Goal: Book appointment/travel/reservation

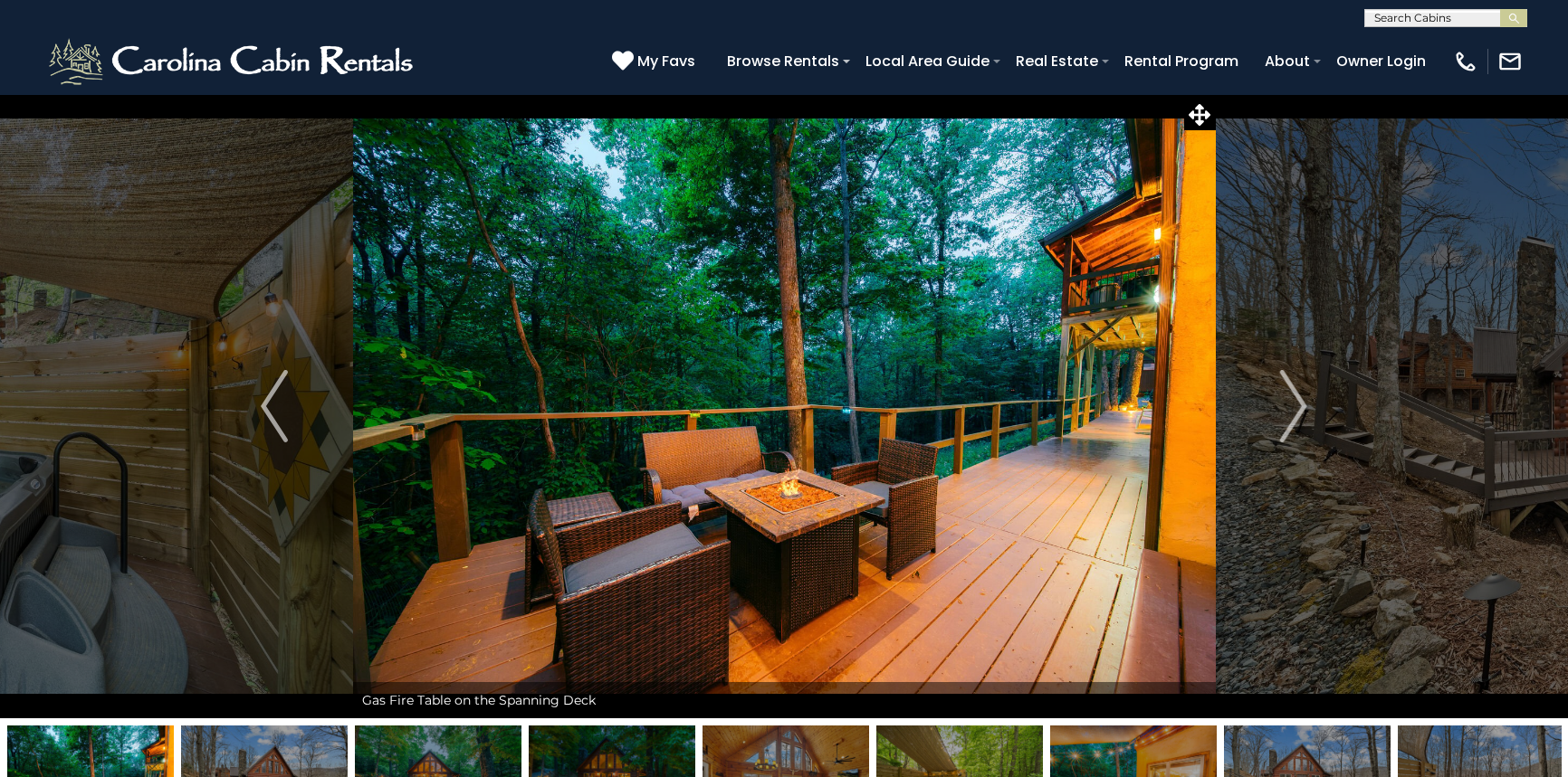
select select "*"
click at [1285, 399] on img "Next" at bounding box center [1294, 405] width 27 height 72
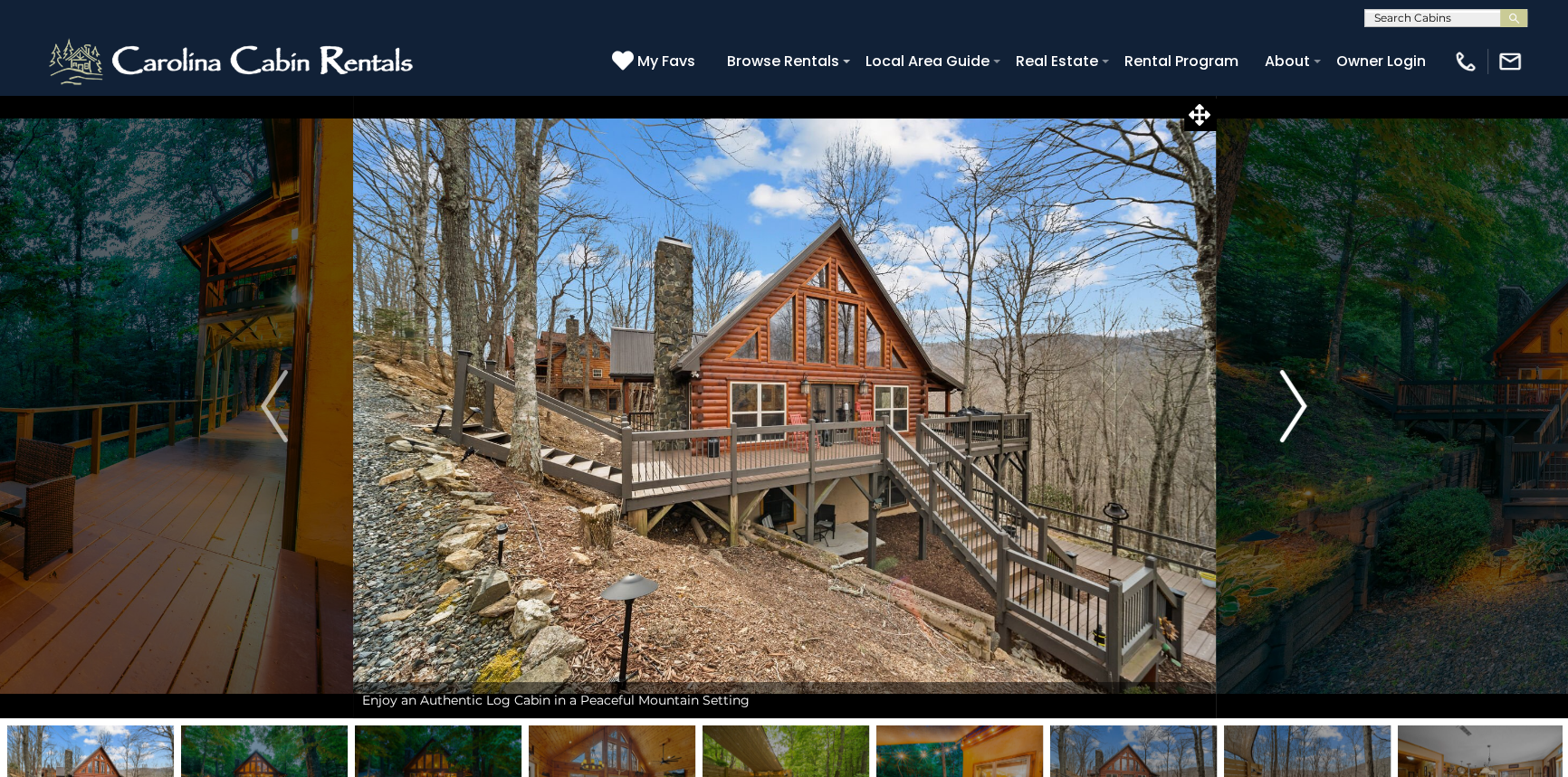
click at [1300, 413] on img "Next" at bounding box center [1294, 405] width 27 height 72
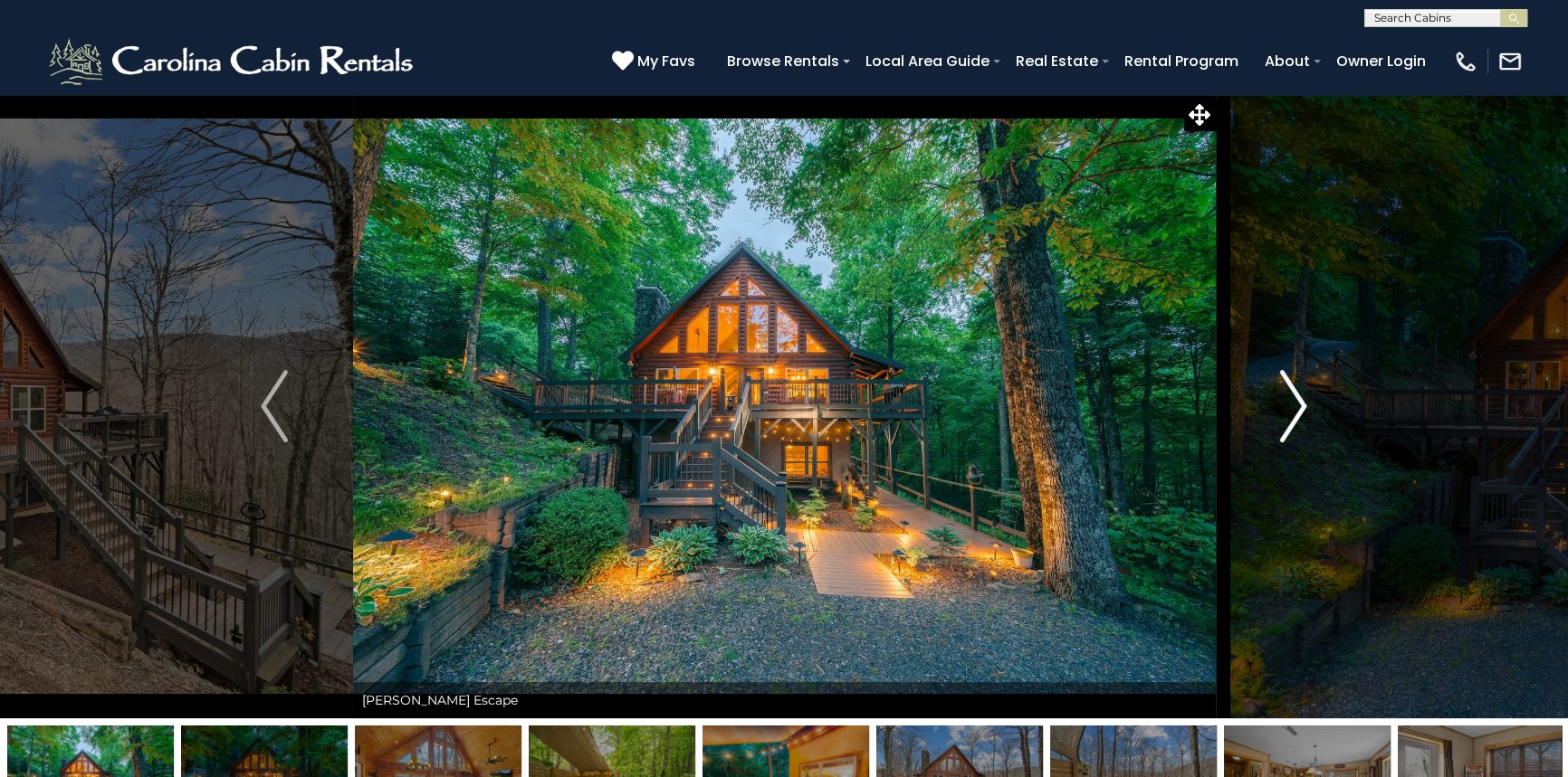
click at [1300, 413] on img "Next" at bounding box center [1294, 405] width 27 height 72
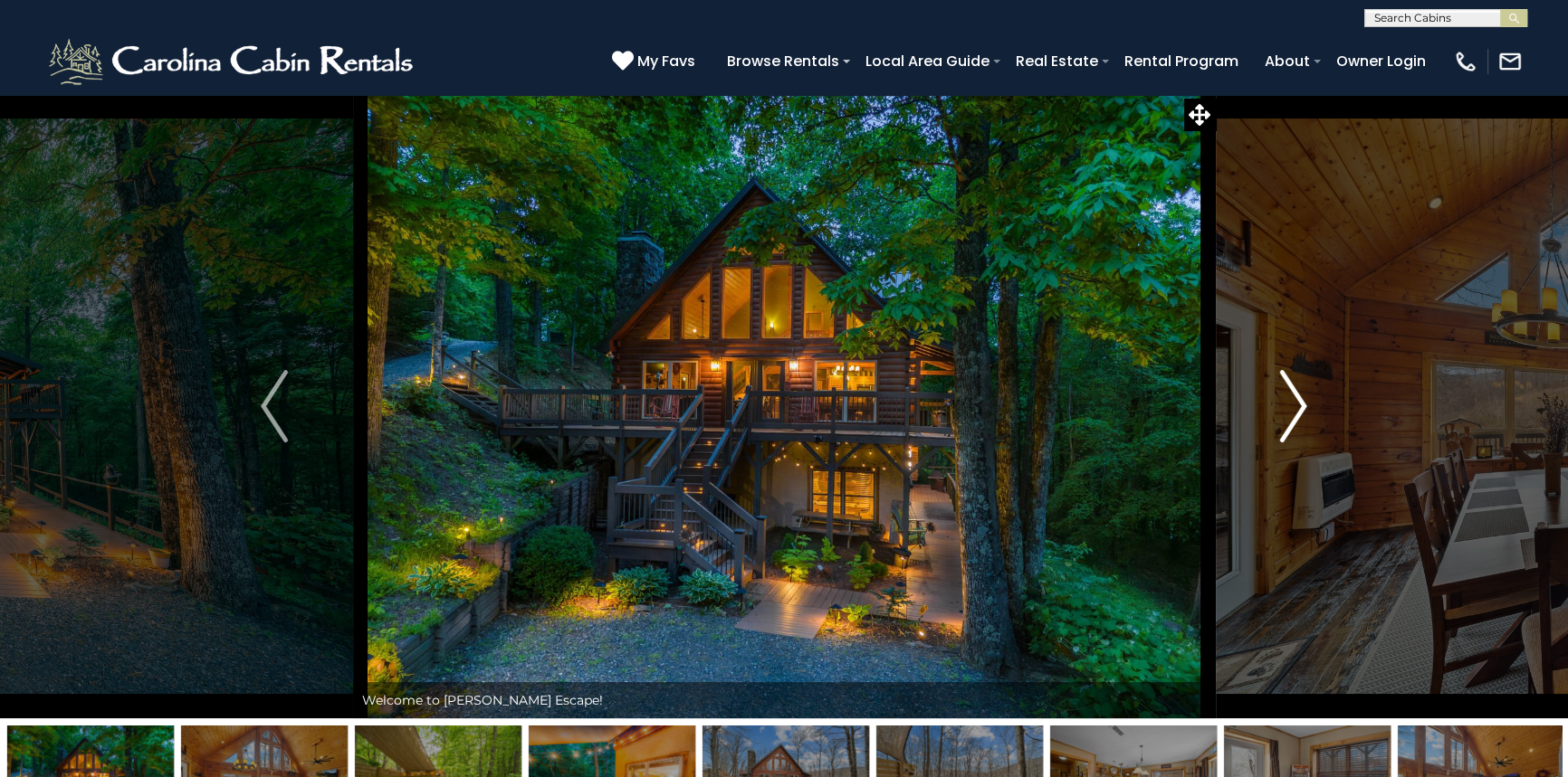
click at [1300, 413] on img "Next" at bounding box center [1294, 405] width 27 height 72
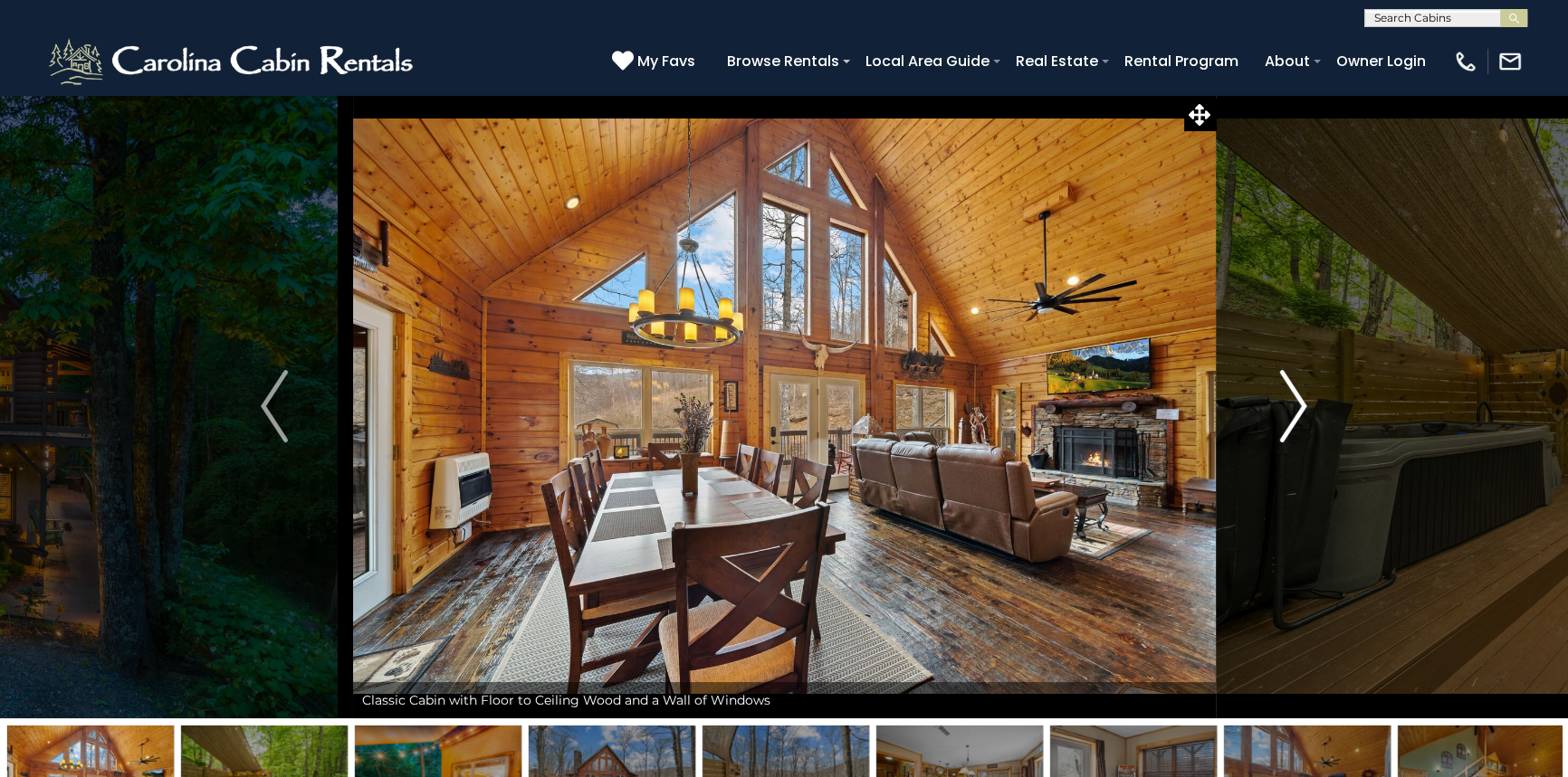
click at [1300, 413] on img "Next" at bounding box center [1294, 405] width 27 height 72
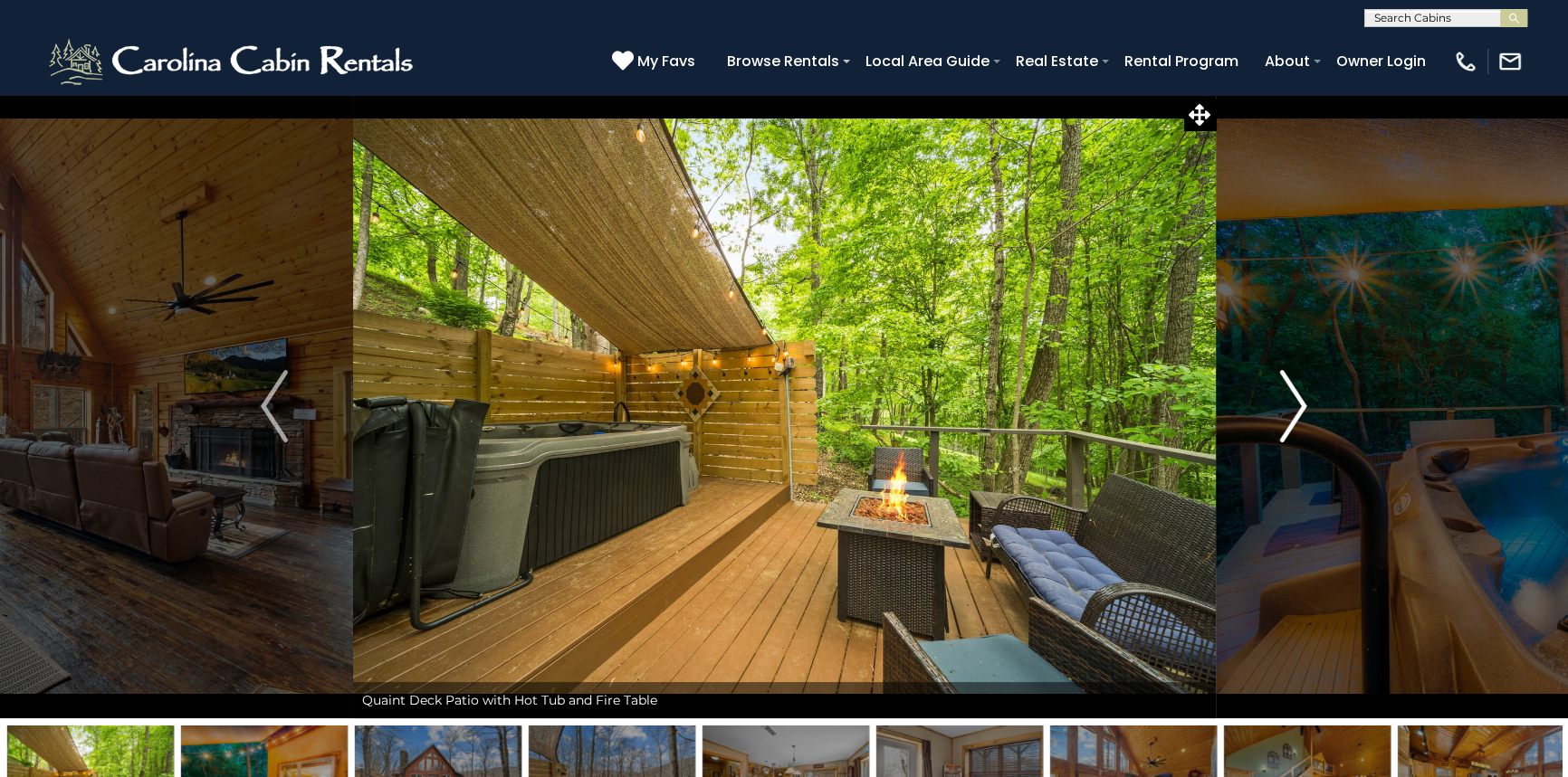
click at [1300, 413] on img "Next" at bounding box center [1294, 405] width 27 height 72
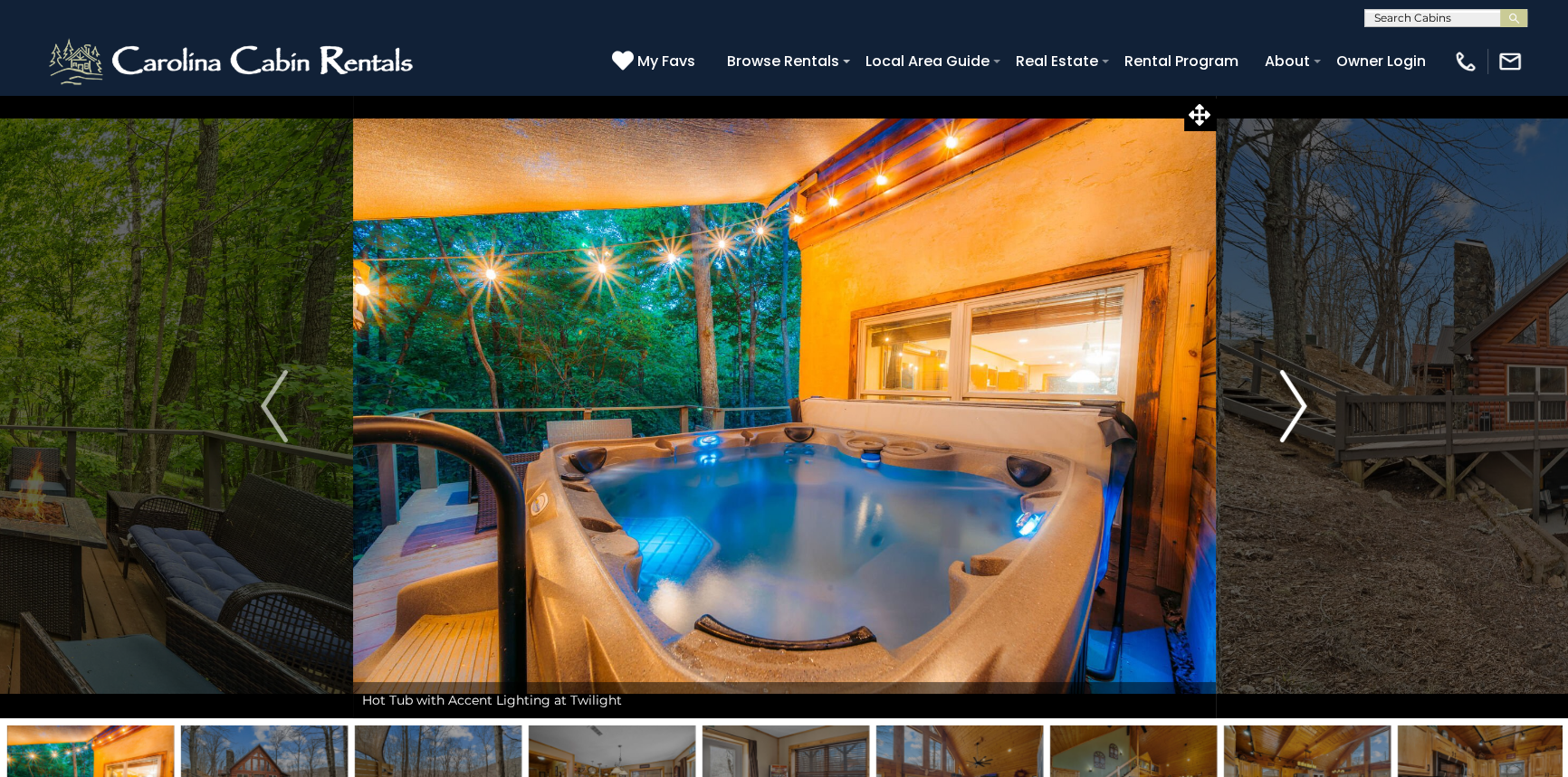
click at [1300, 413] on img "Next" at bounding box center [1294, 405] width 27 height 72
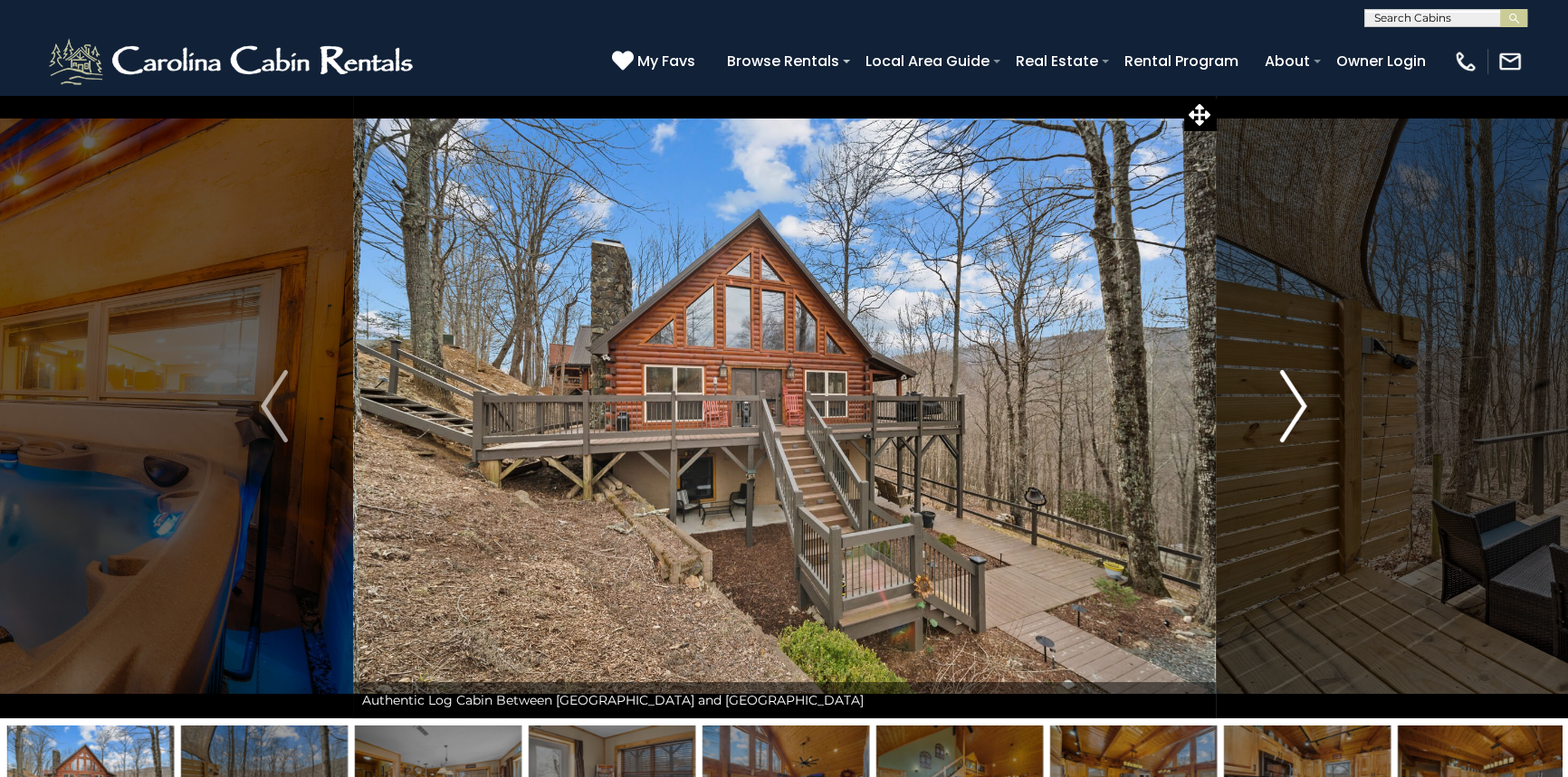
click at [1300, 413] on img "Next" at bounding box center [1294, 405] width 27 height 72
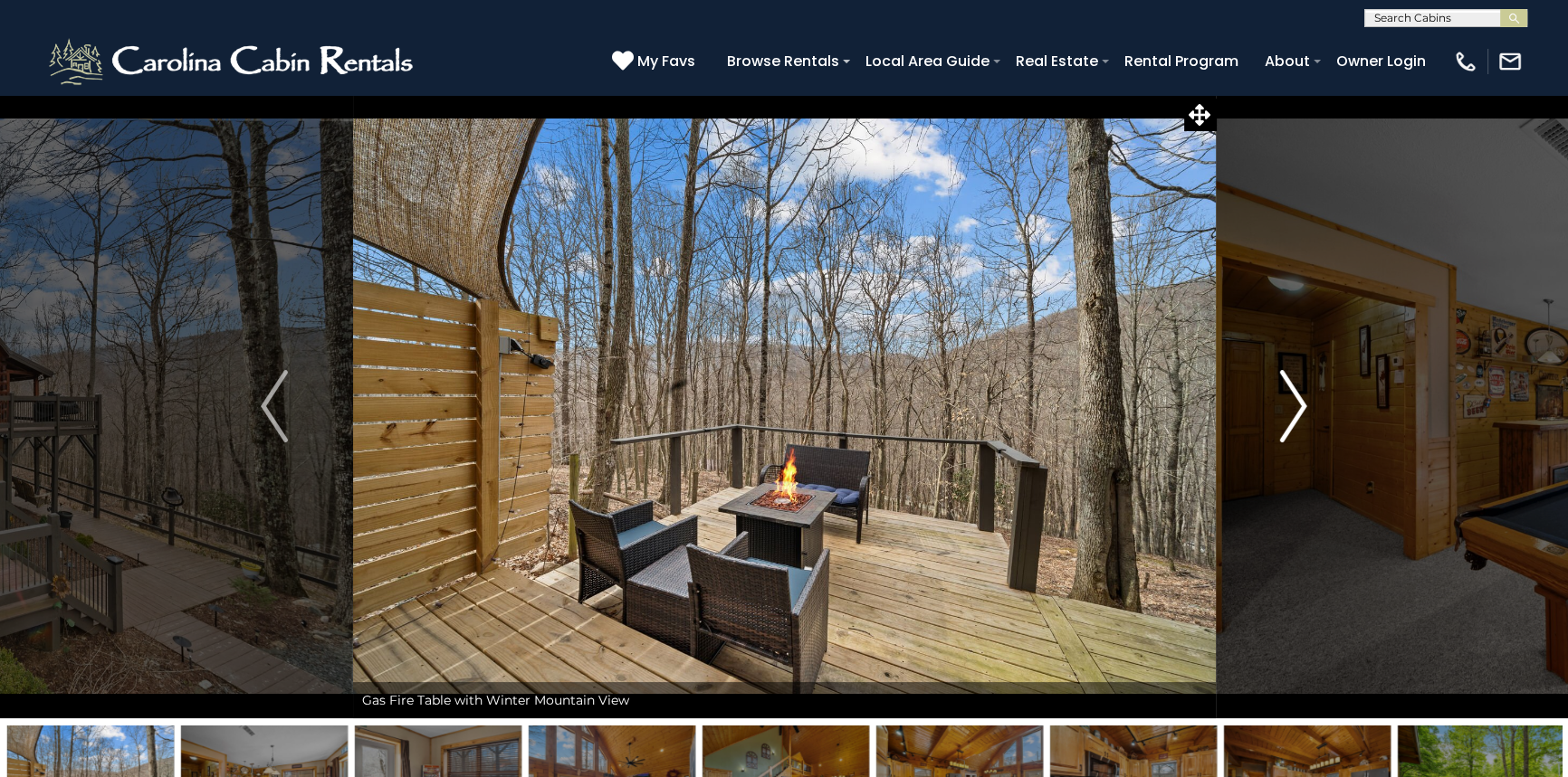
click at [1300, 413] on img "Next" at bounding box center [1294, 405] width 27 height 72
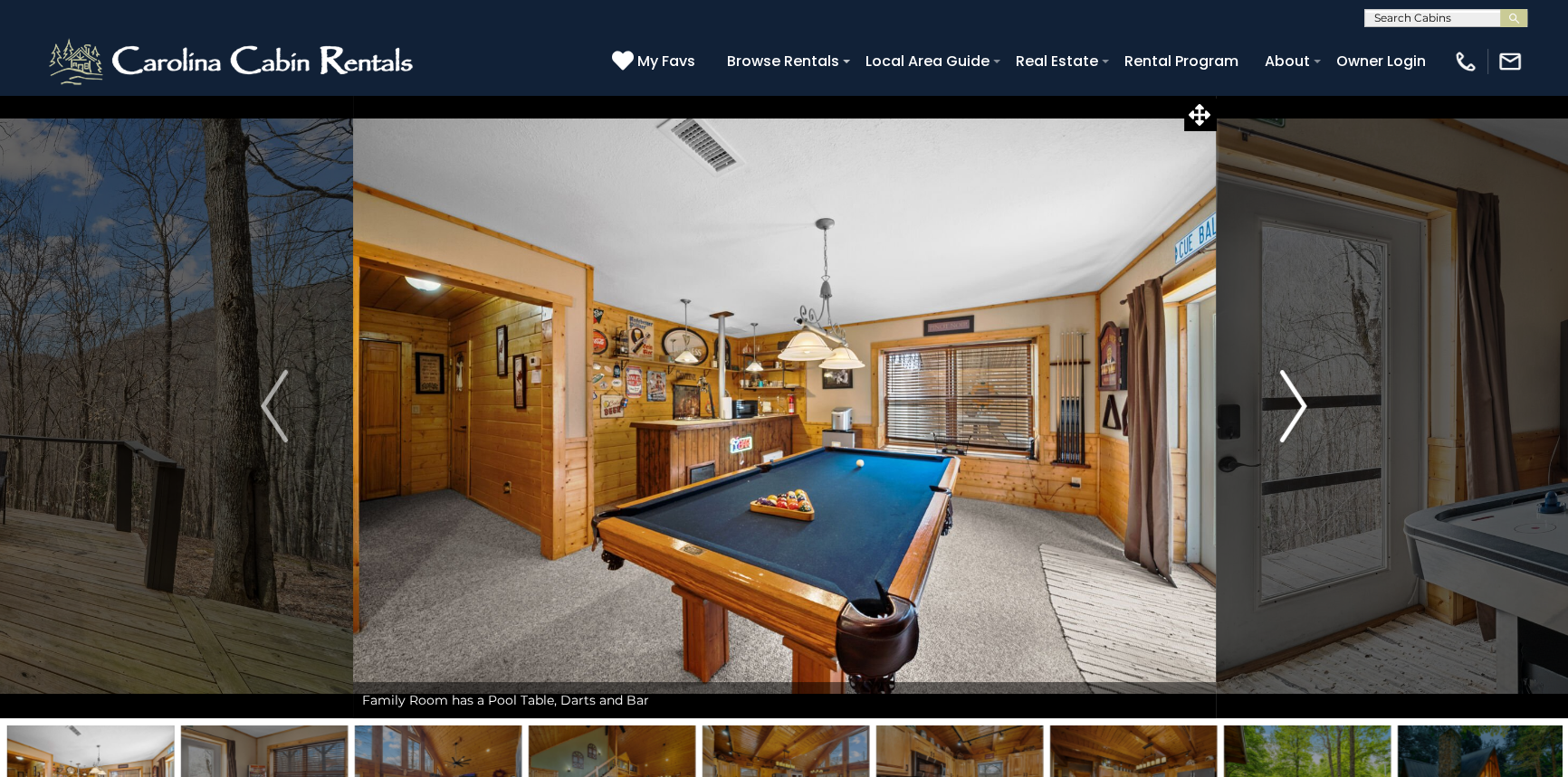
click at [1300, 413] on img "Next" at bounding box center [1294, 405] width 27 height 72
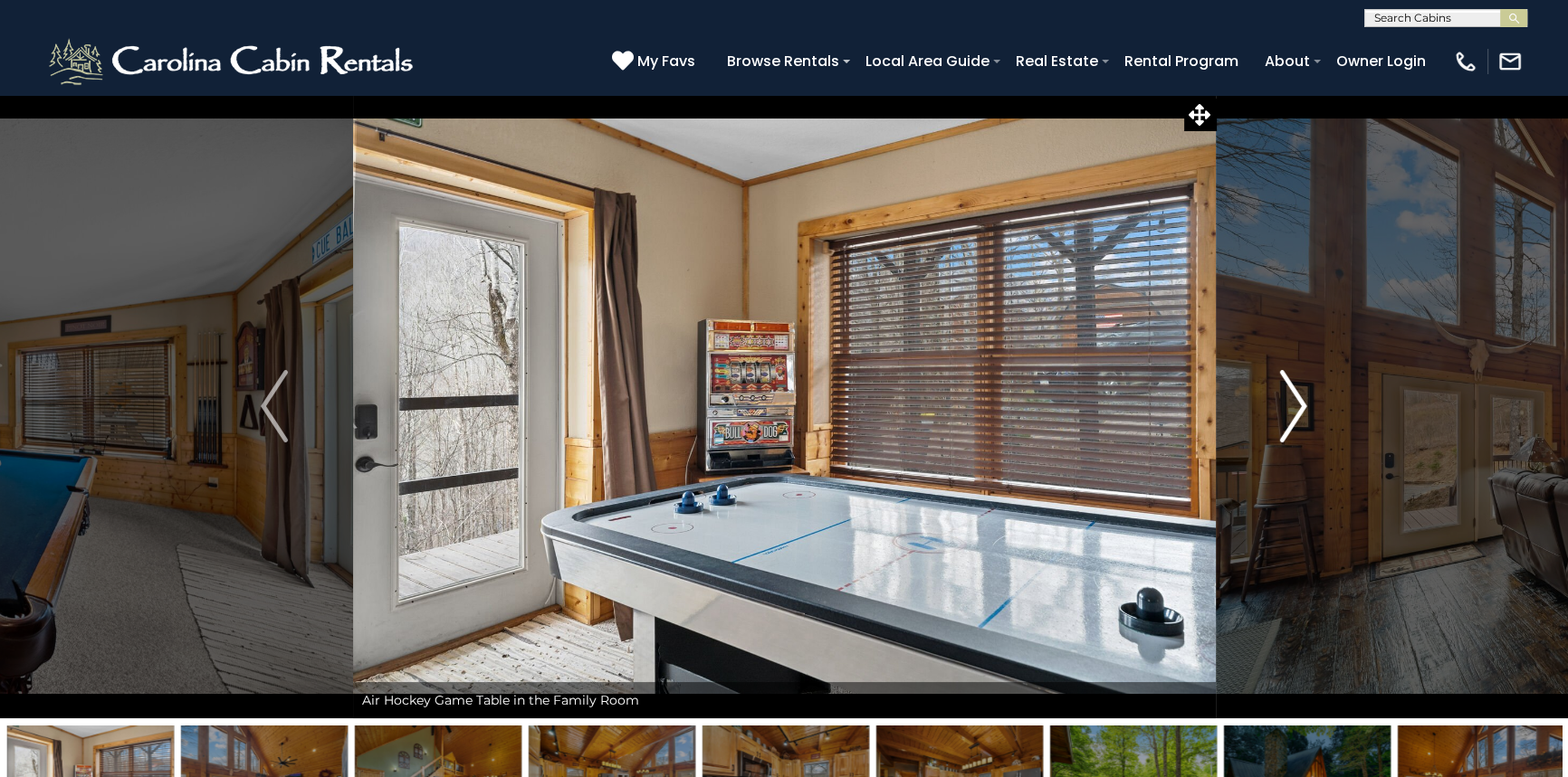
click at [1300, 413] on img "Next" at bounding box center [1294, 405] width 27 height 72
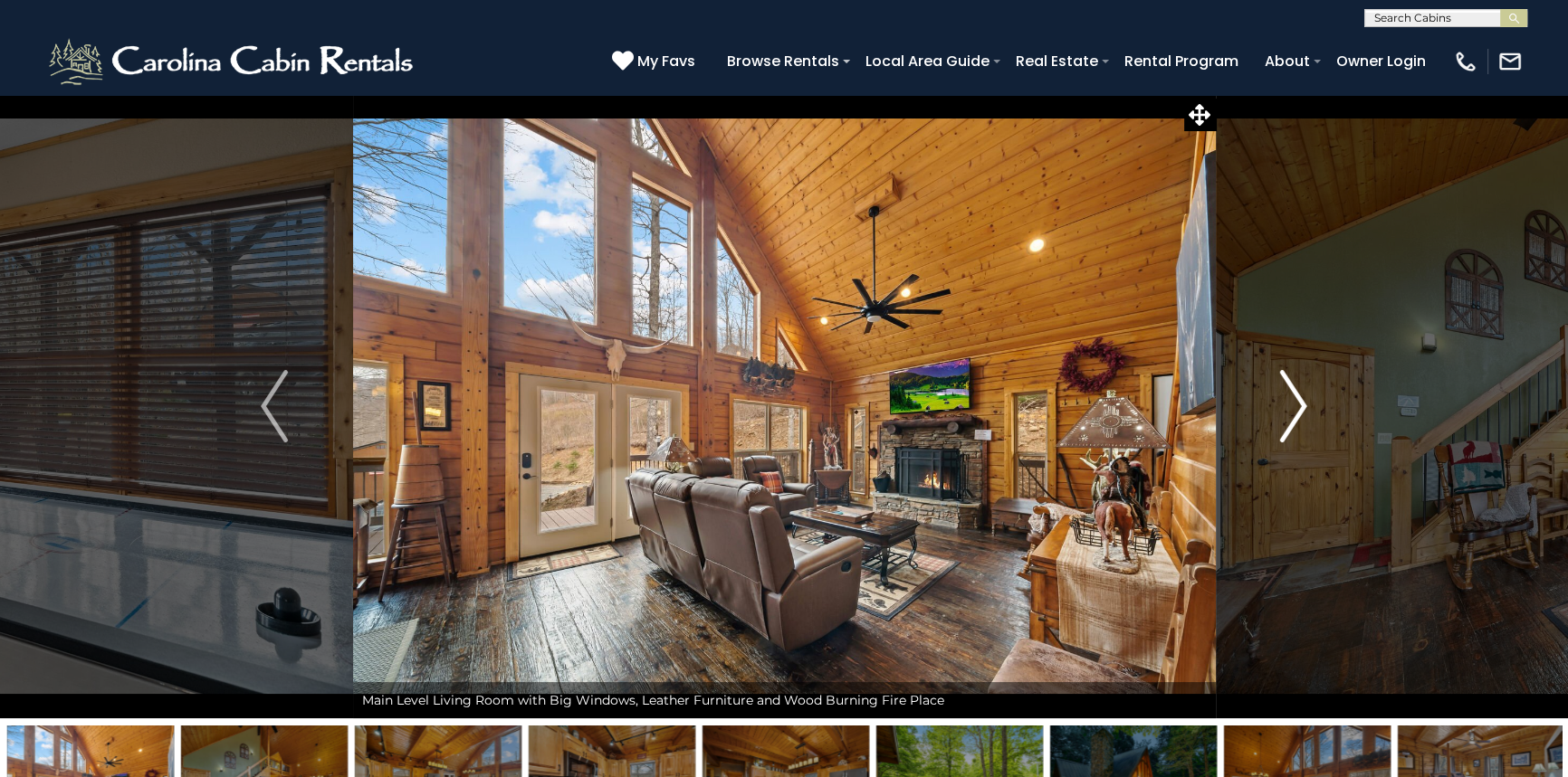
click at [1300, 413] on img "Next" at bounding box center [1294, 405] width 27 height 72
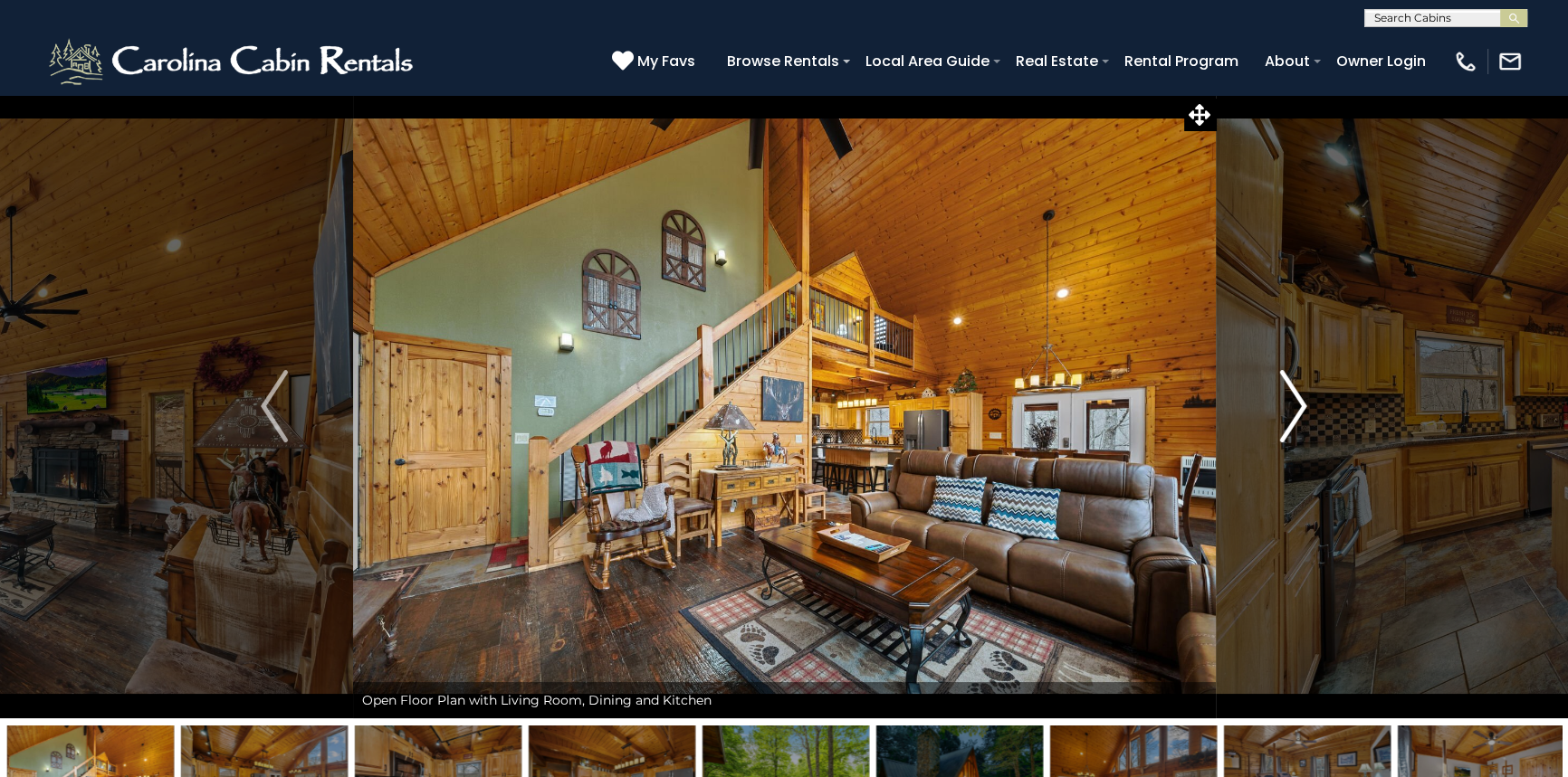
click at [1300, 413] on img "Next" at bounding box center [1294, 405] width 27 height 72
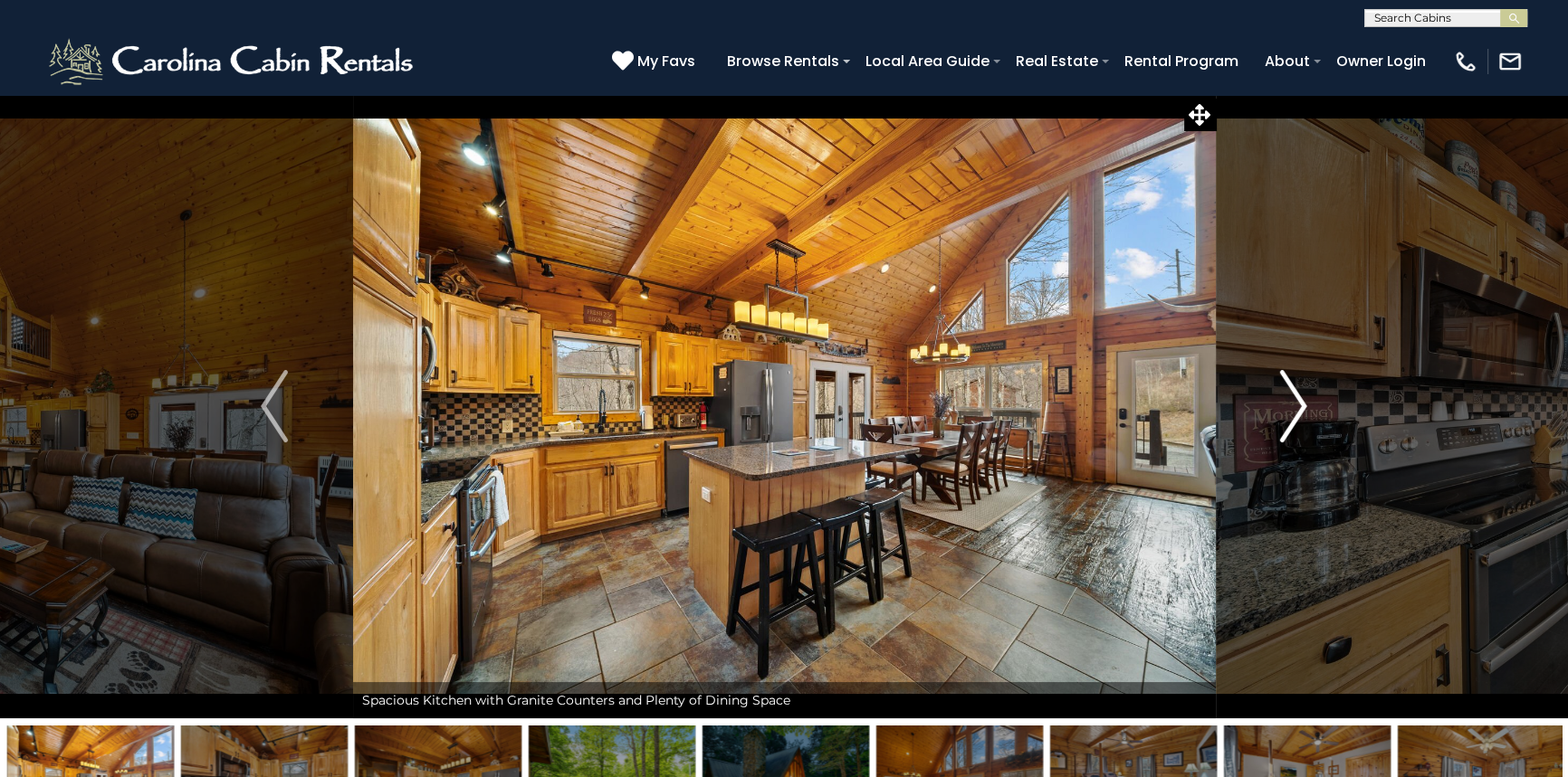
click at [1299, 413] on img "Next" at bounding box center [1294, 405] width 27 height 72
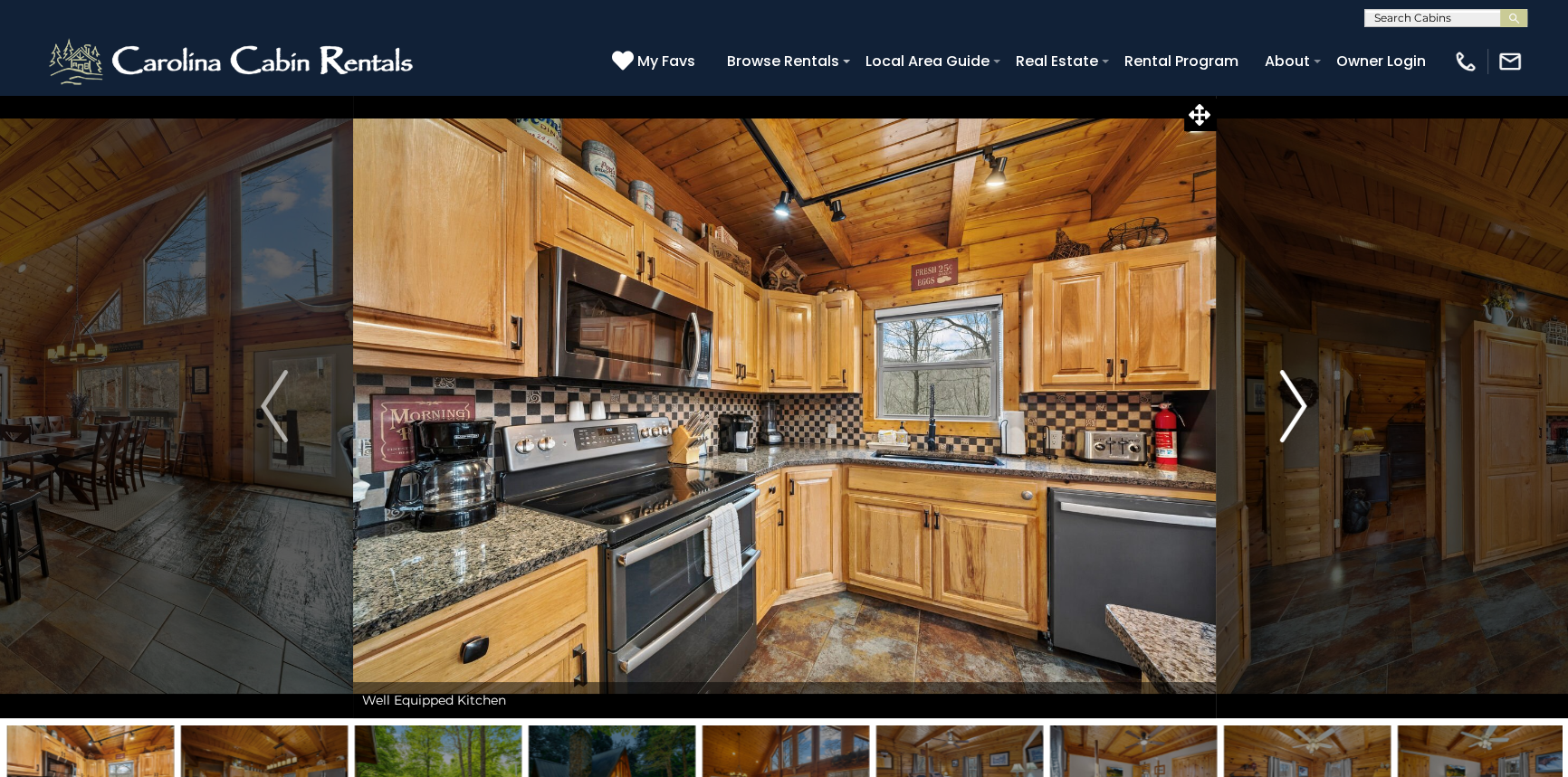
click at [1299, 413] on img "Next" at bounding box center [1294, 405] width 27 height 72
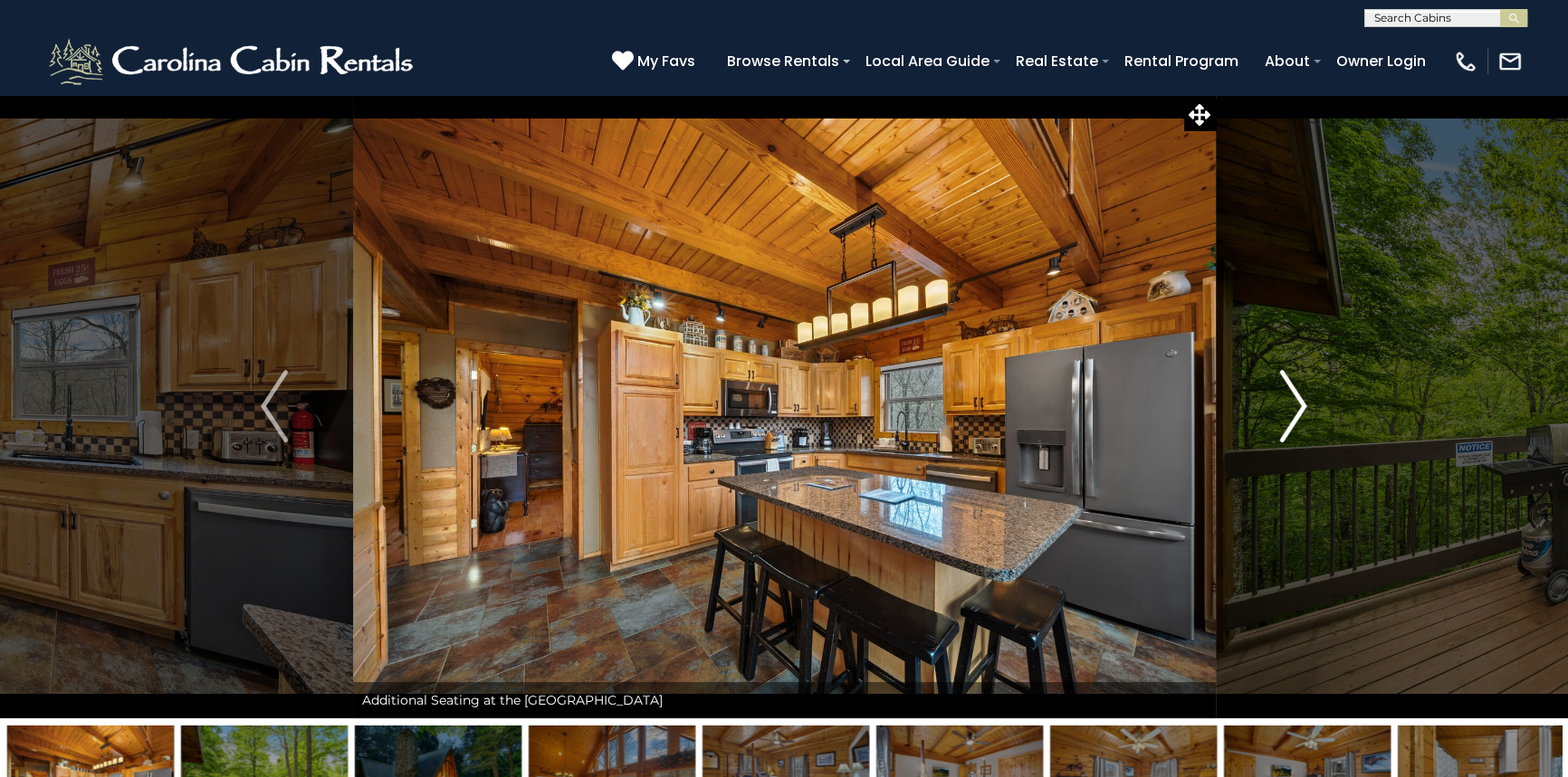
click at [1296, 408] on img "Next" at bounding box center [1294, 405] width 27 height 72
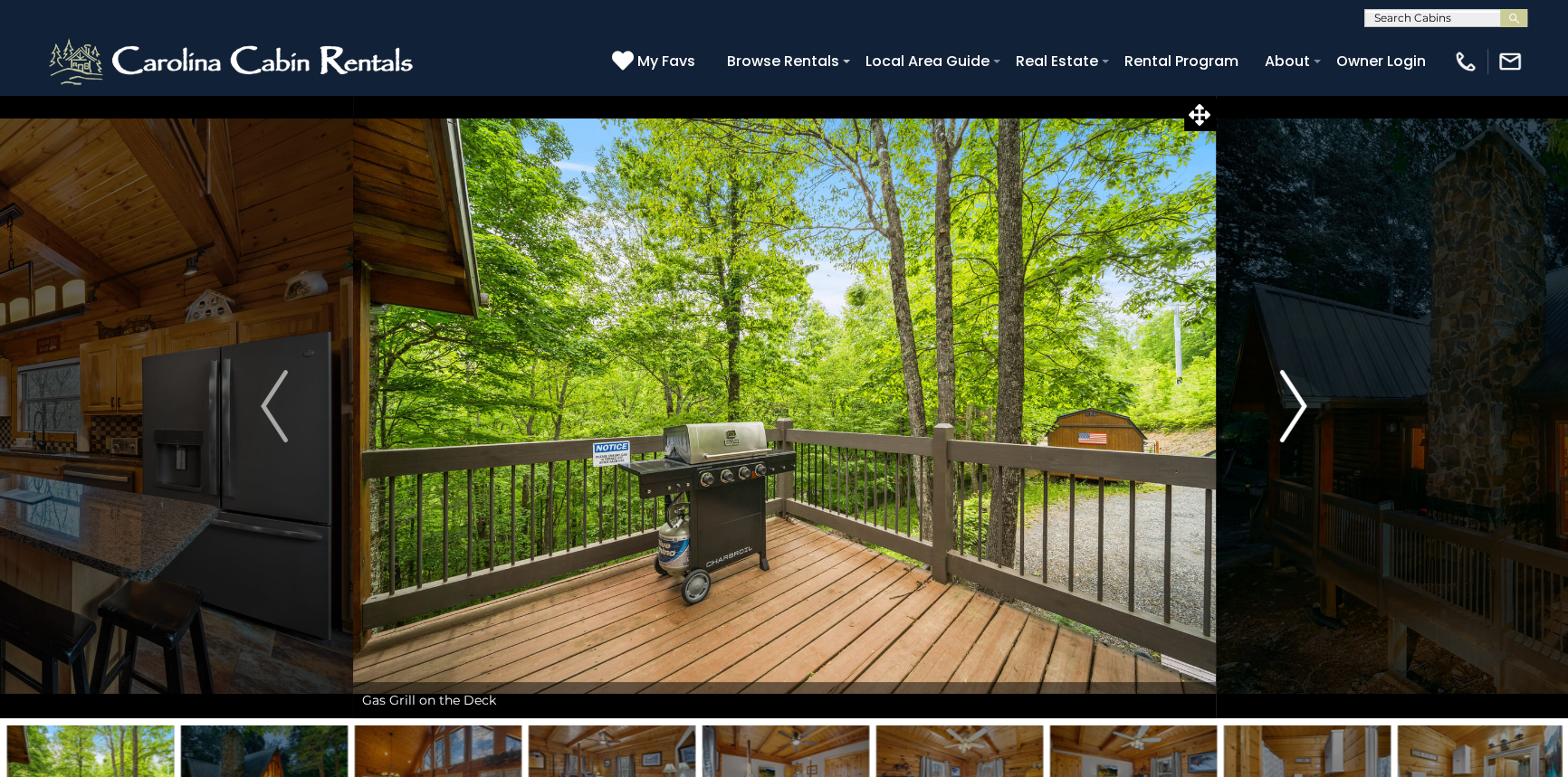
click at [1296, 408] on img "Next" at bounding box center [1294, 405] width 27 height 72
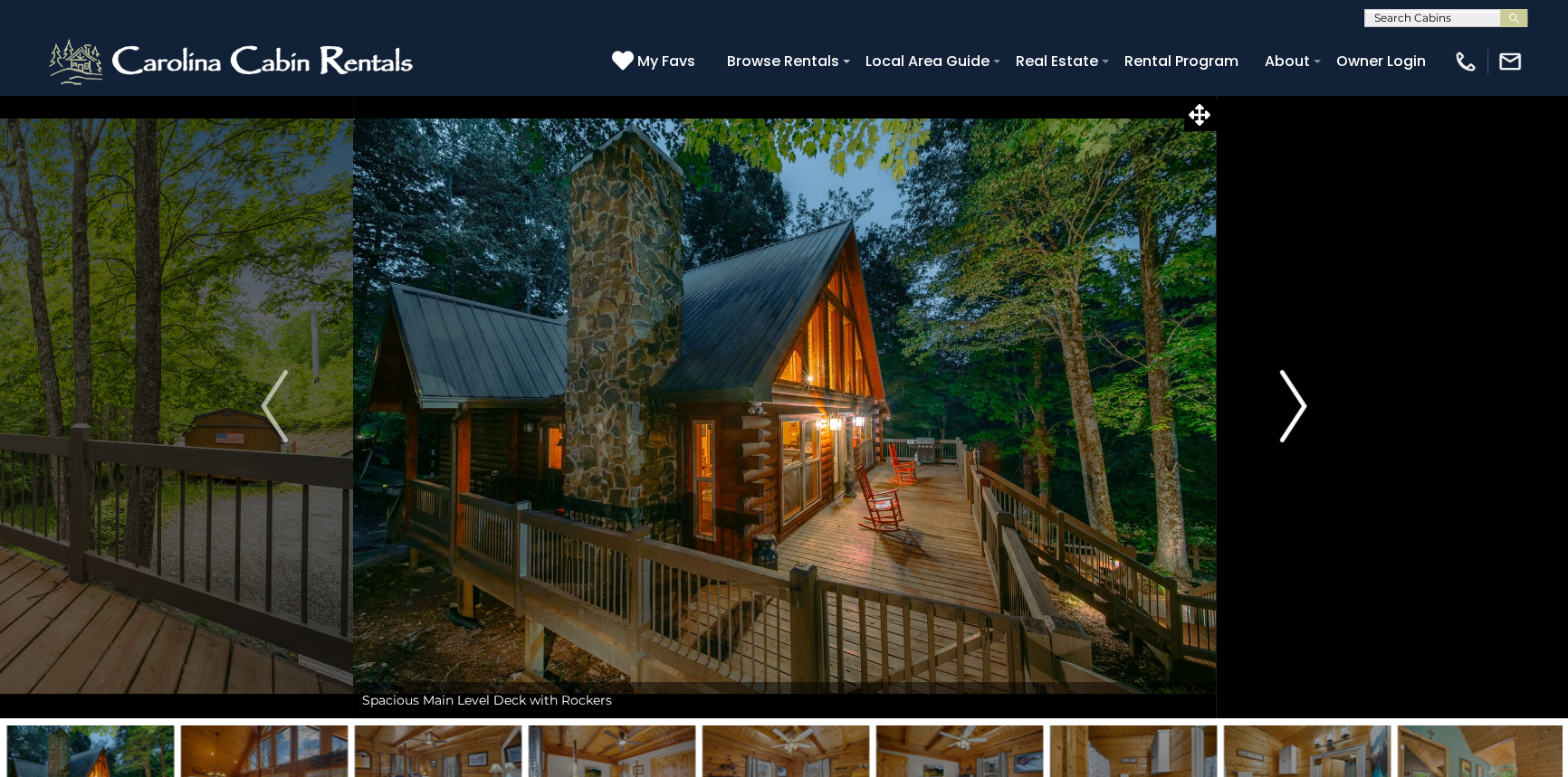
click at [1296, 408] on img "Next" at bounding box center [1294, 405] width 27 height 72
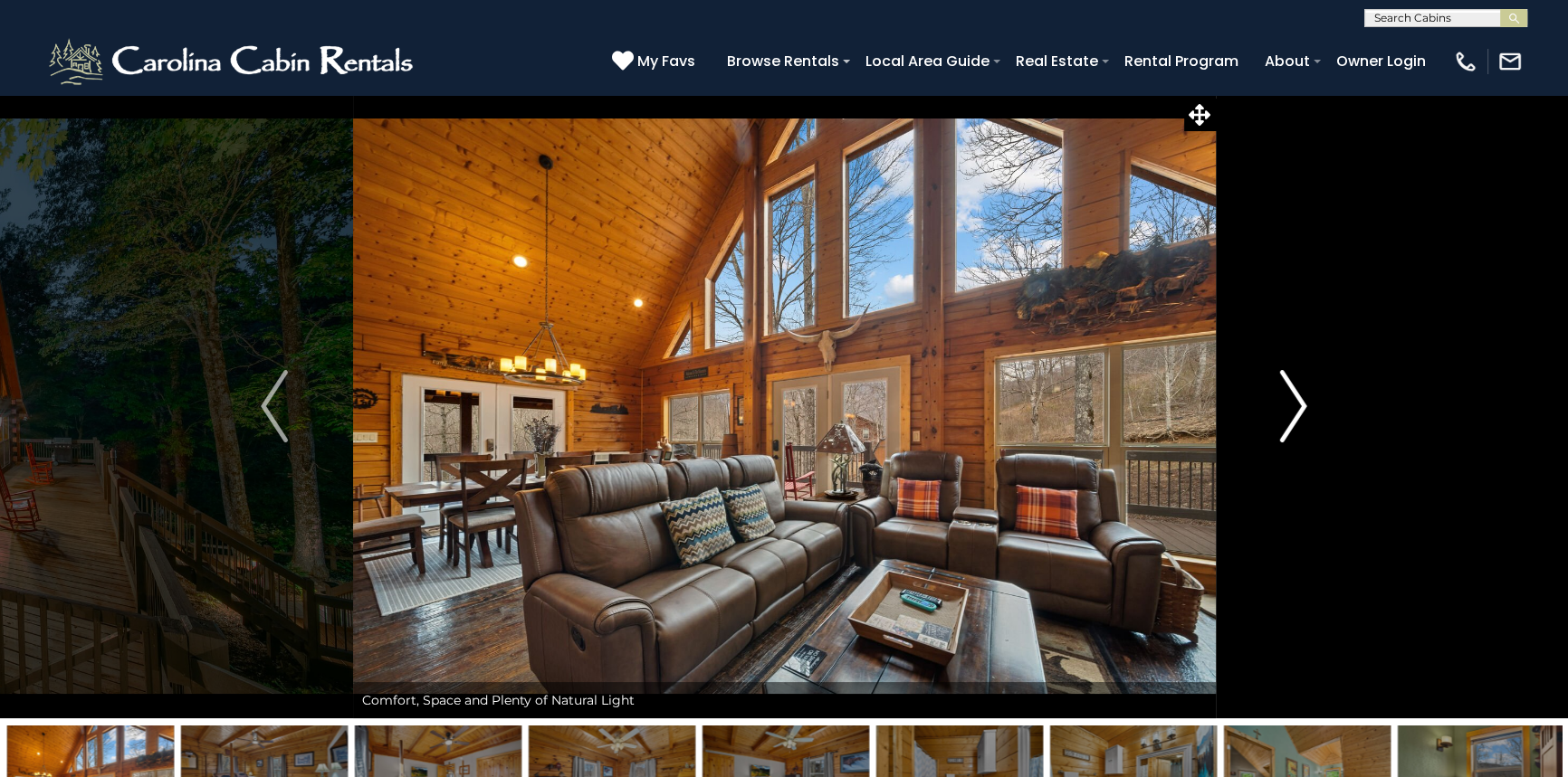
click at [1296, 408] on img "Next" at bounding box center [1294, 405] width 27 height 72
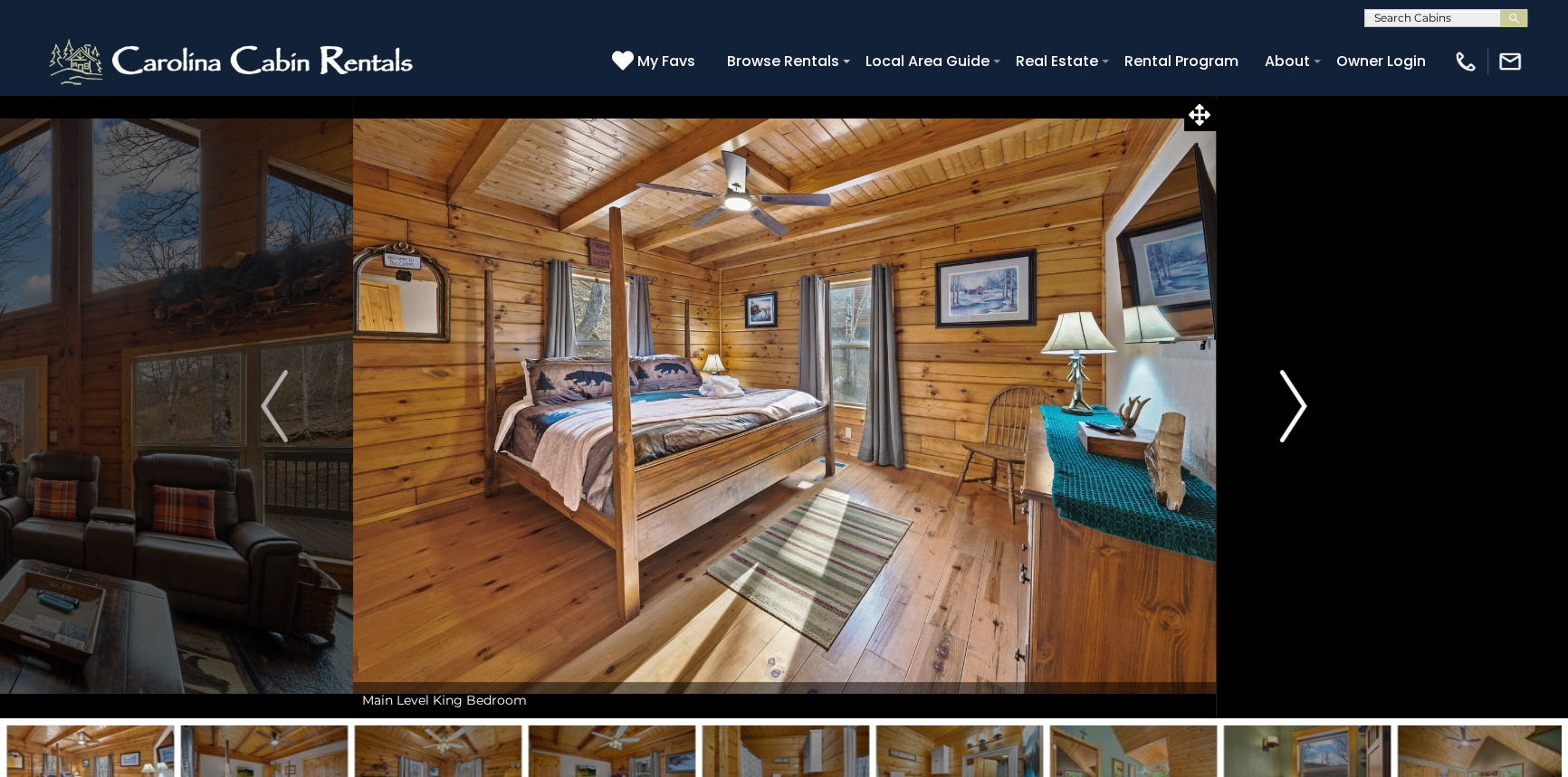
click at [1296, 408] on img "Next" at bounding box center [1294, 405] width 27 height 72
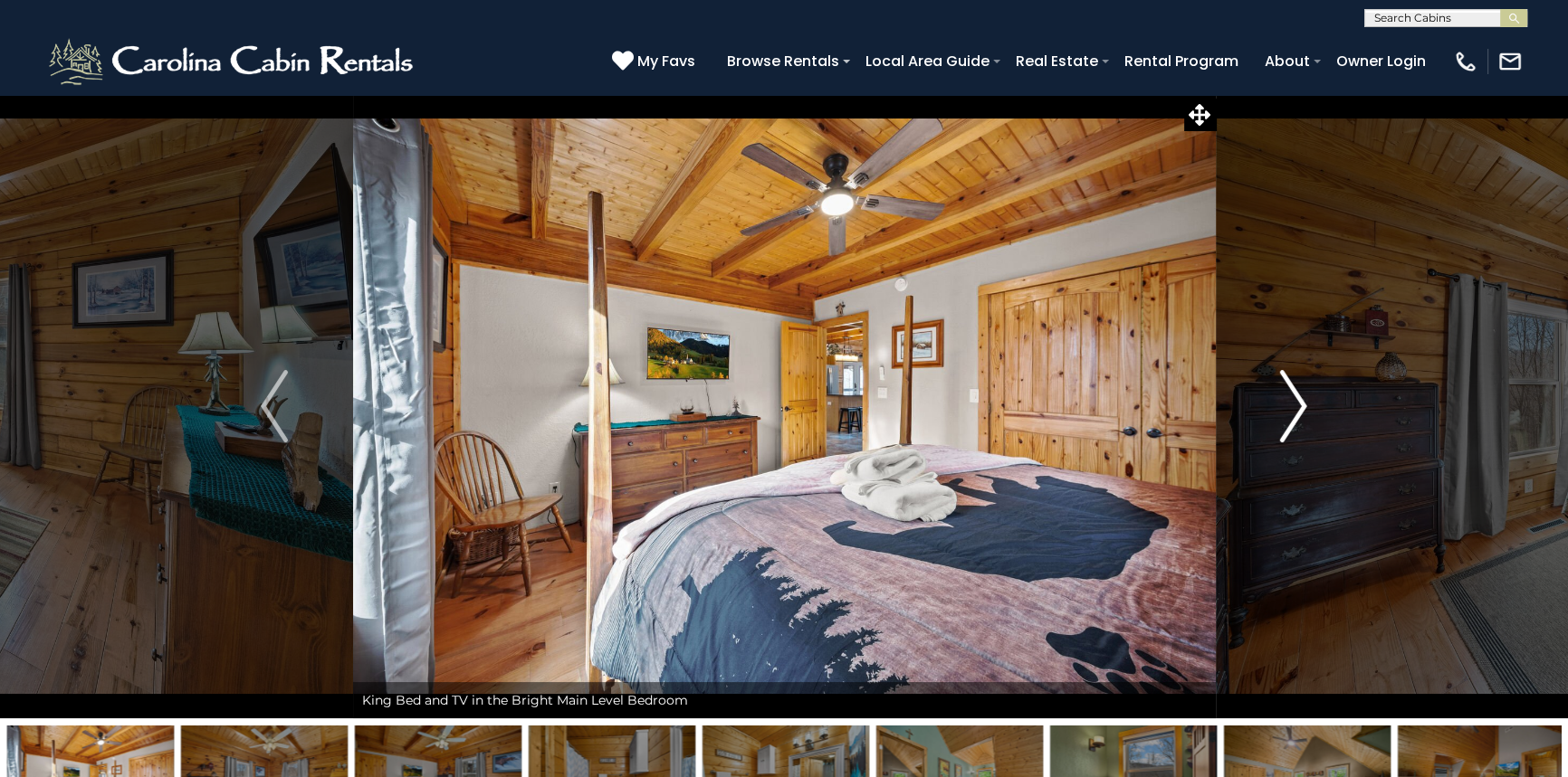
click at [1296, 408] on img "Next" at bounding box center [1294, 405] width 27 height 72
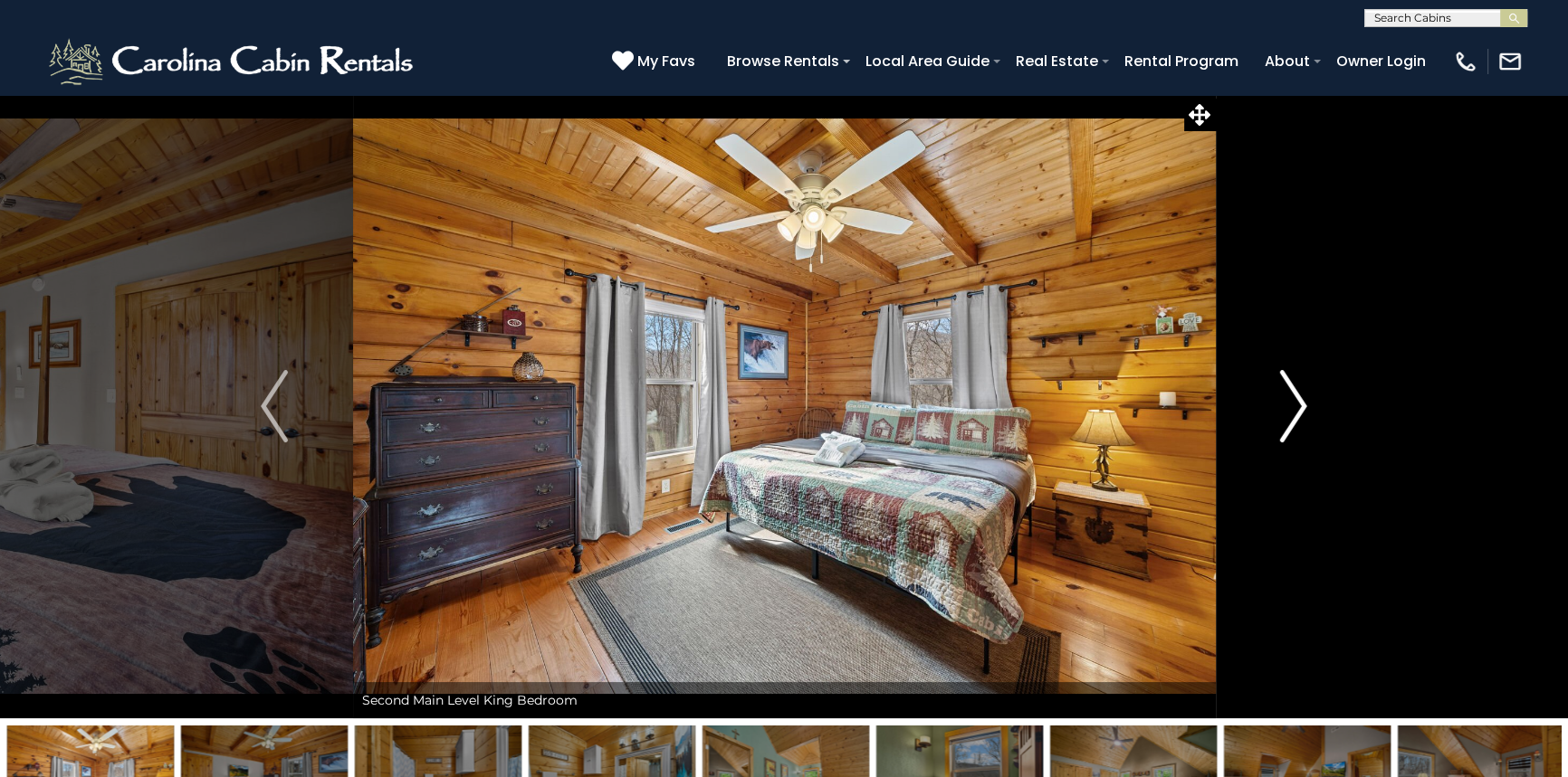
click at [1296, 408] on img "Next" at bounding box center [1294, 405] width 27 height 72
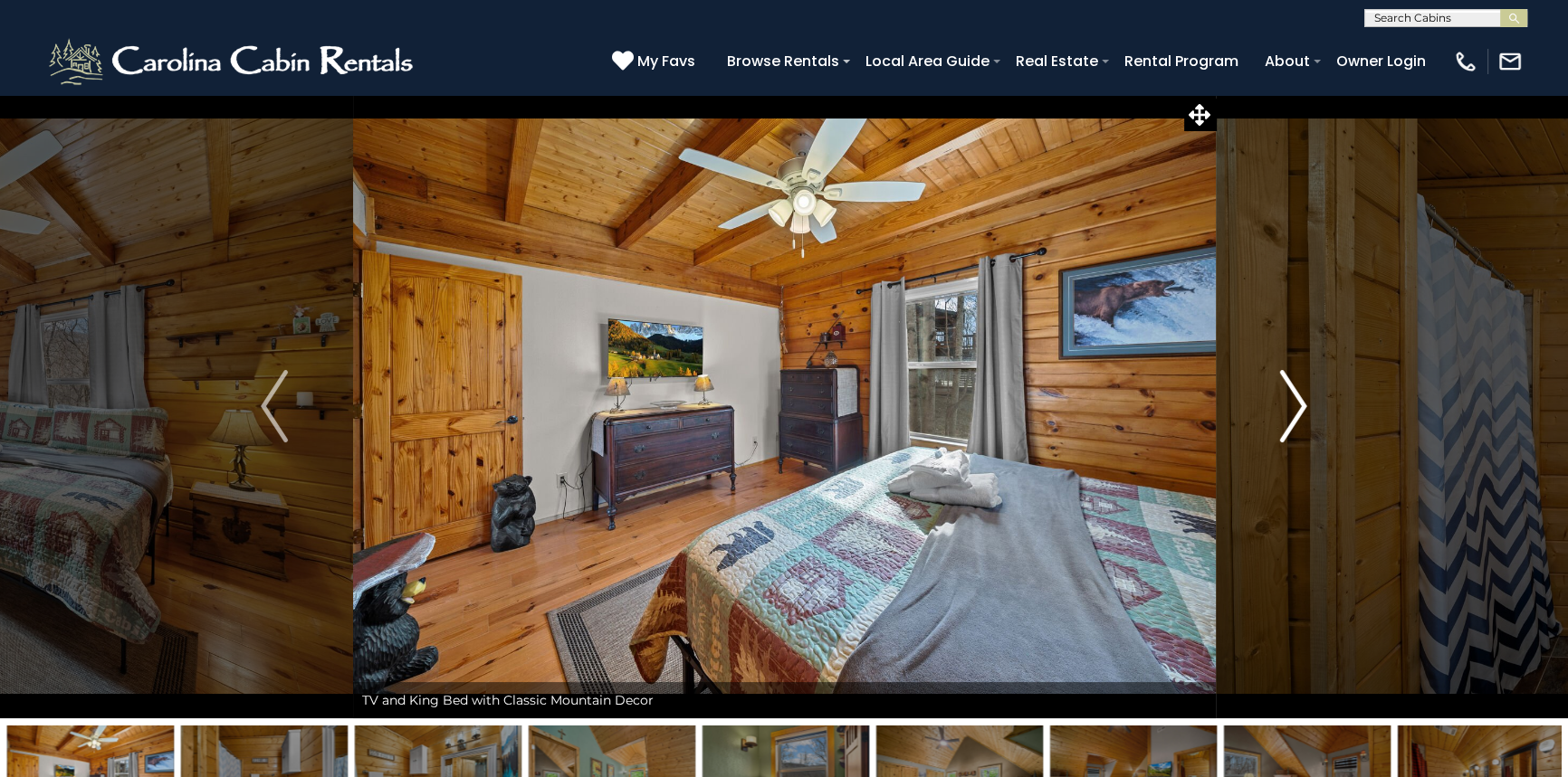
click at [1296, 408] on img "Next" at bounding box center [1294, 405] width 27 height 72
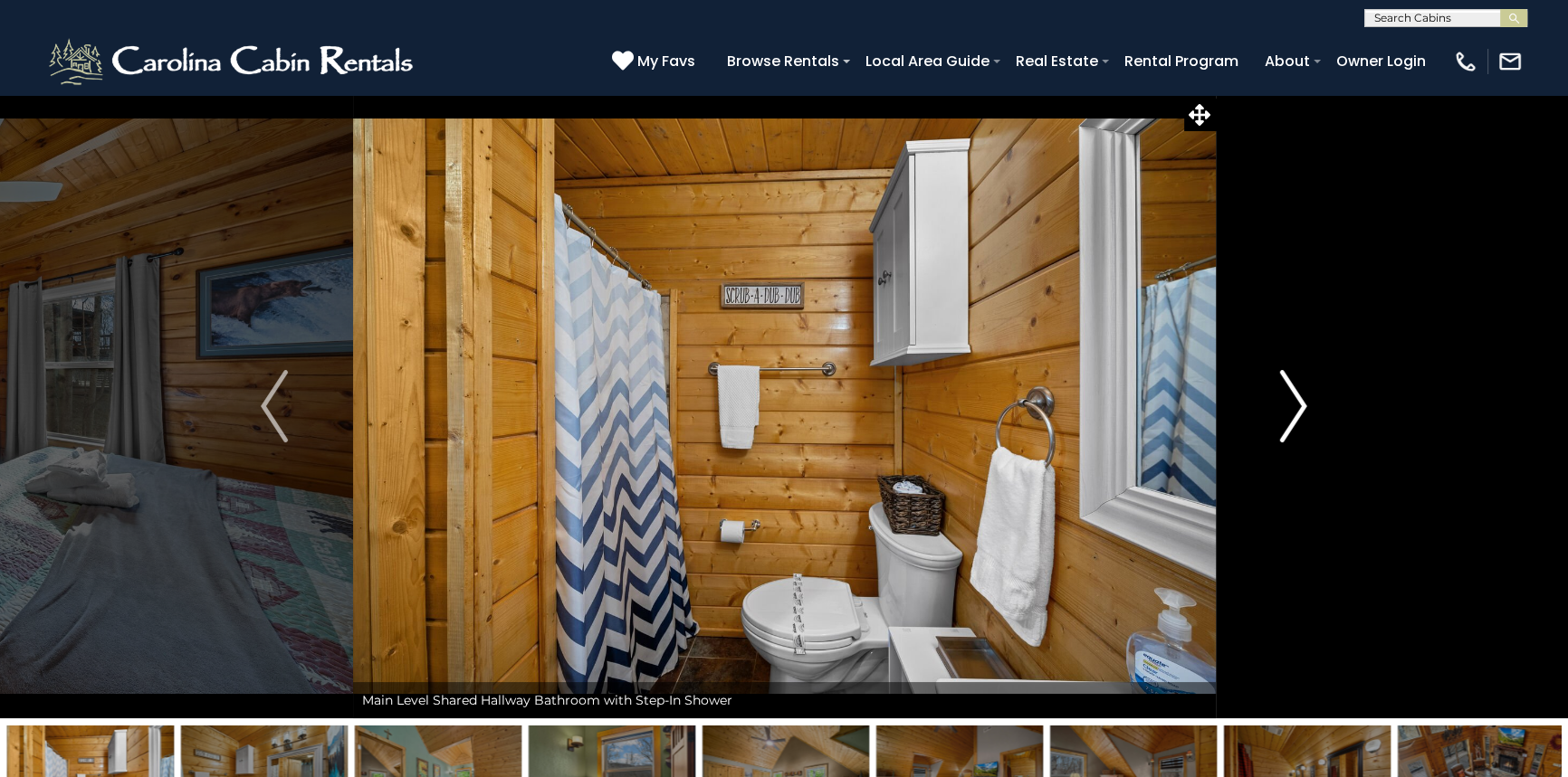
click at [1296, 408] on img "Next" at bounding box center [1294, 405] width 27 height 72
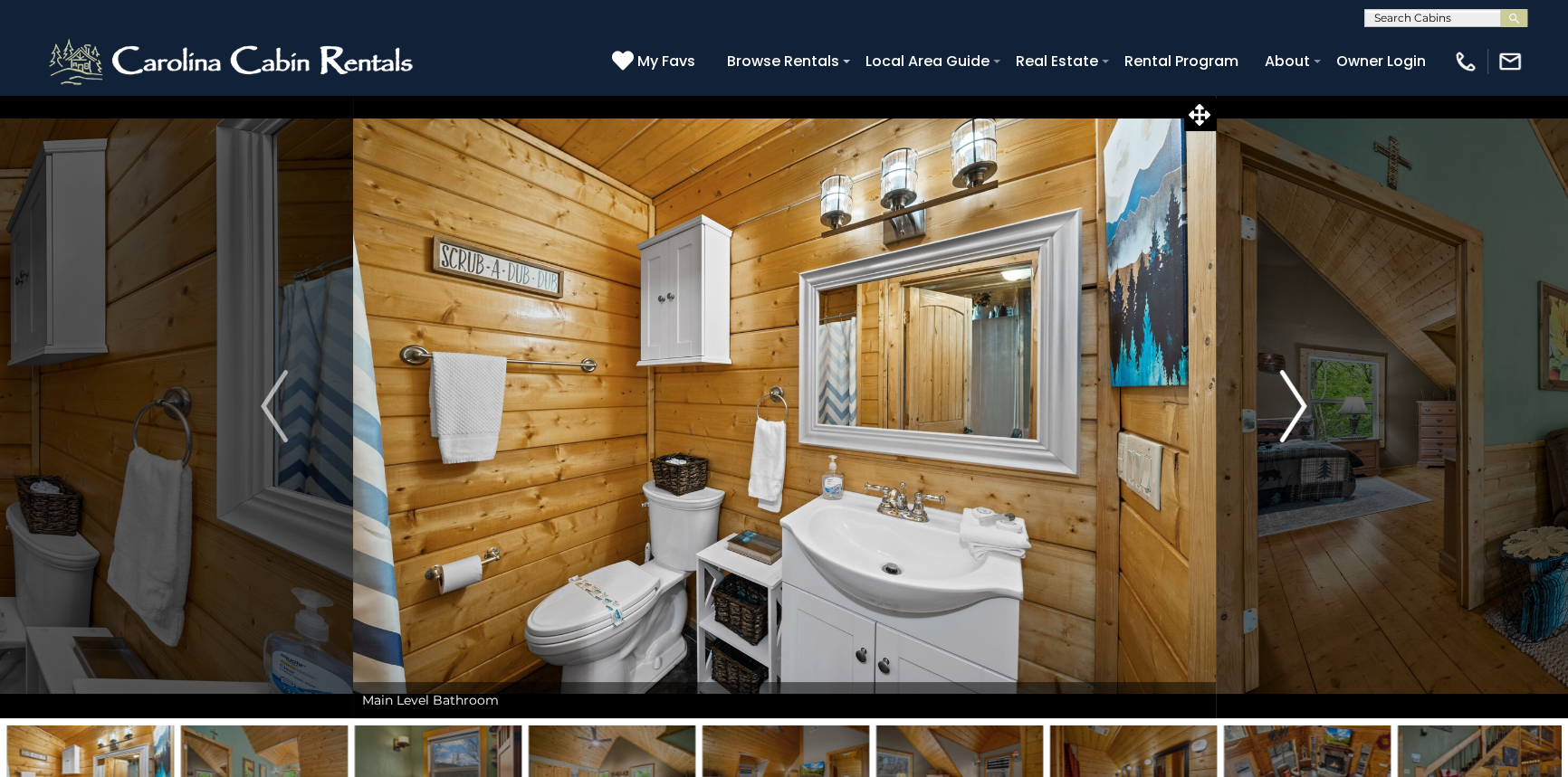
click at [1296, 408] on img "Next" at bounding box center [1294, 405] width 27 height 72
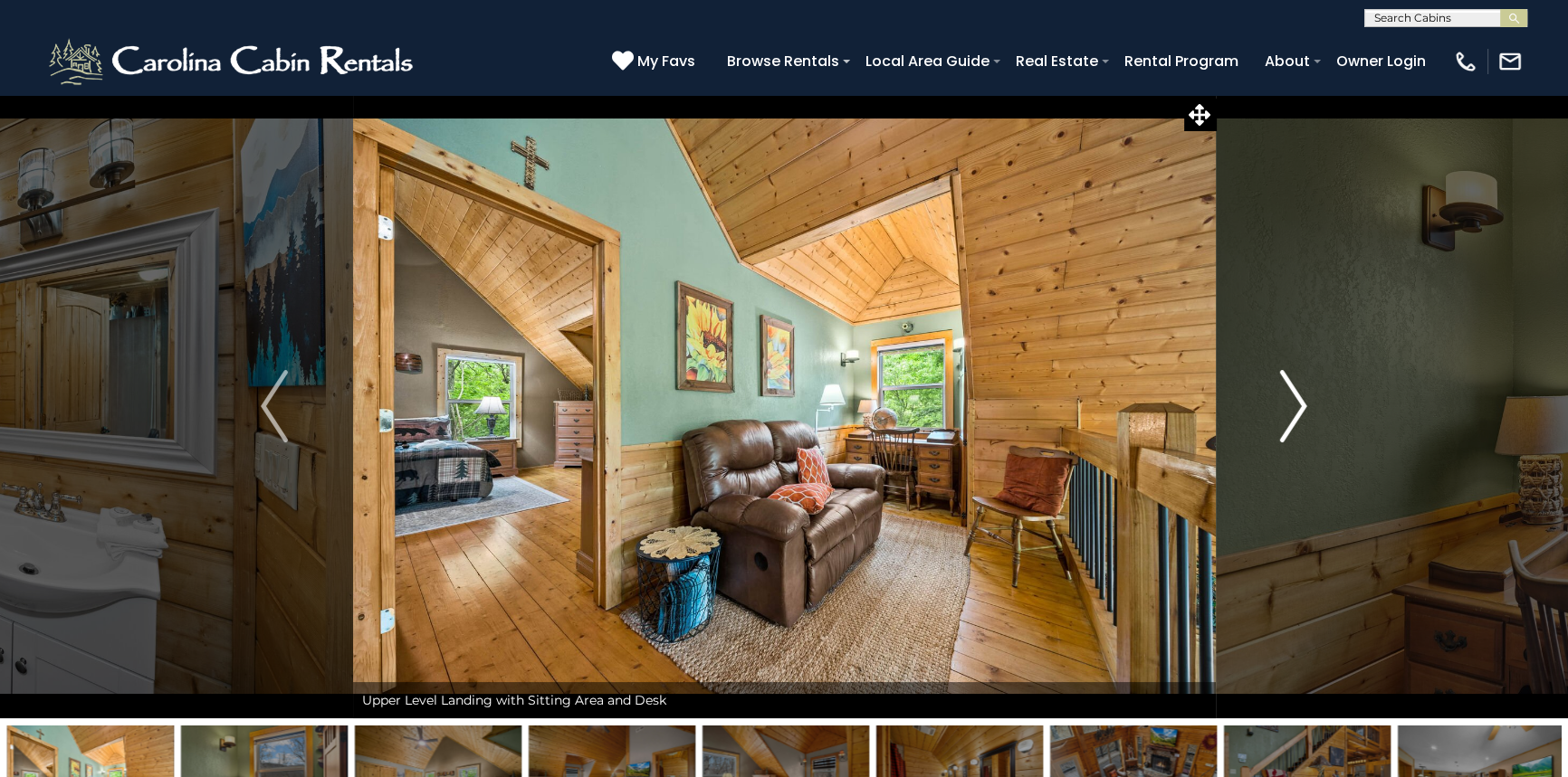
click at [1296, 408] on img "Next" at bounding box center [1294, 405] width 27 height 72
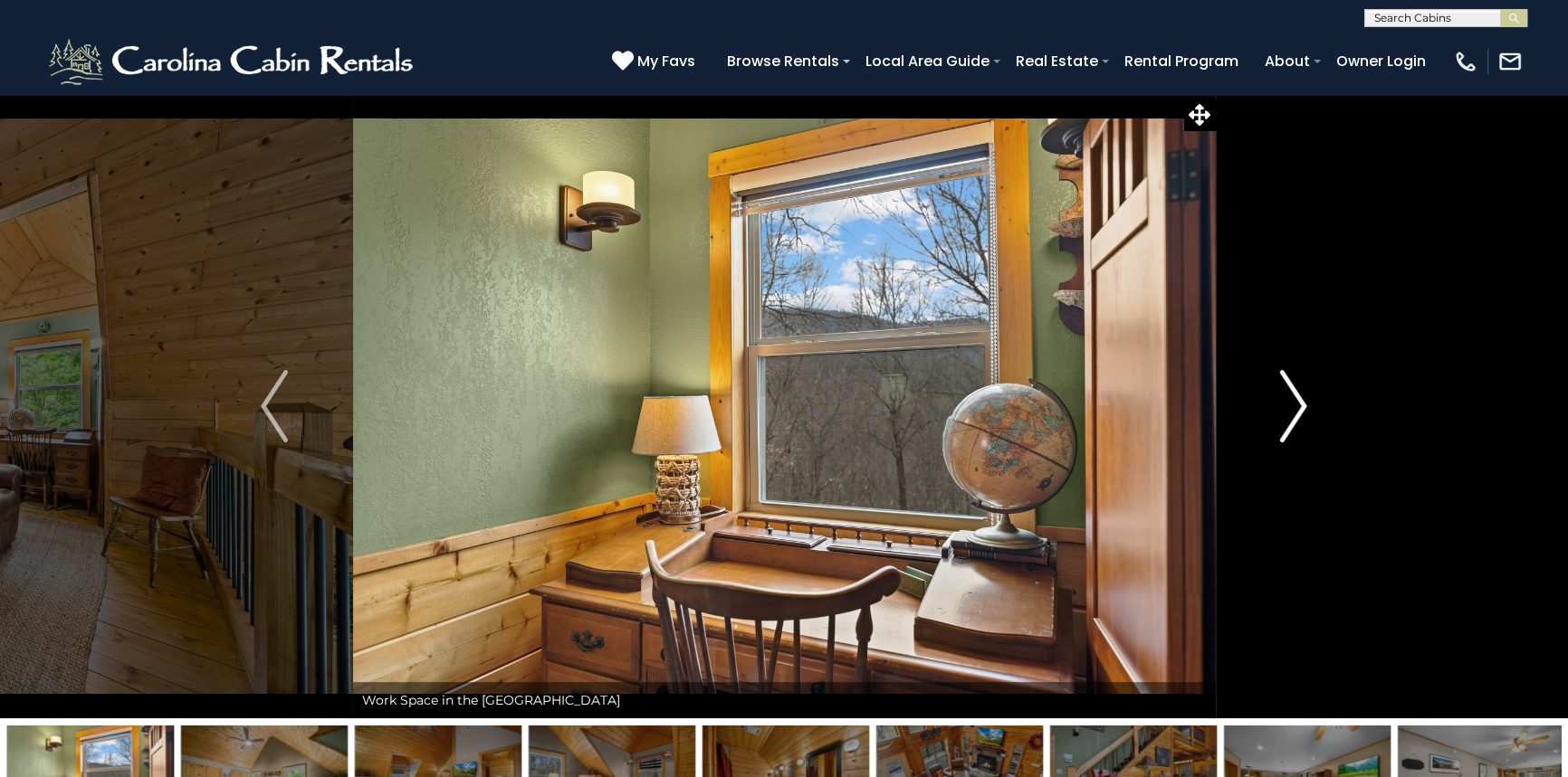
click at [1296, 408] on img "Next" at bounding box center [1294, 405] width 27 height 72
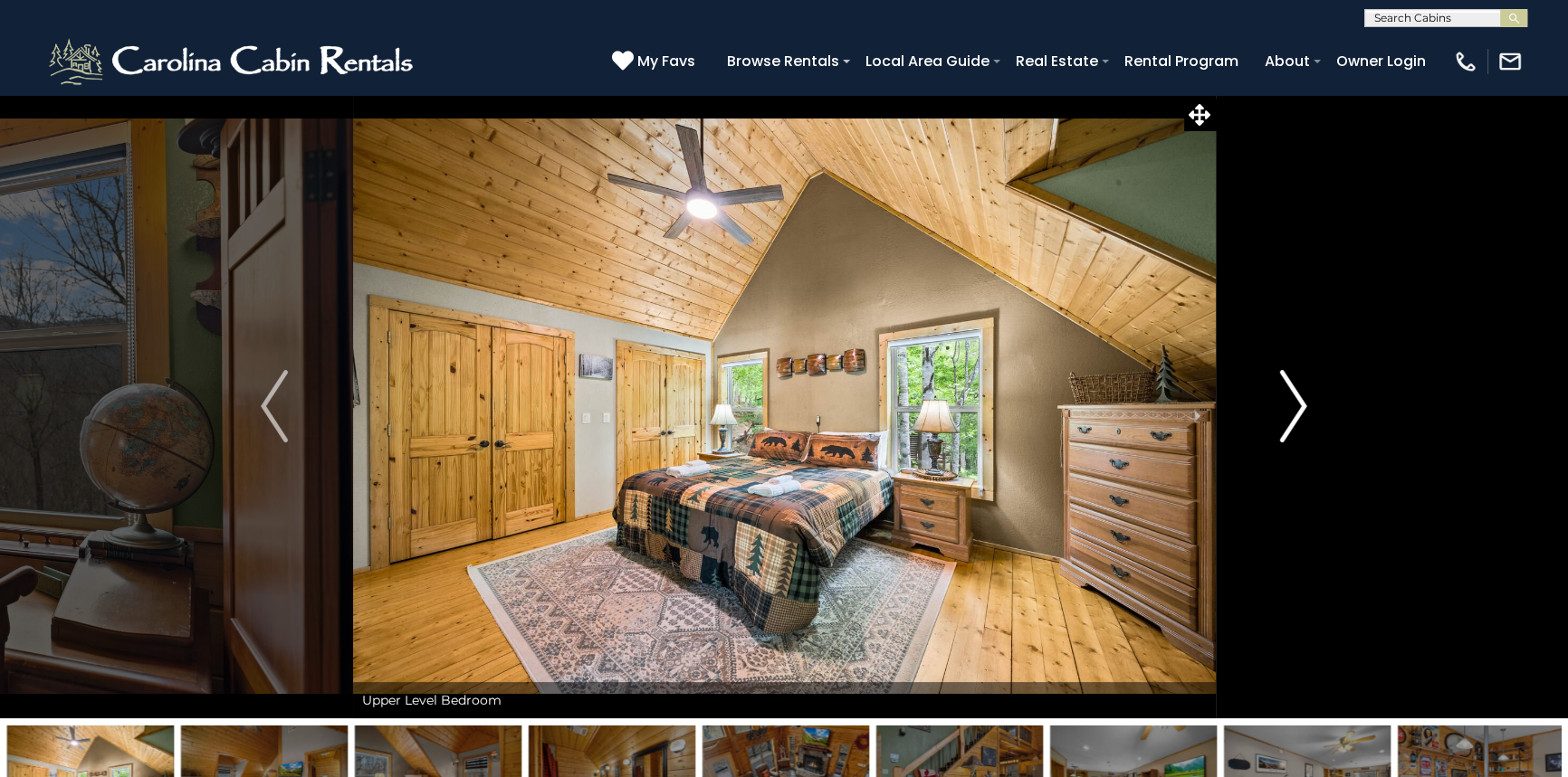
click at [1296, 408] on img "Next" at bounding box center [1294, 405] width 27 height 72
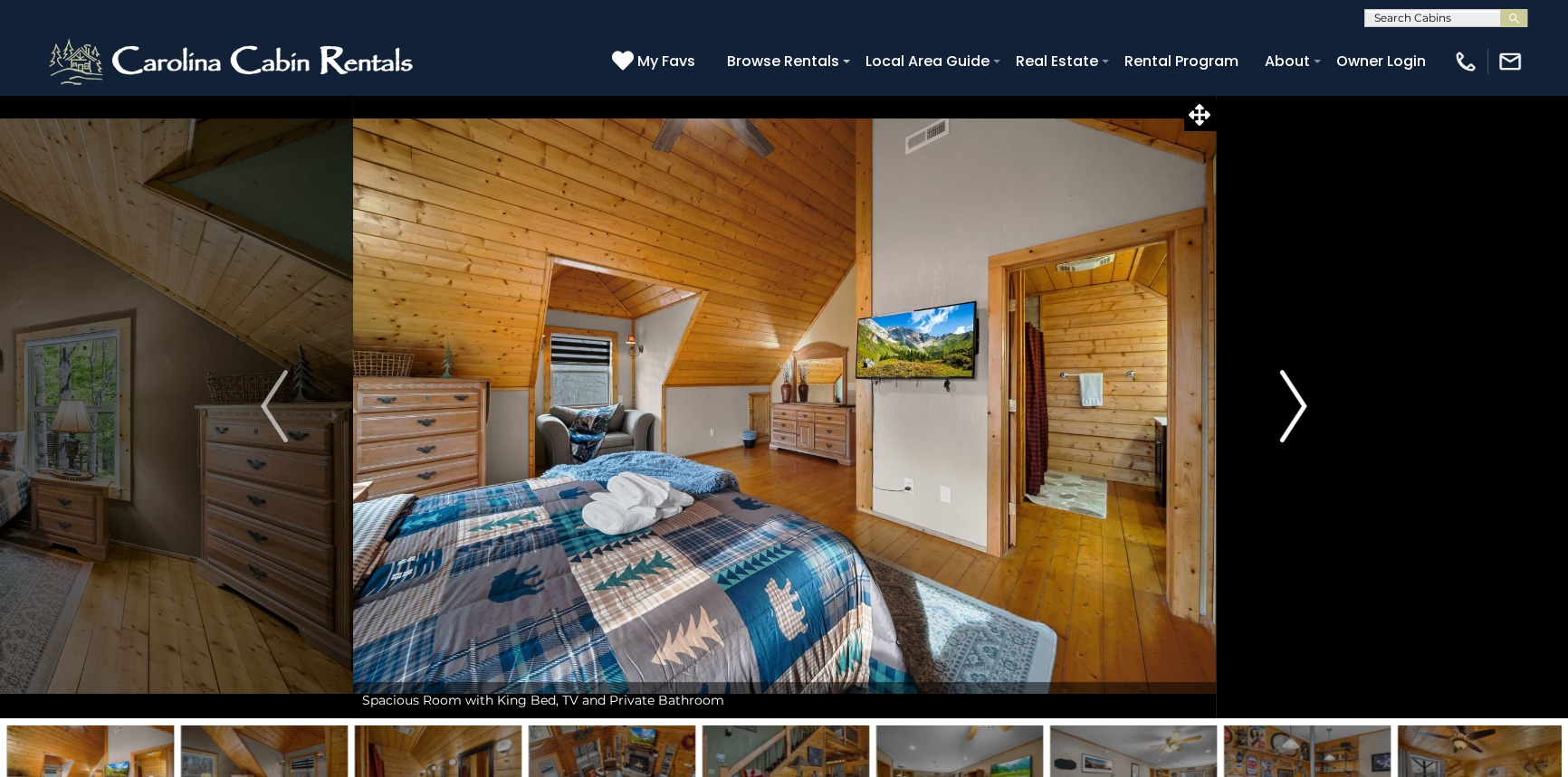
click at [1296, 408] on img "Next" at bounding box center [1294, 405] width 27 height 72
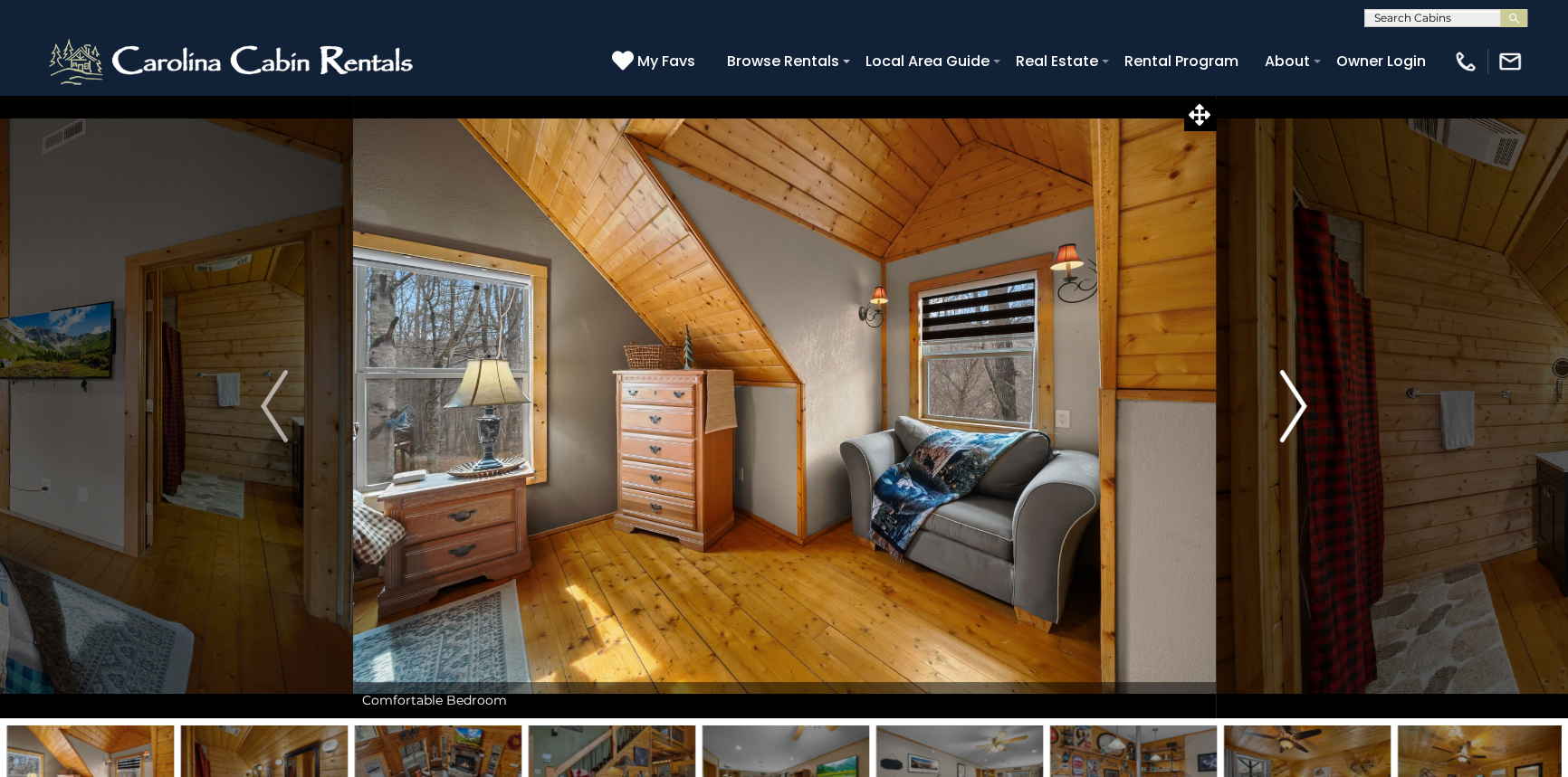
click at [1296, 408] on img "Next" at bounding box center [1294, 405] width 27 height 72
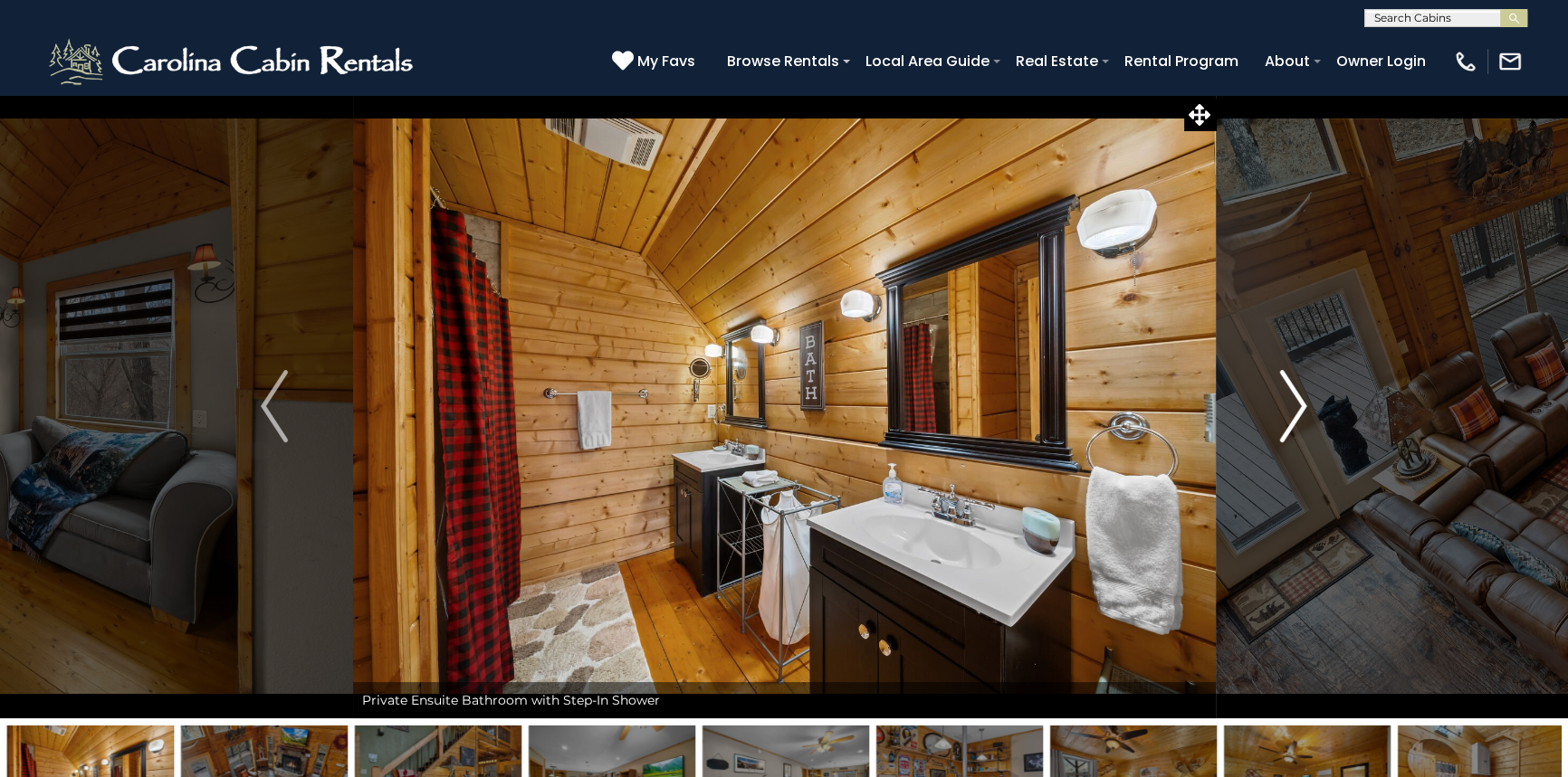
click at [1296, 408] on img "Next" at bounding box center [1294, 405] width 27 height 72
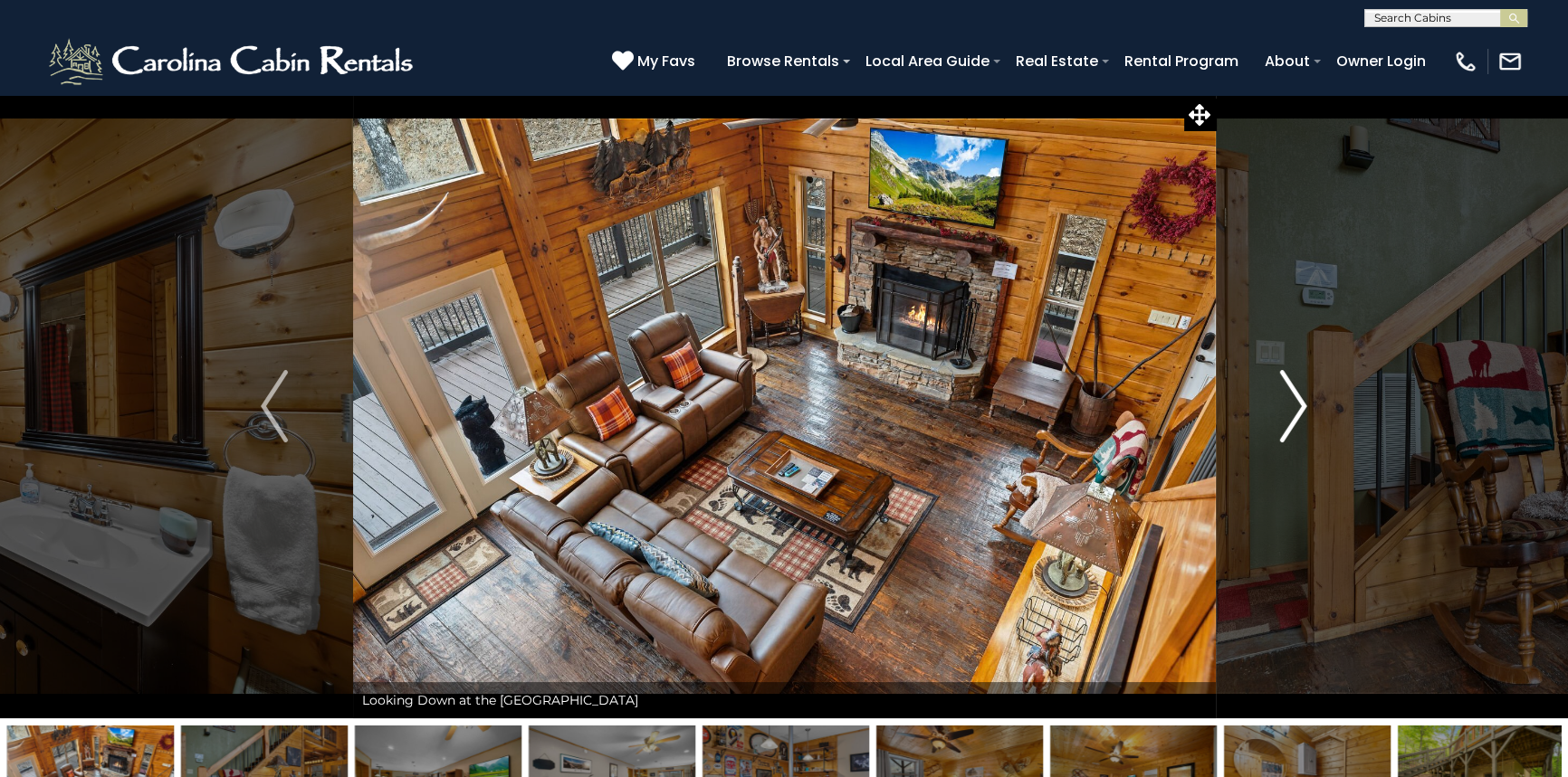
click at [1296, 408] on img "Next" at bounding box center [1294, 405] width 27 height 72
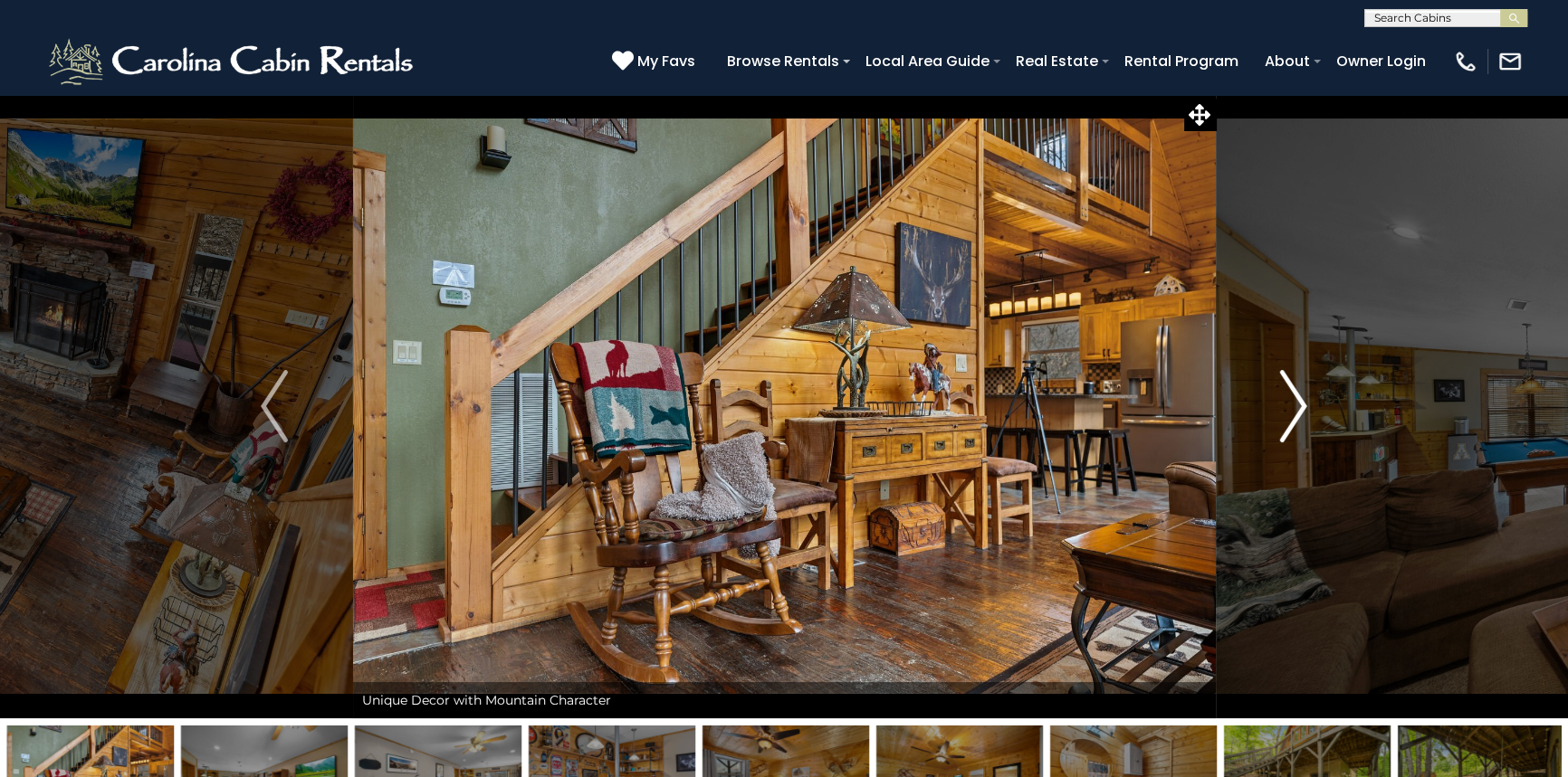
click at [1296, 408] on img "Next" at bounding box center [1294, 405] width 27 height 72
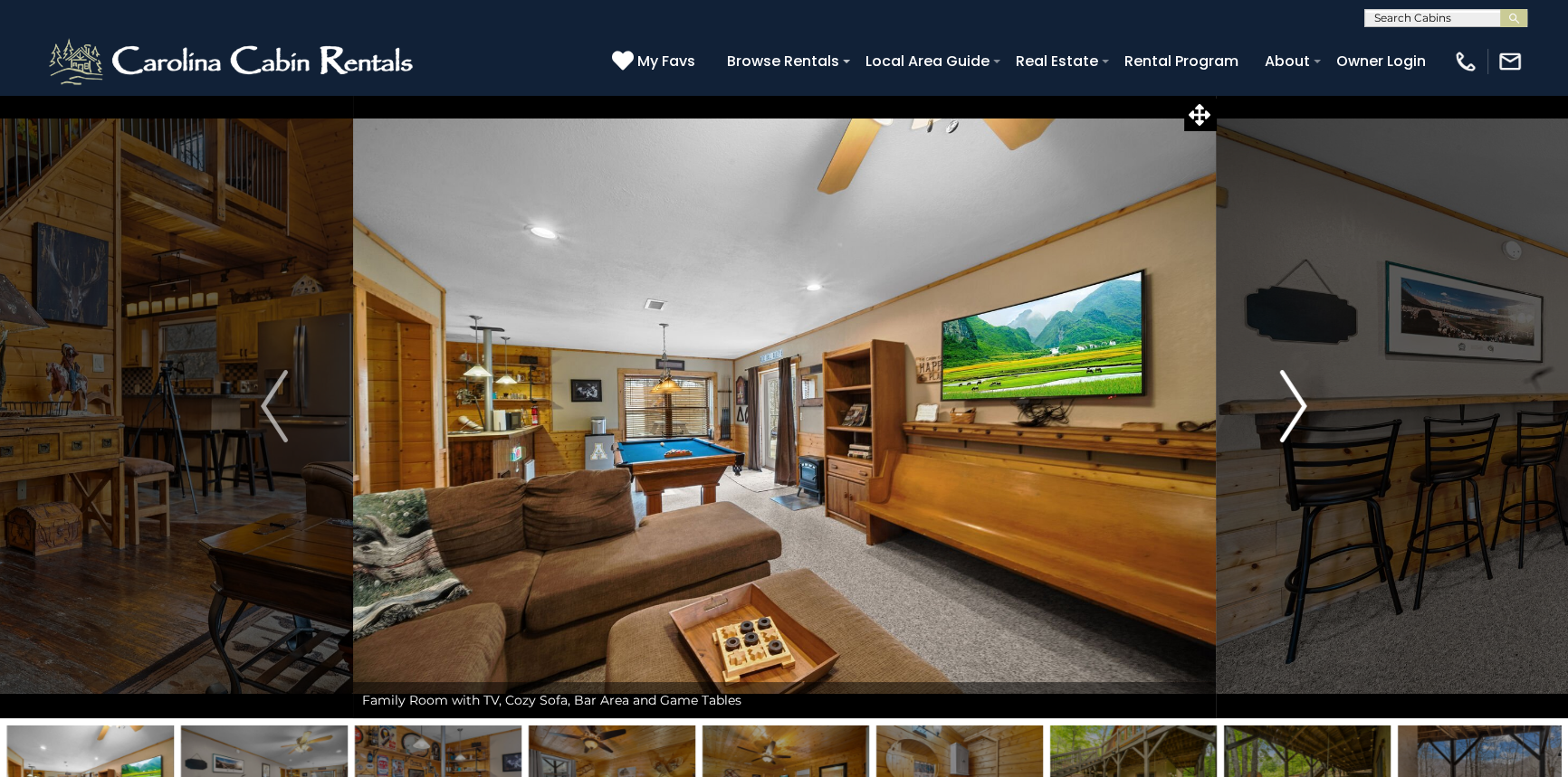
click at [1297, 409] on img "Next" at bounding box center [1294, 405] width 27 height 72
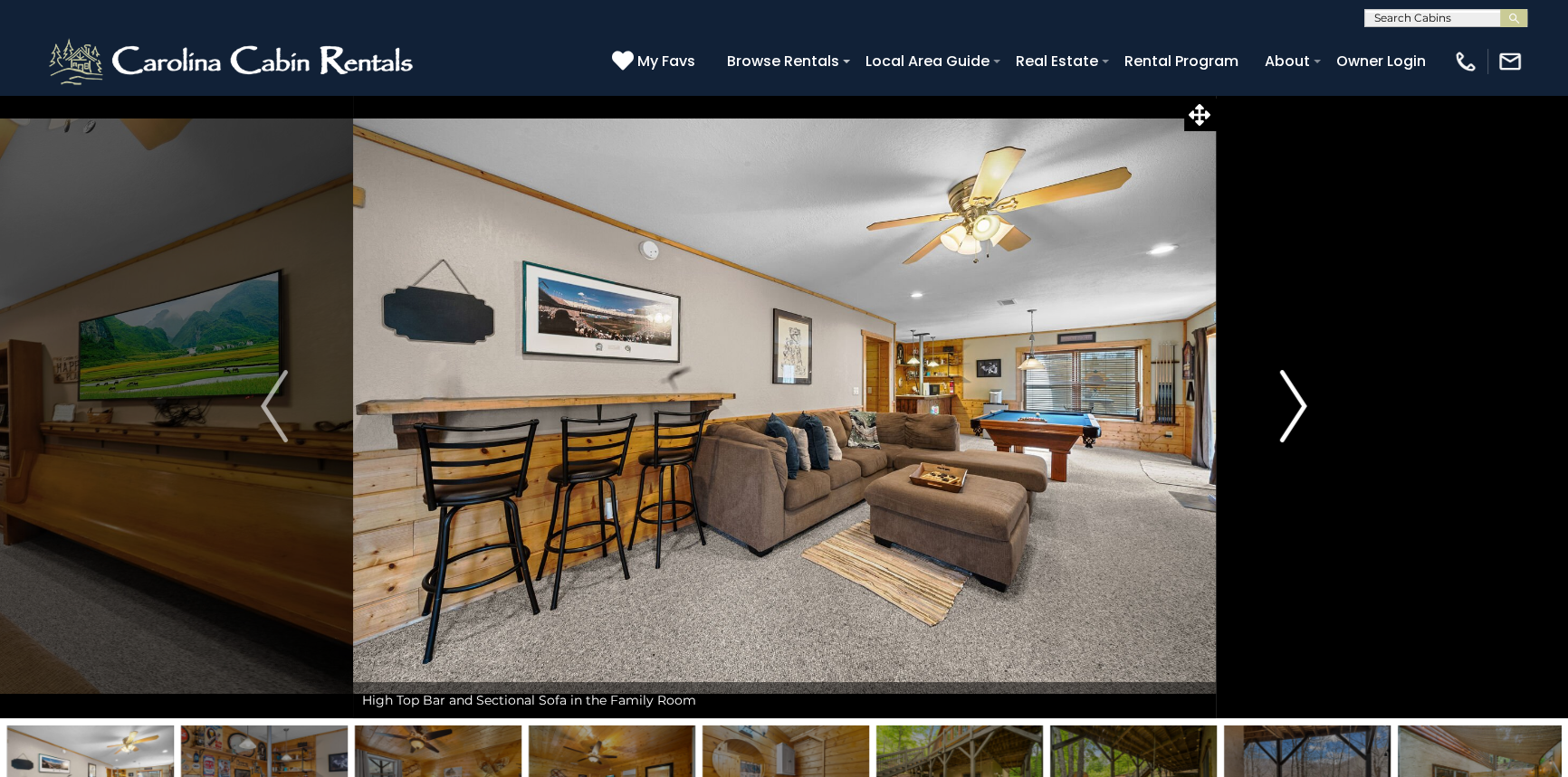
click at [1296, 410] on img "Next" at bounding box center [1294, 405] width 27 height 72
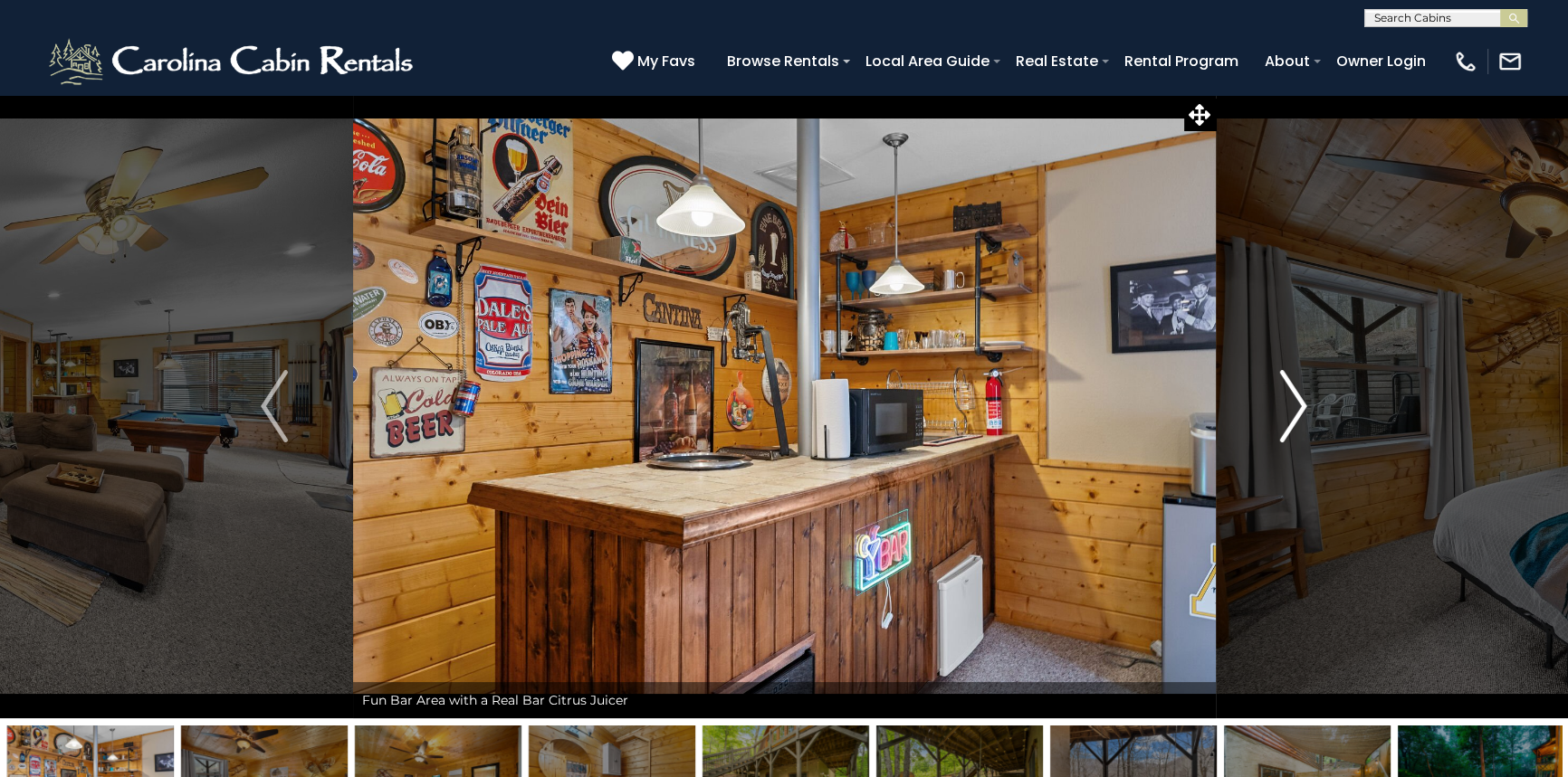
click at [1296, 410] on img "Next" at bounding box center [1294, 405] width 27 height 72
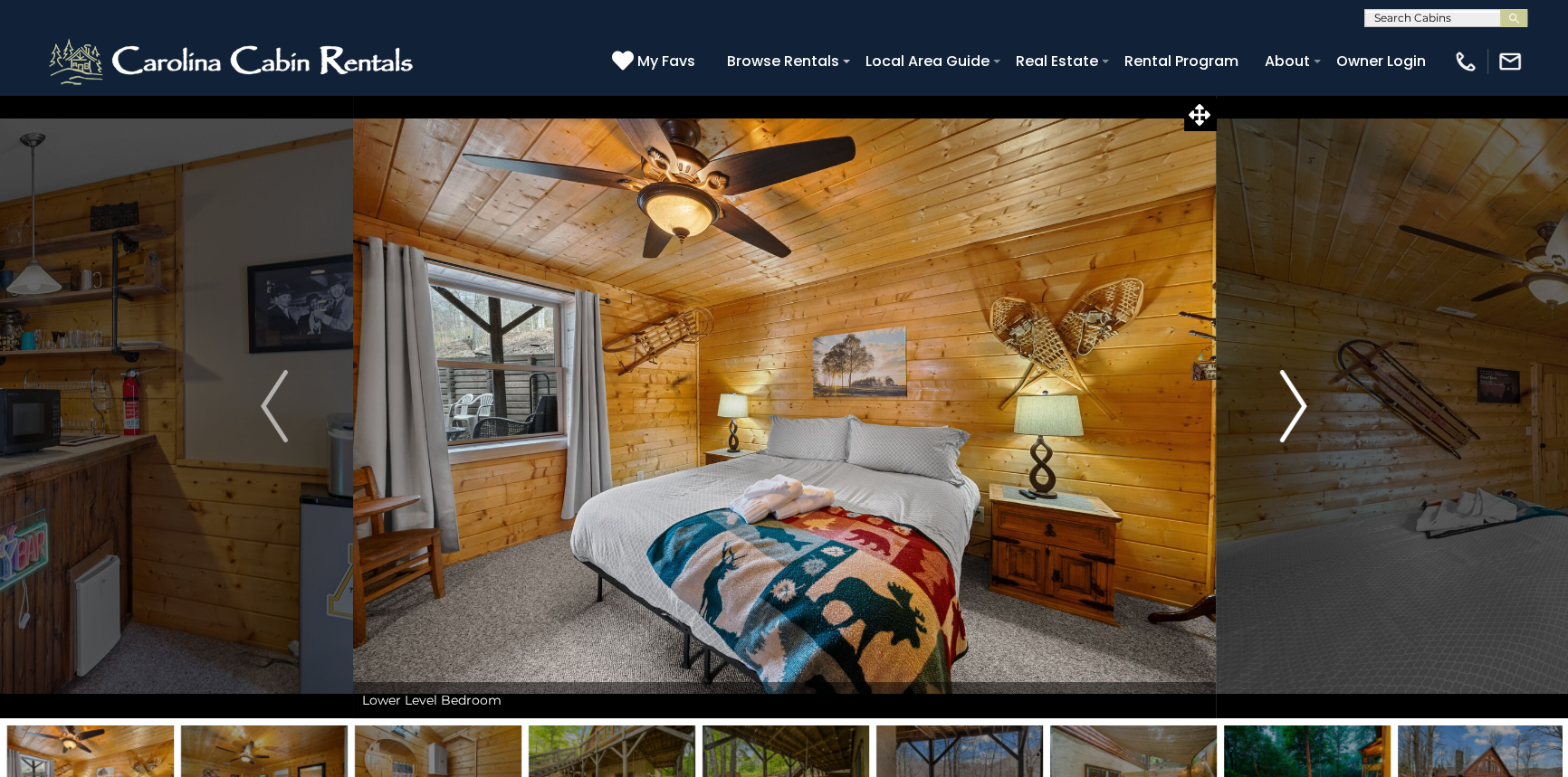
click at [1296, 410] on img "Next" at bounding box center [1294, 405] width 27 height 72
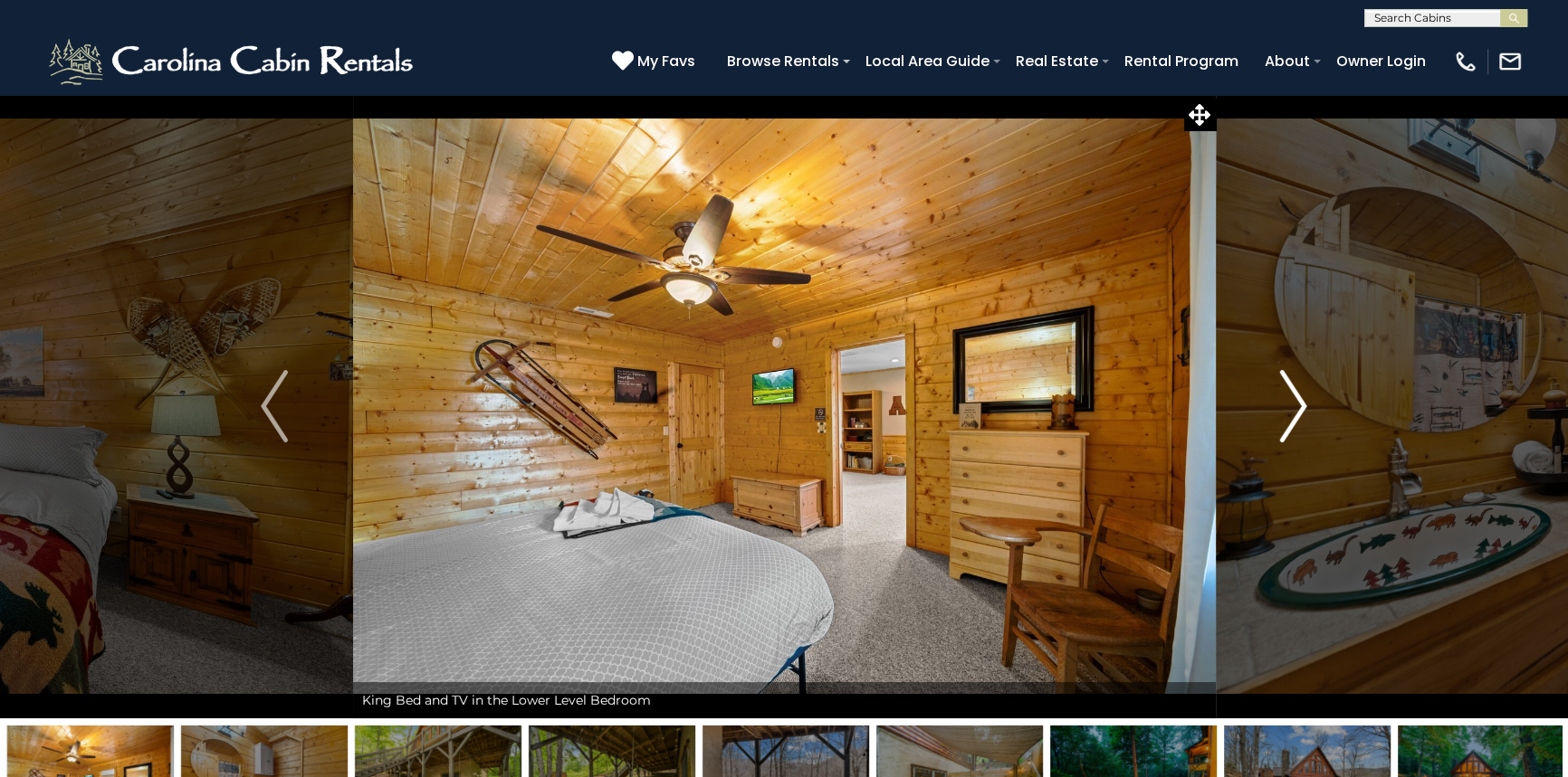
click at [1296, 410] on img "Next" at bounding box center [1294, 405] width 27 height 72
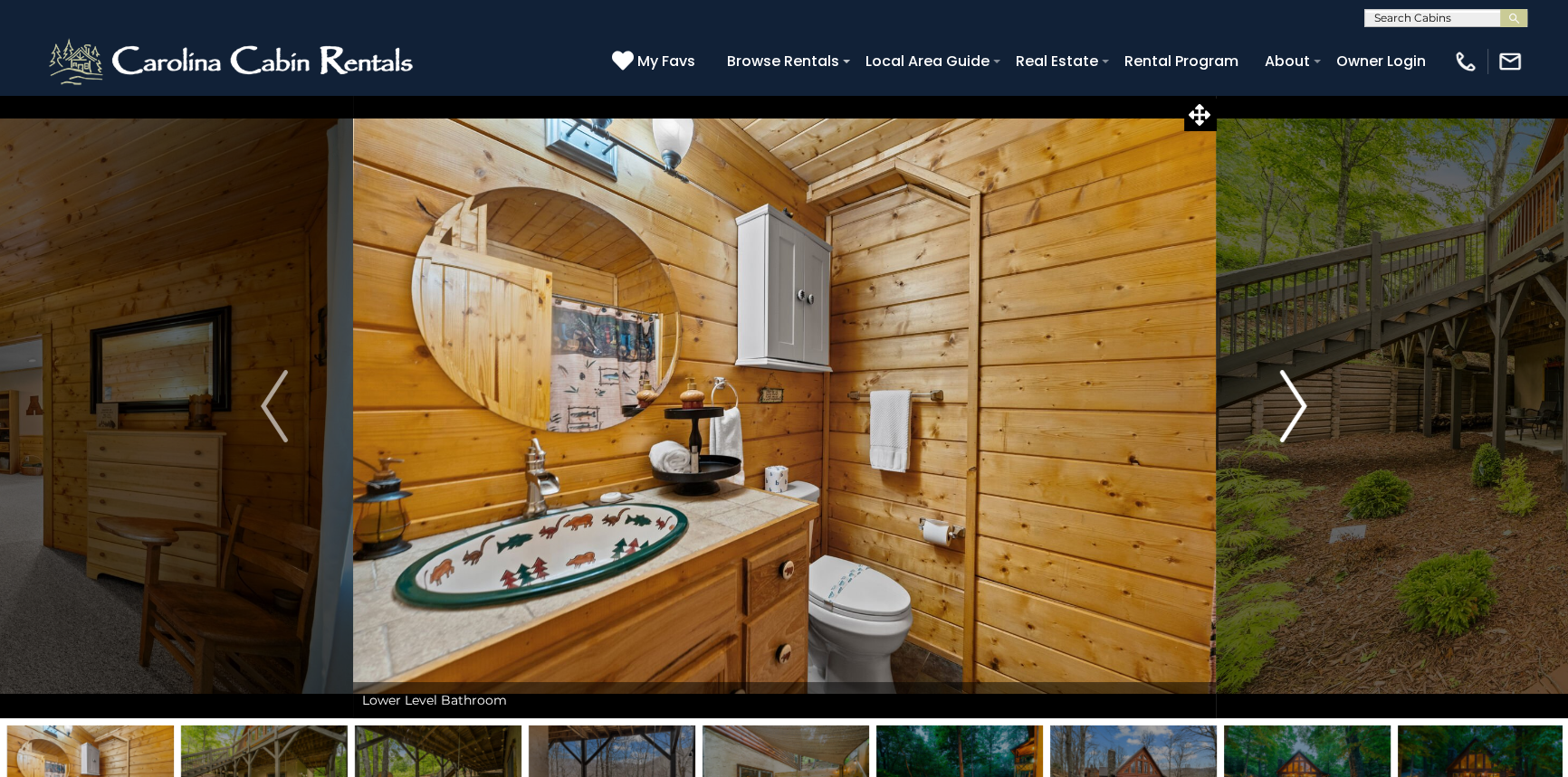
click at [1296, 410] on img "Next" at bounding box center [1294, 405] width 27 height 72
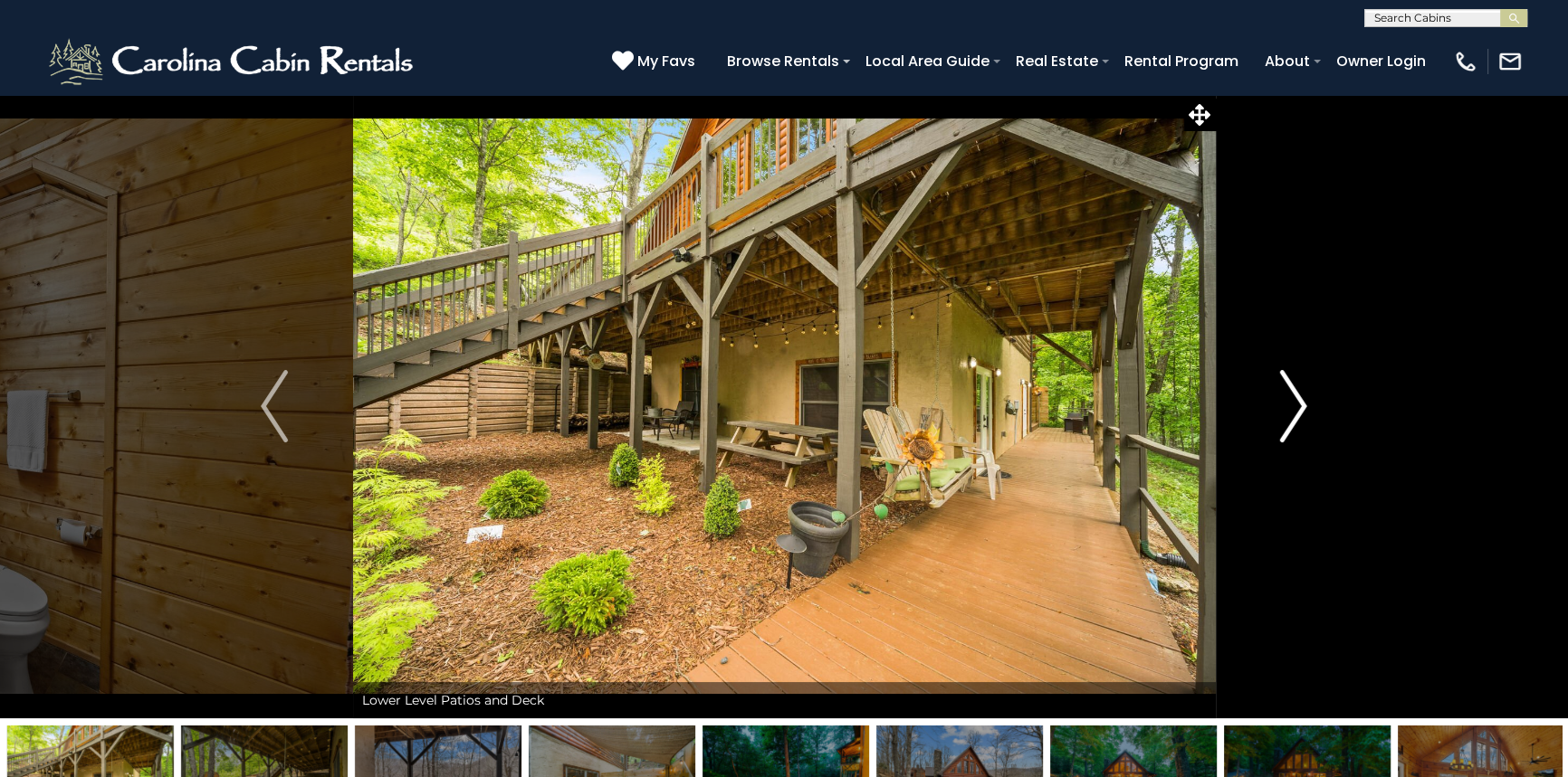
click at [1296, 410] on img "Next" at bounding box center [1294, 405] width 27 height 72
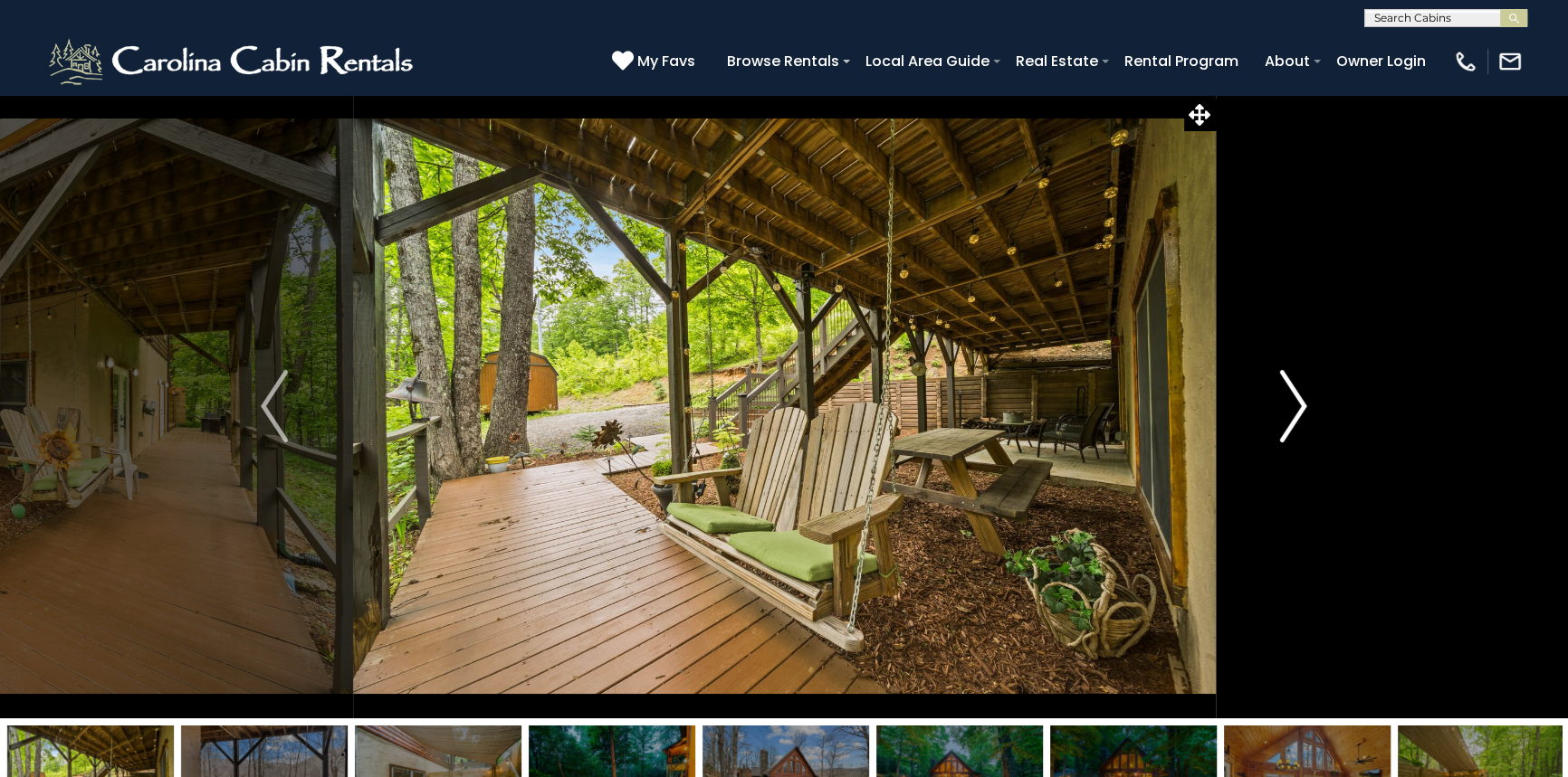
click at [1300, 400] on img "Next" at bounding box center [1294, 405] width 27 height 72
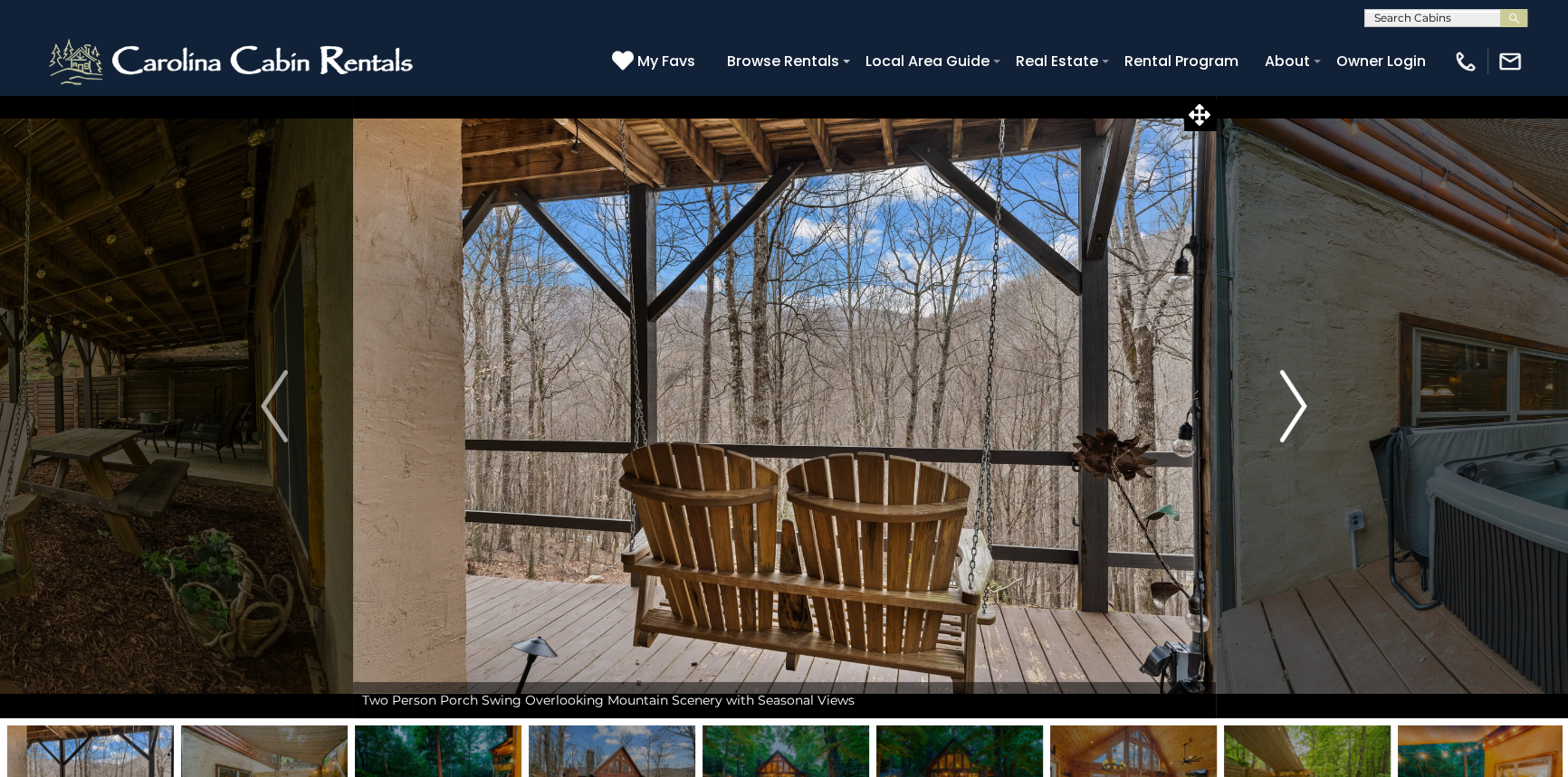
click at [1296, 405] on img "Next" at bounding box center [1294, 405] width 27 height 72
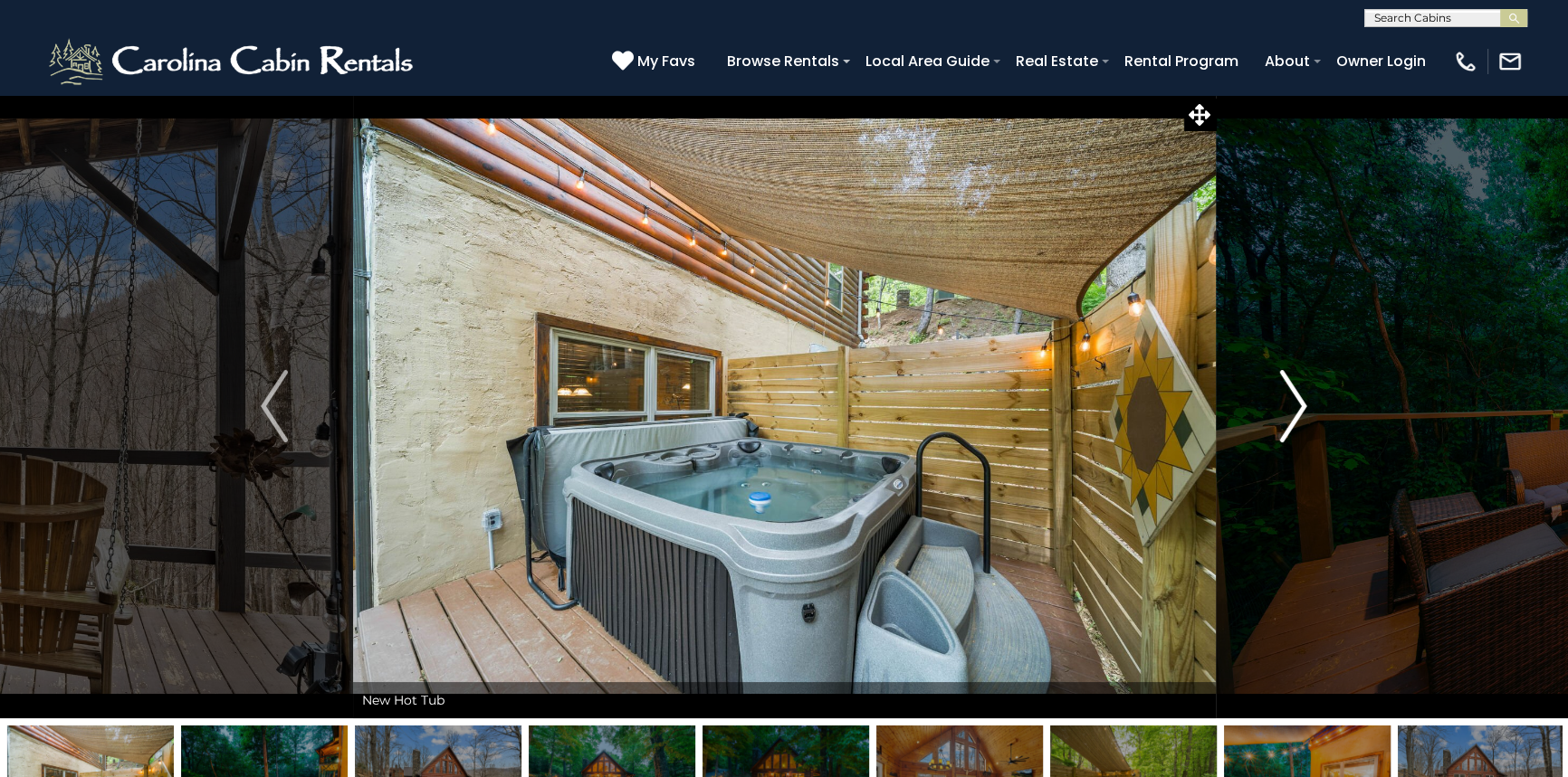
click at [1298, 404] on img "Next" at bounding box center [1294, 405] width 27 height 72
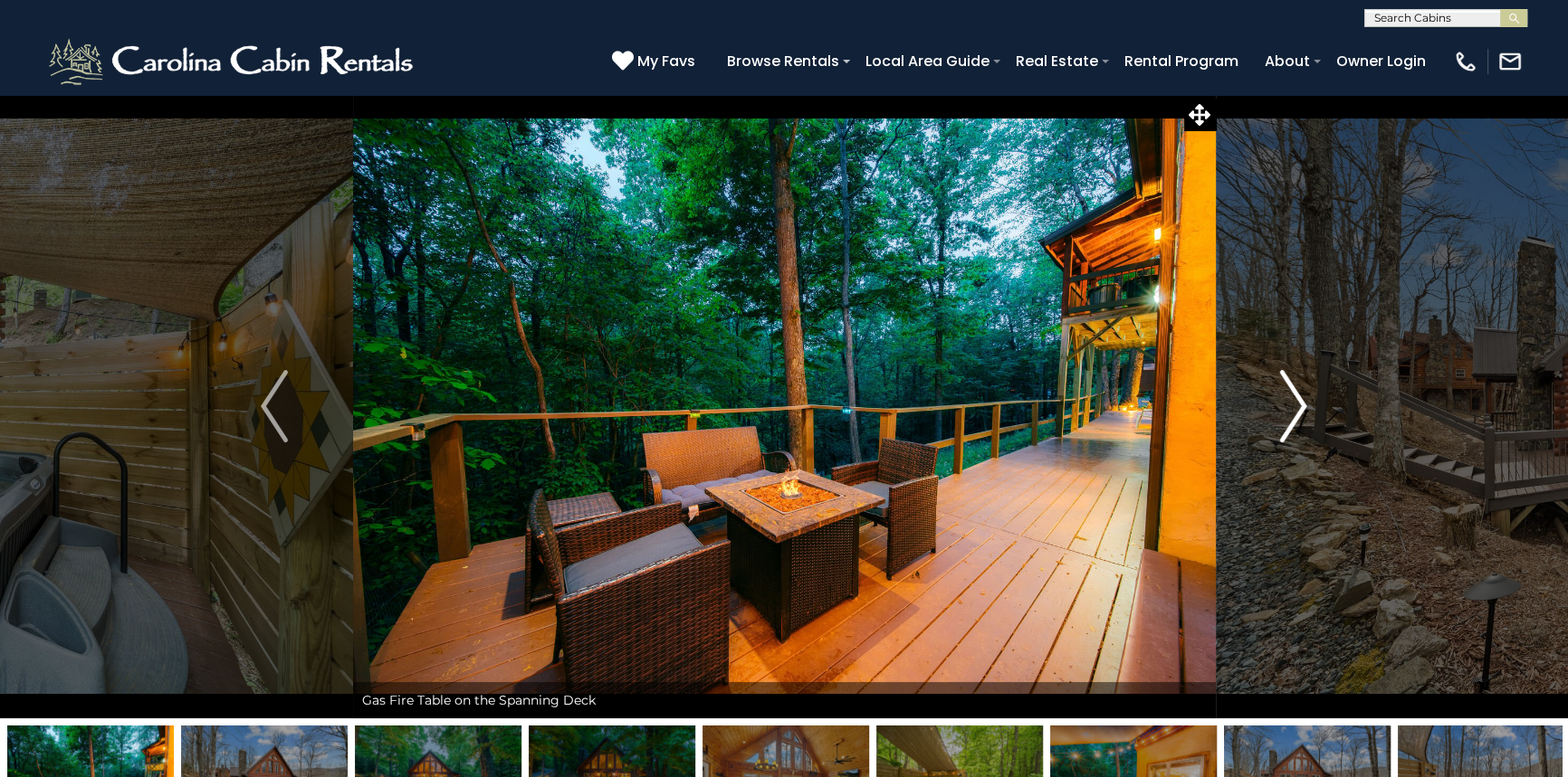
click at [1287, 398] on img "Next" at bounding box center [1294, 405] width 27 height 72
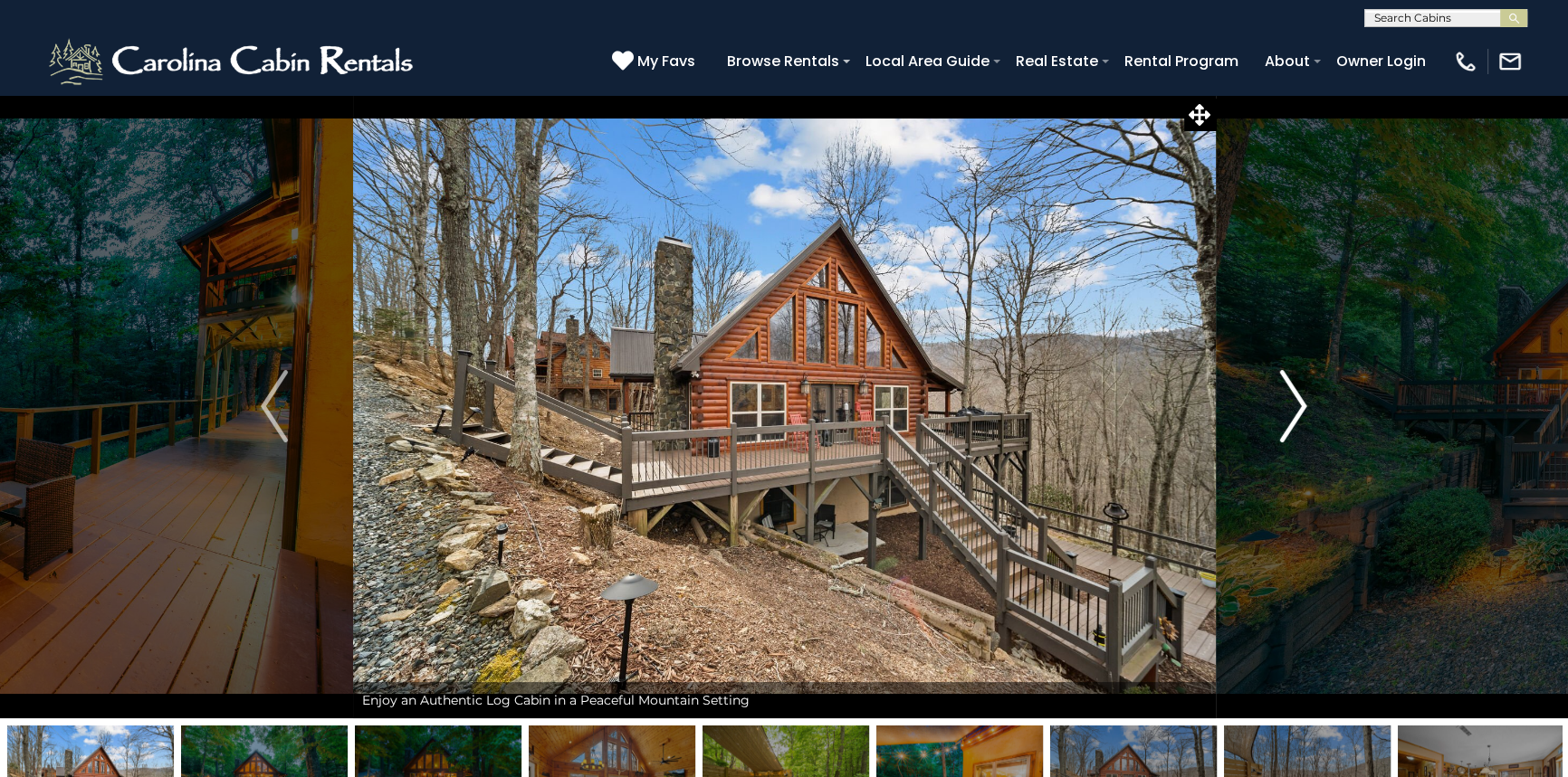
click at [1290, 398] on img "Next" at bounding box center [1294, 405] width 27 height 72
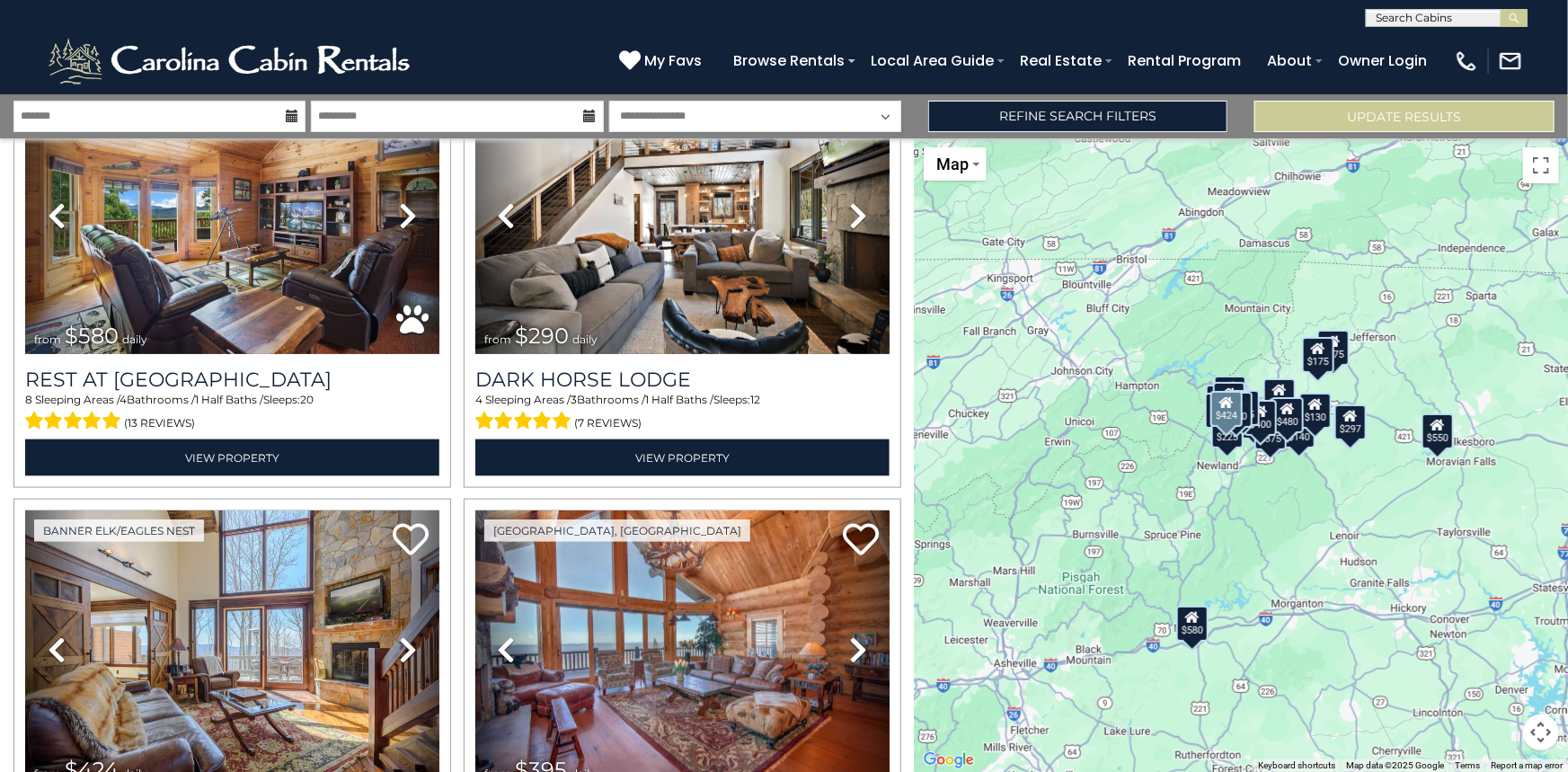
scroll to position [980, 0]
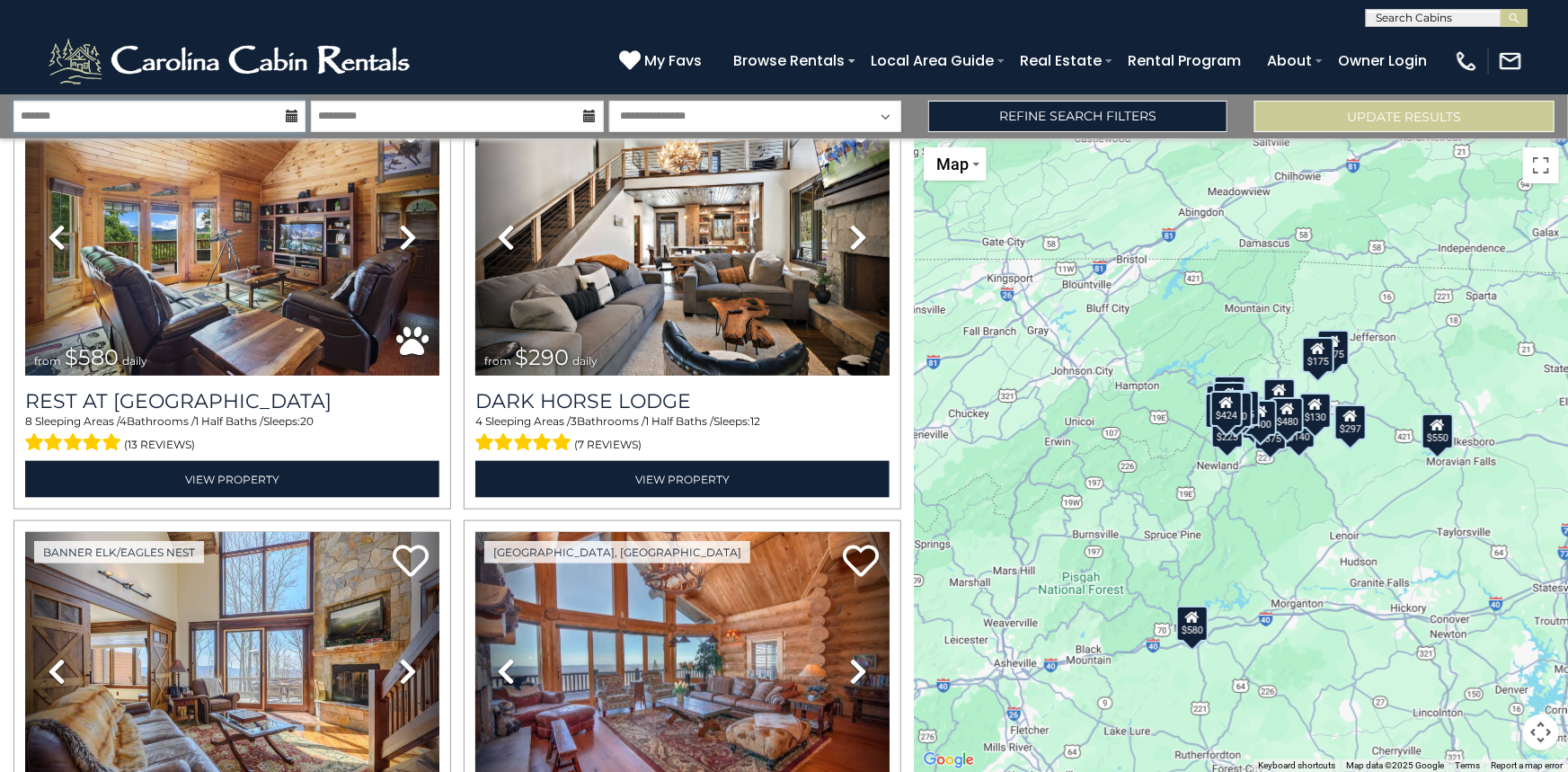
click at [198, 117] on input "text" at bounding box center [159, 116] width 292 height 32
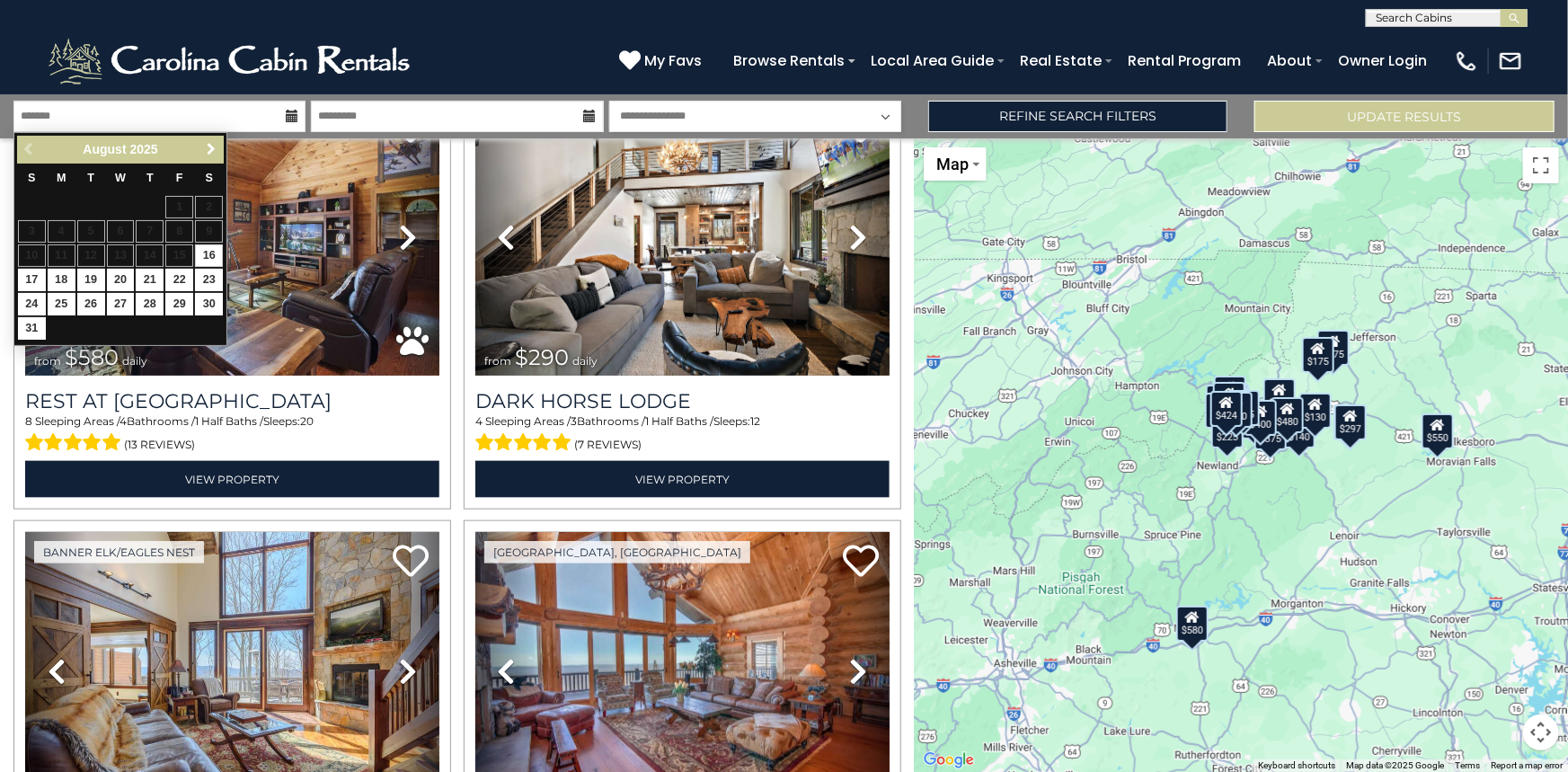
click at [214, 140] on link "Next" at bounding box center [210, 149] width 22 height 22
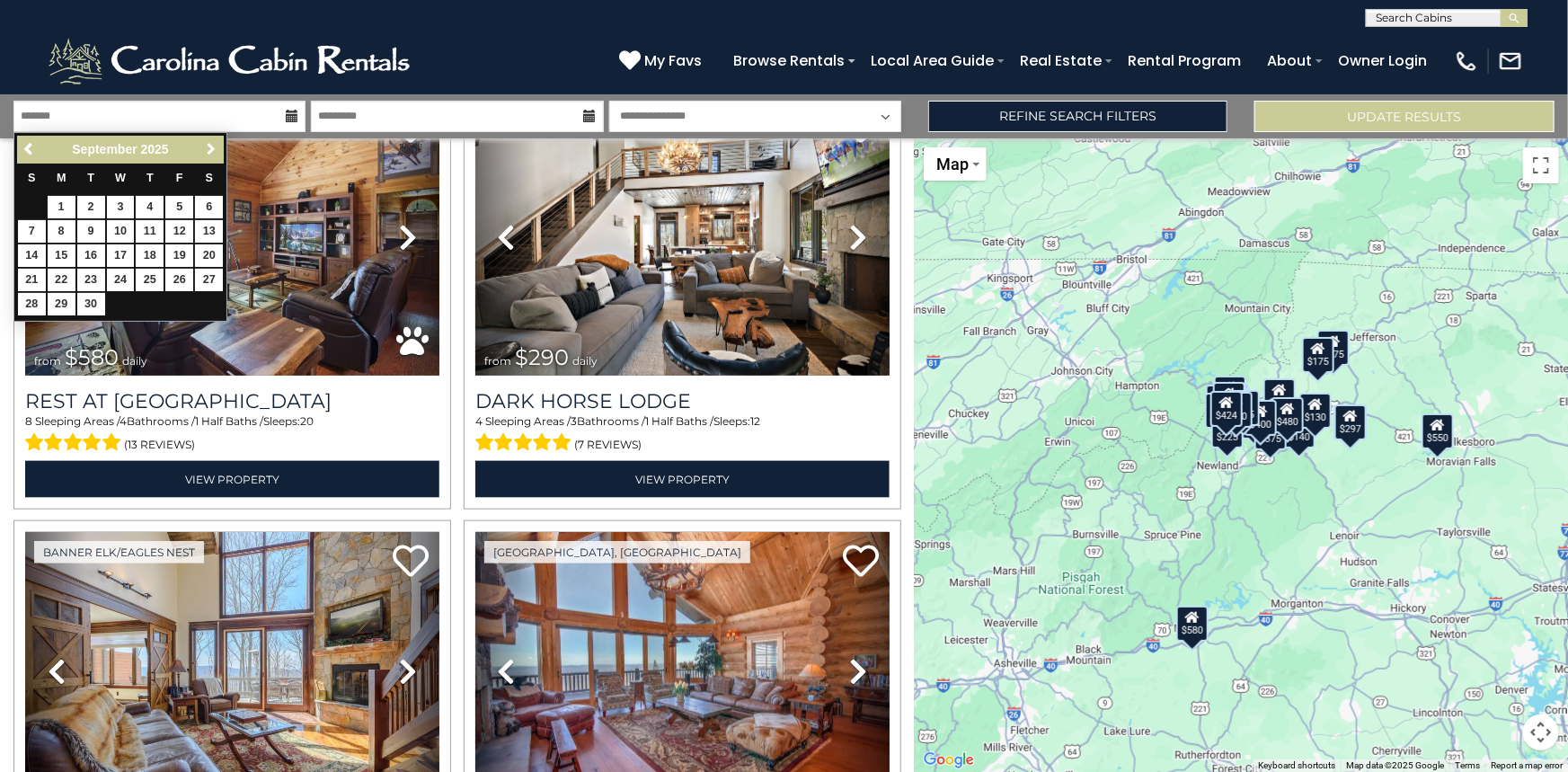
click at [212, 145] on span "Next" at bounding box center [210, 148] width 14 height 14
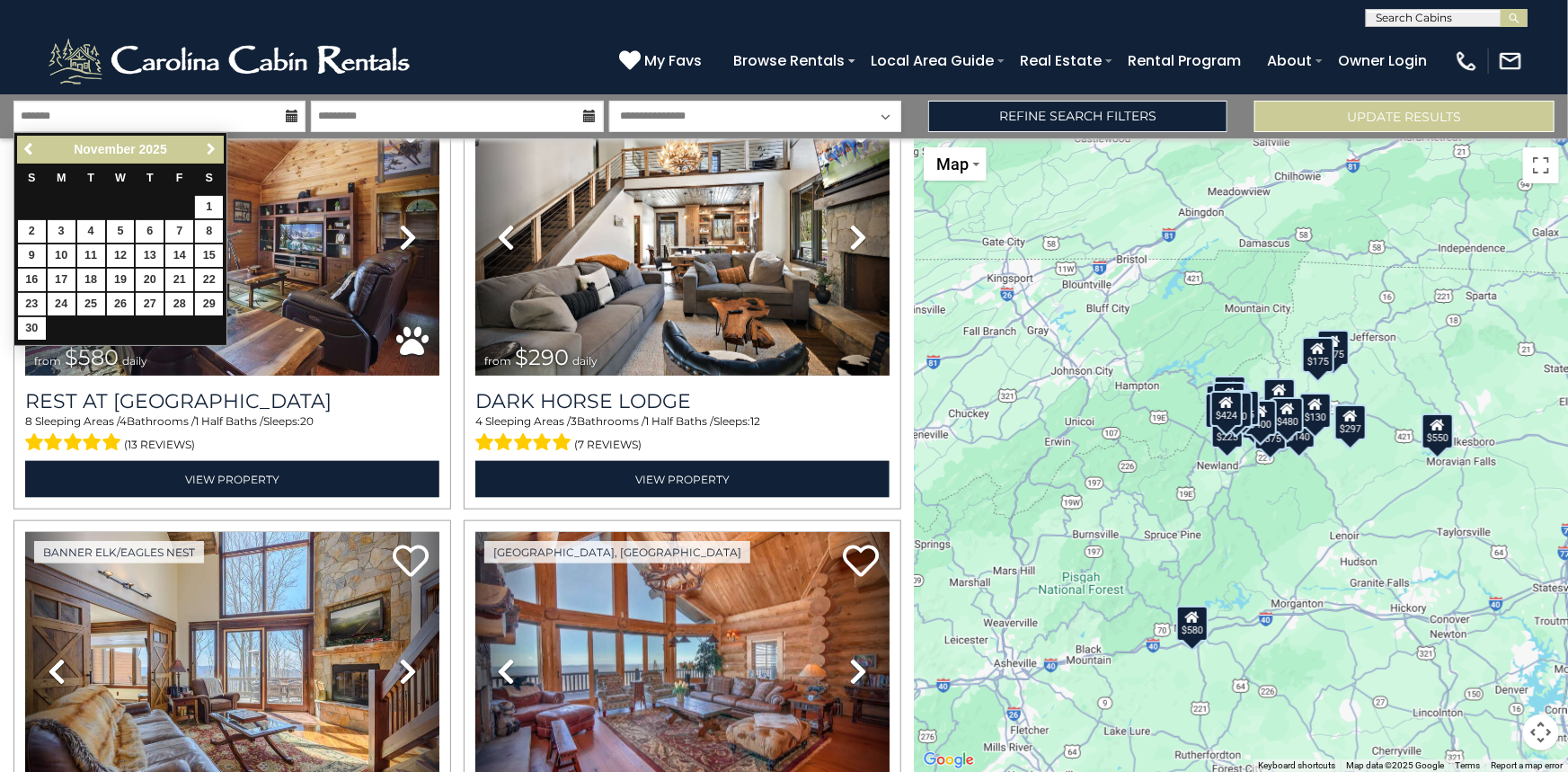
click at [212, 145] on span "Next" at bounding box center [210, 148] width 14 height 14
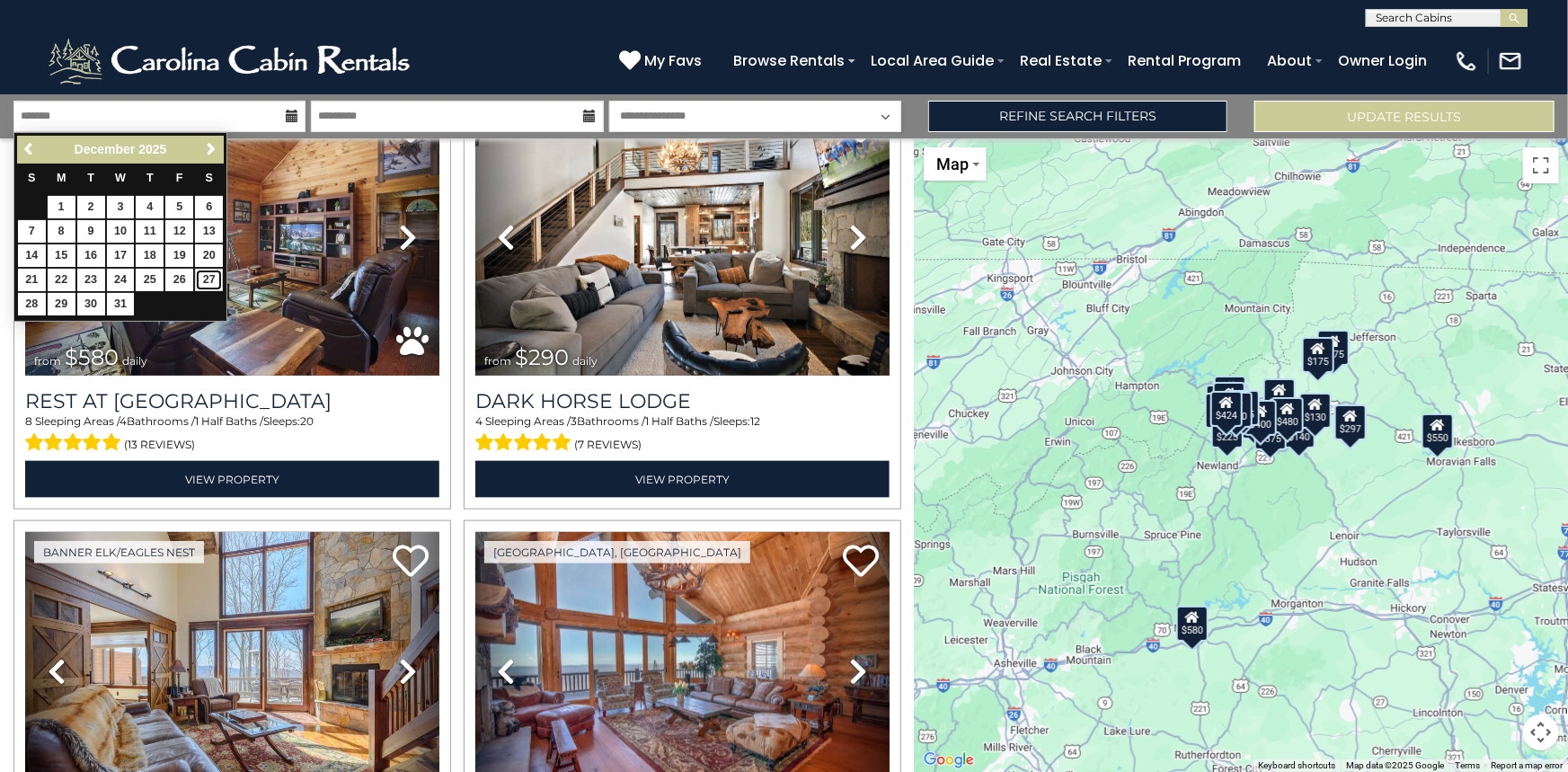
click at [207, 276] on link "27" at bounding box center [208, 279] width 28 height 22
type input "********"
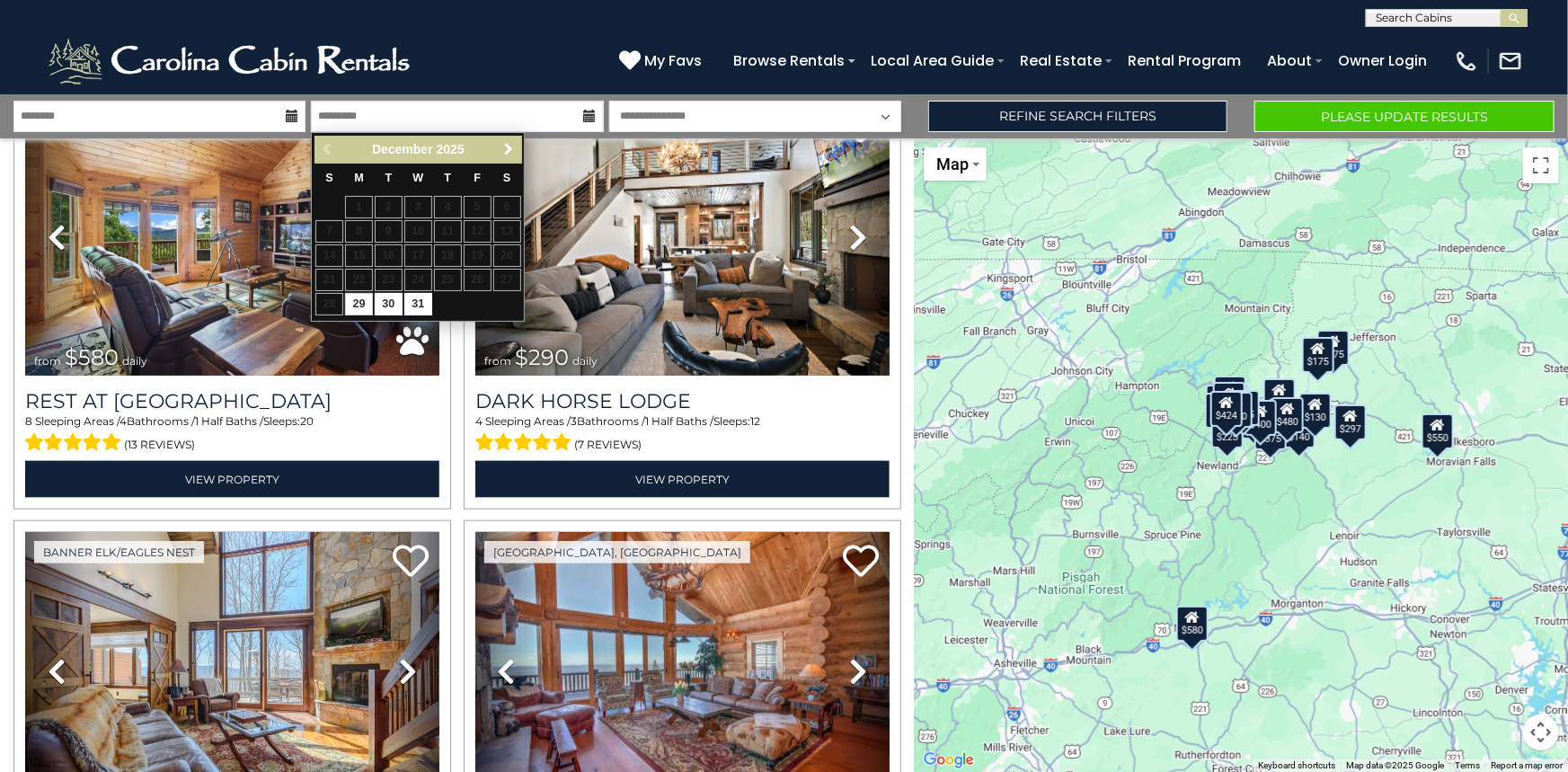
click at [510, 147] on span "Next" at bounding box center [508, 148] width 14 height 14
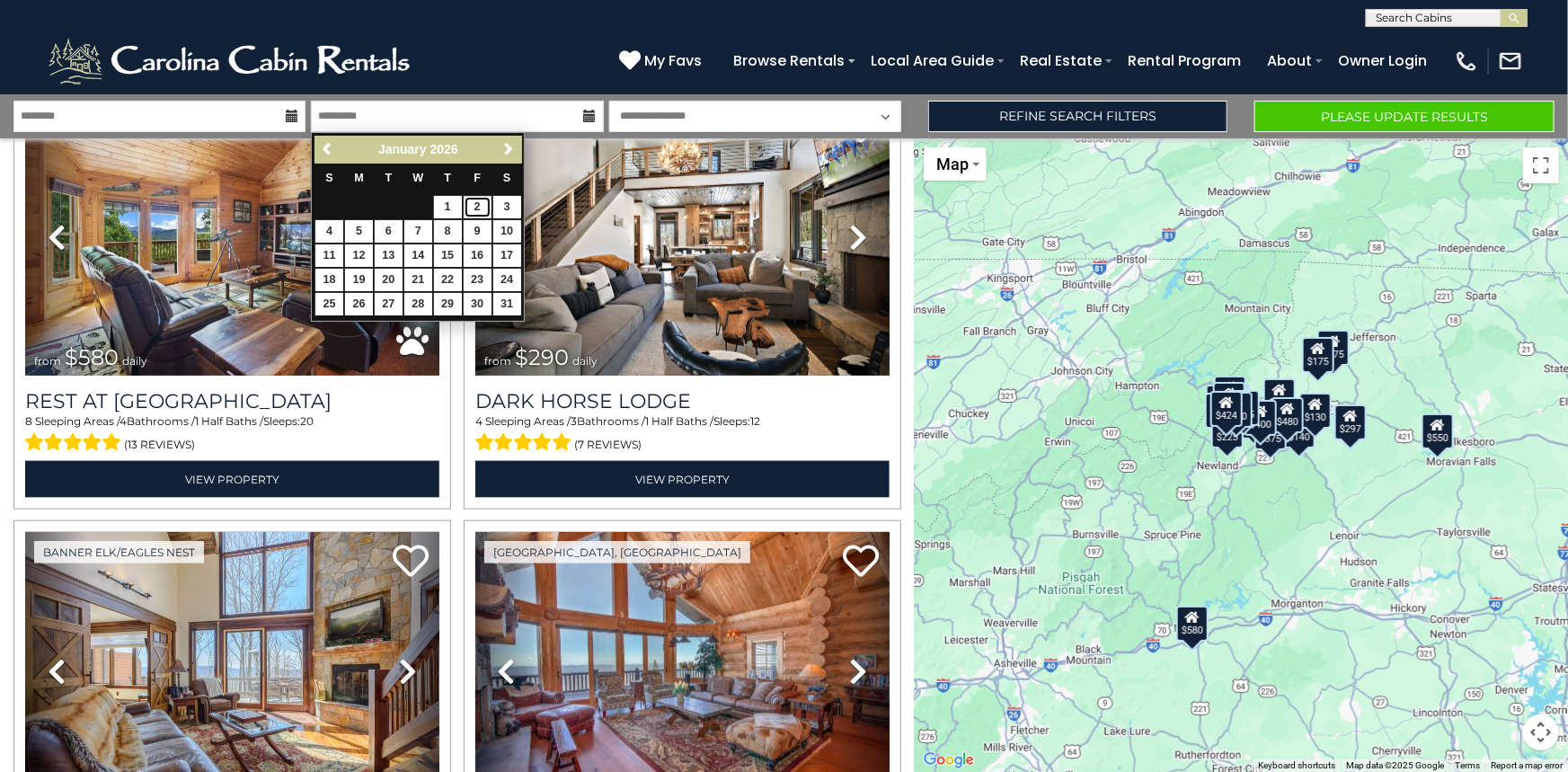
click at [481, 205] on link "2" at bounding box center [477, 207] width 28 height 22
type input "******"
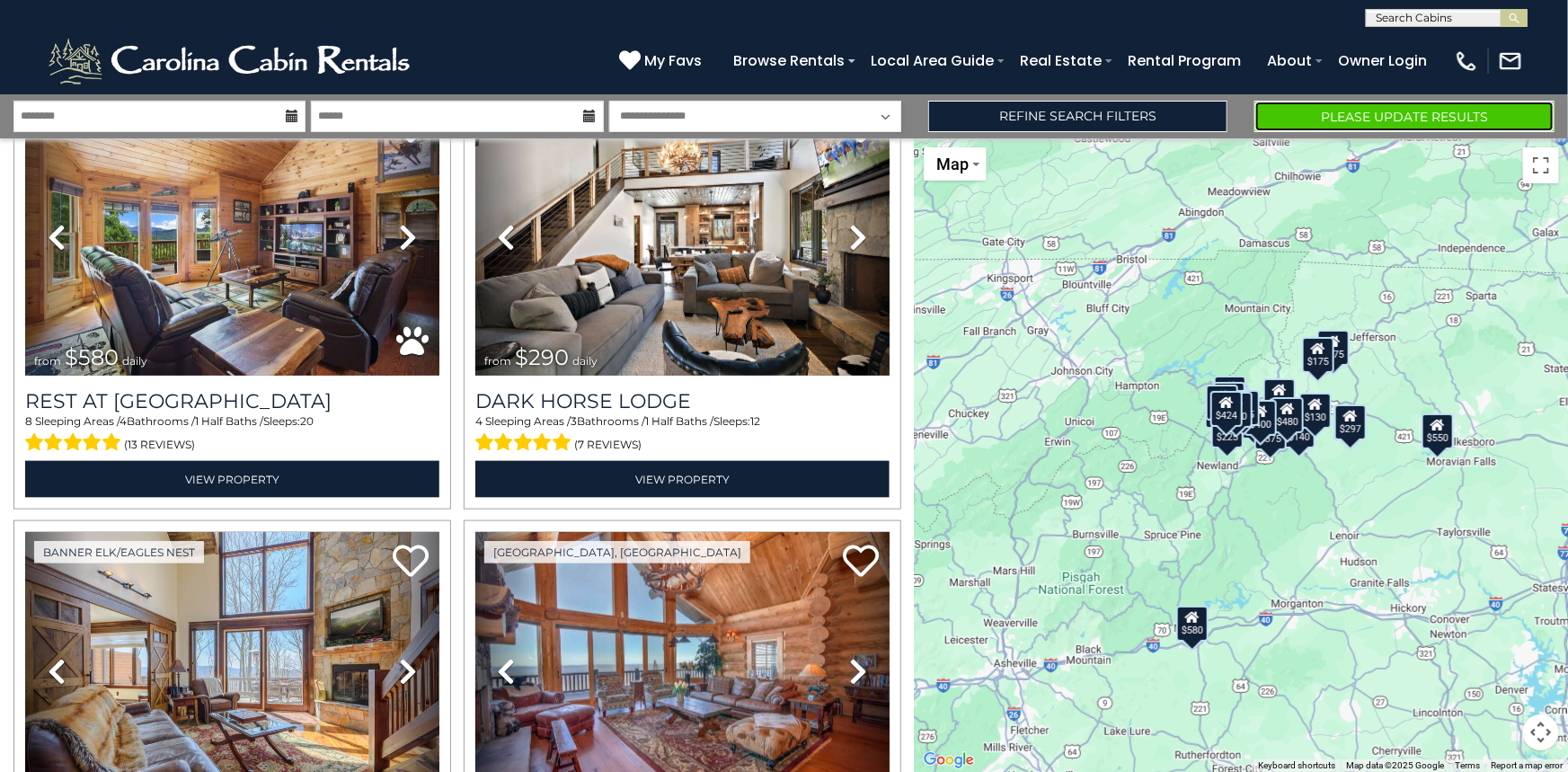
click at [1346, 117] on button "Please Update Results" at bounding box center [1405, 116] width 300 height 32
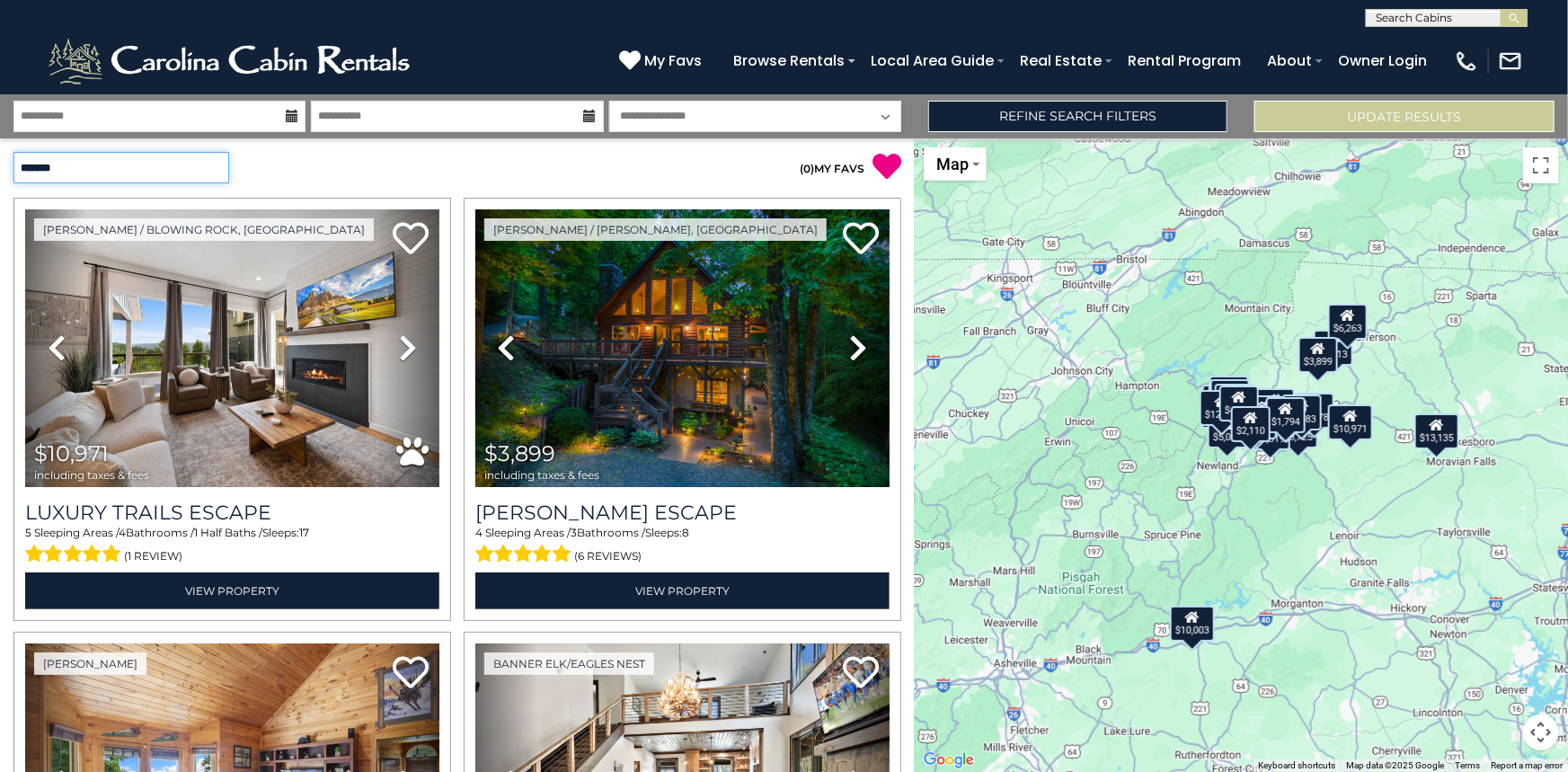
click at [189, 165] on select "**********" at bounding box center [121, 167] width 216 height 32
select select "*********"
click at [13, 152] on select "**********" at bounding box center [121, 167] width 216 height 32
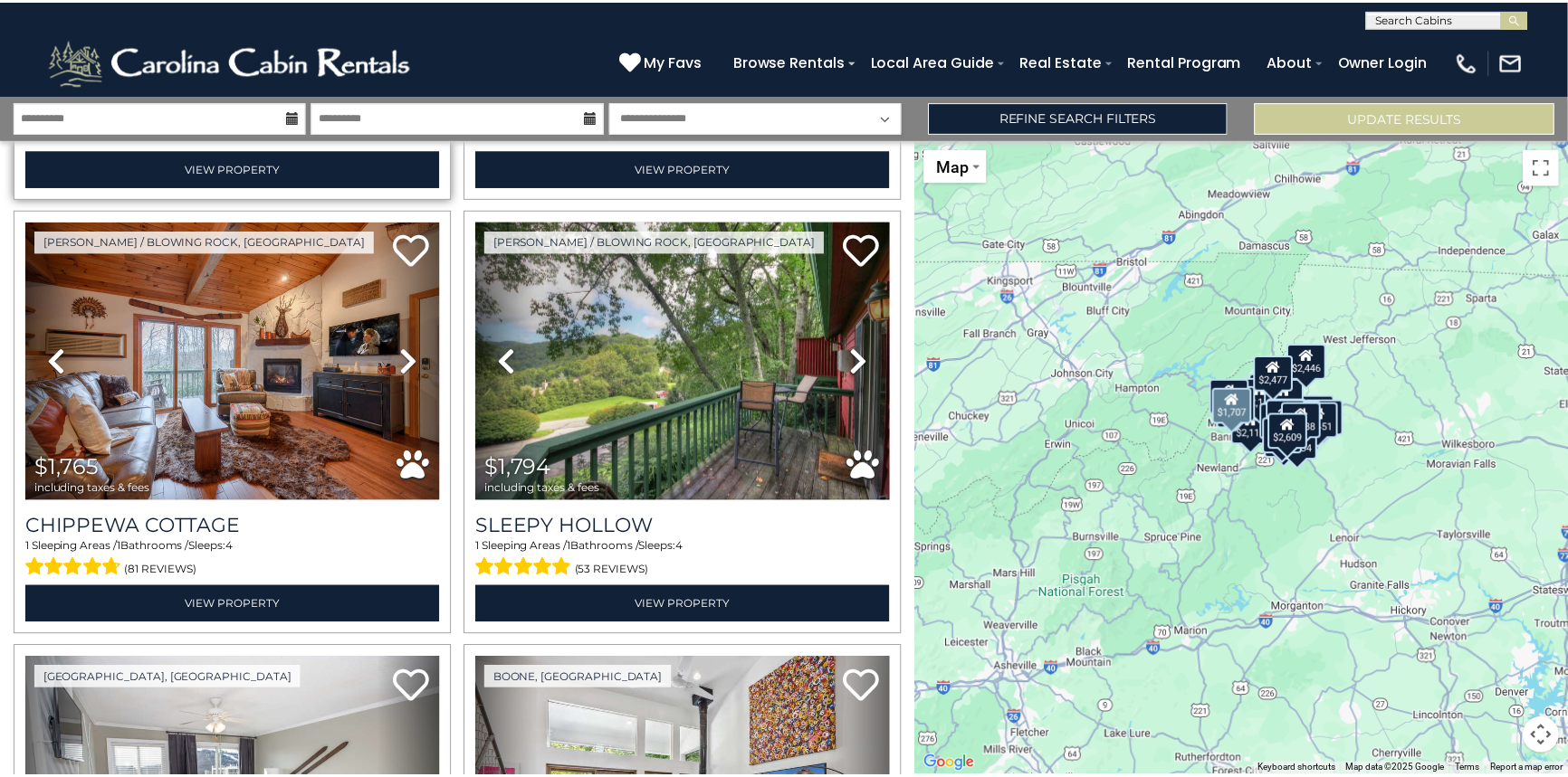
scroll to position [493, 0]
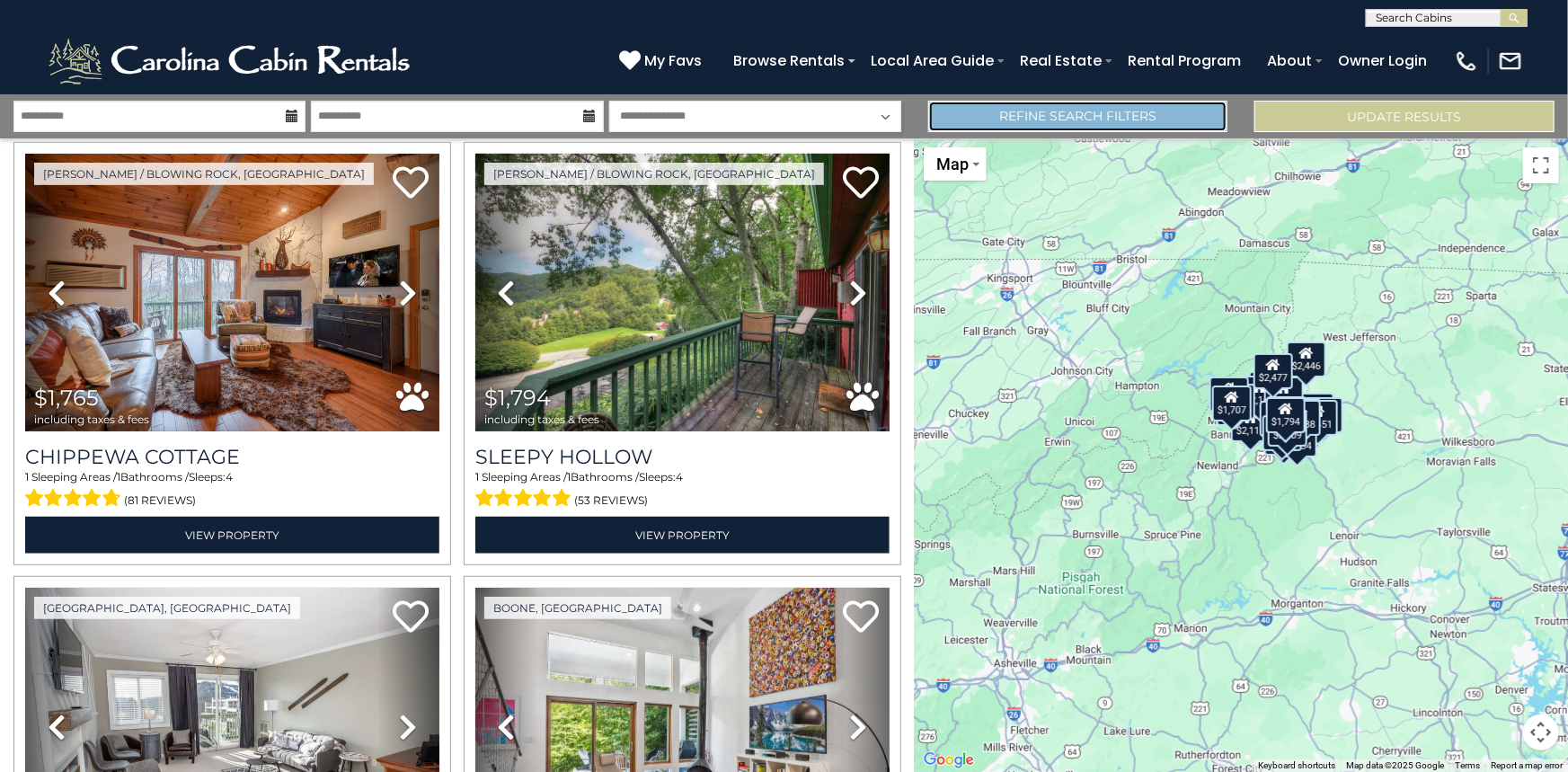
click at [1027, 124] on link "Refine Search Filters" at bounding box center [1078, 116] width 300 height 32
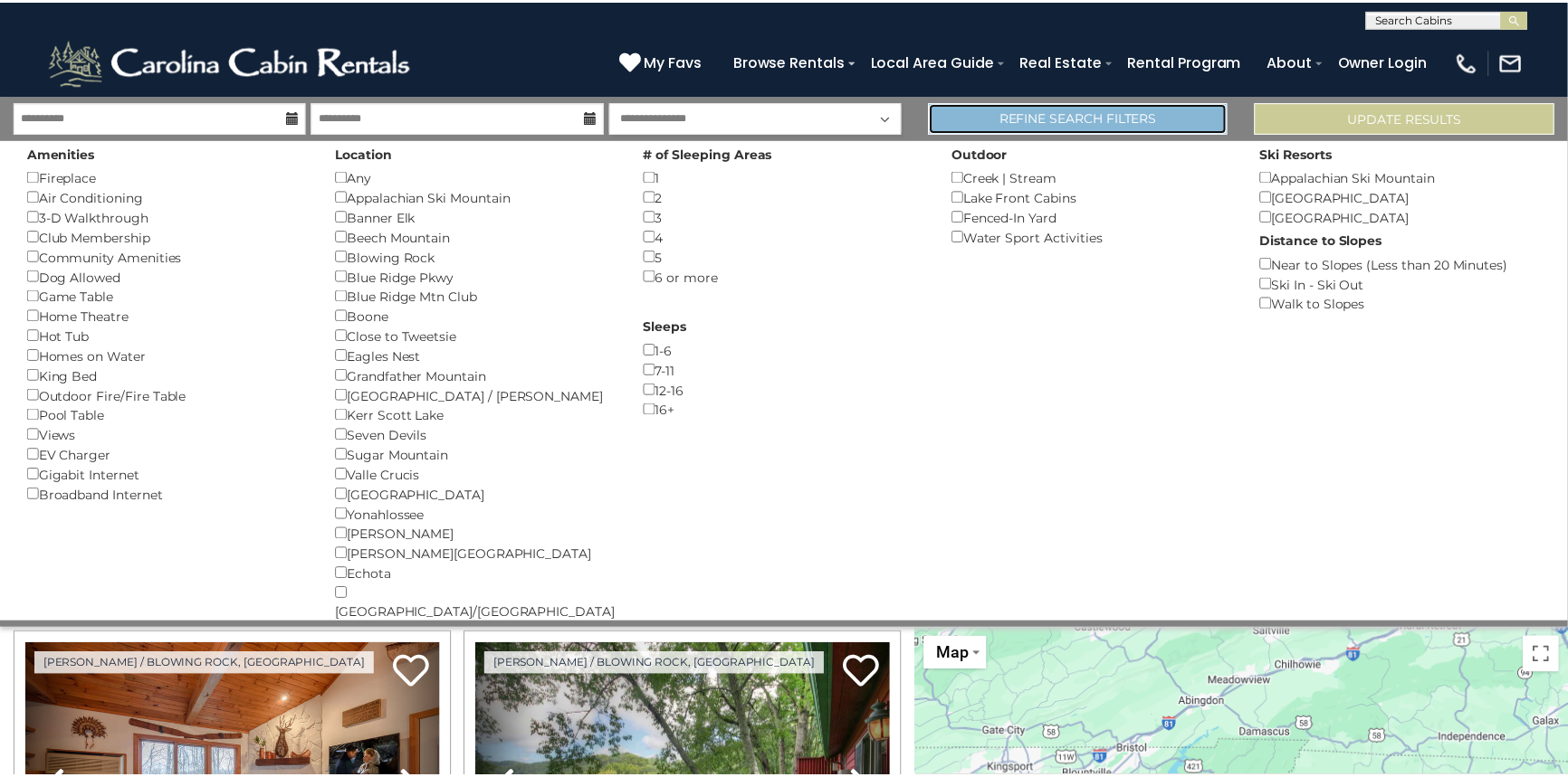
scroll to position [490, 0]
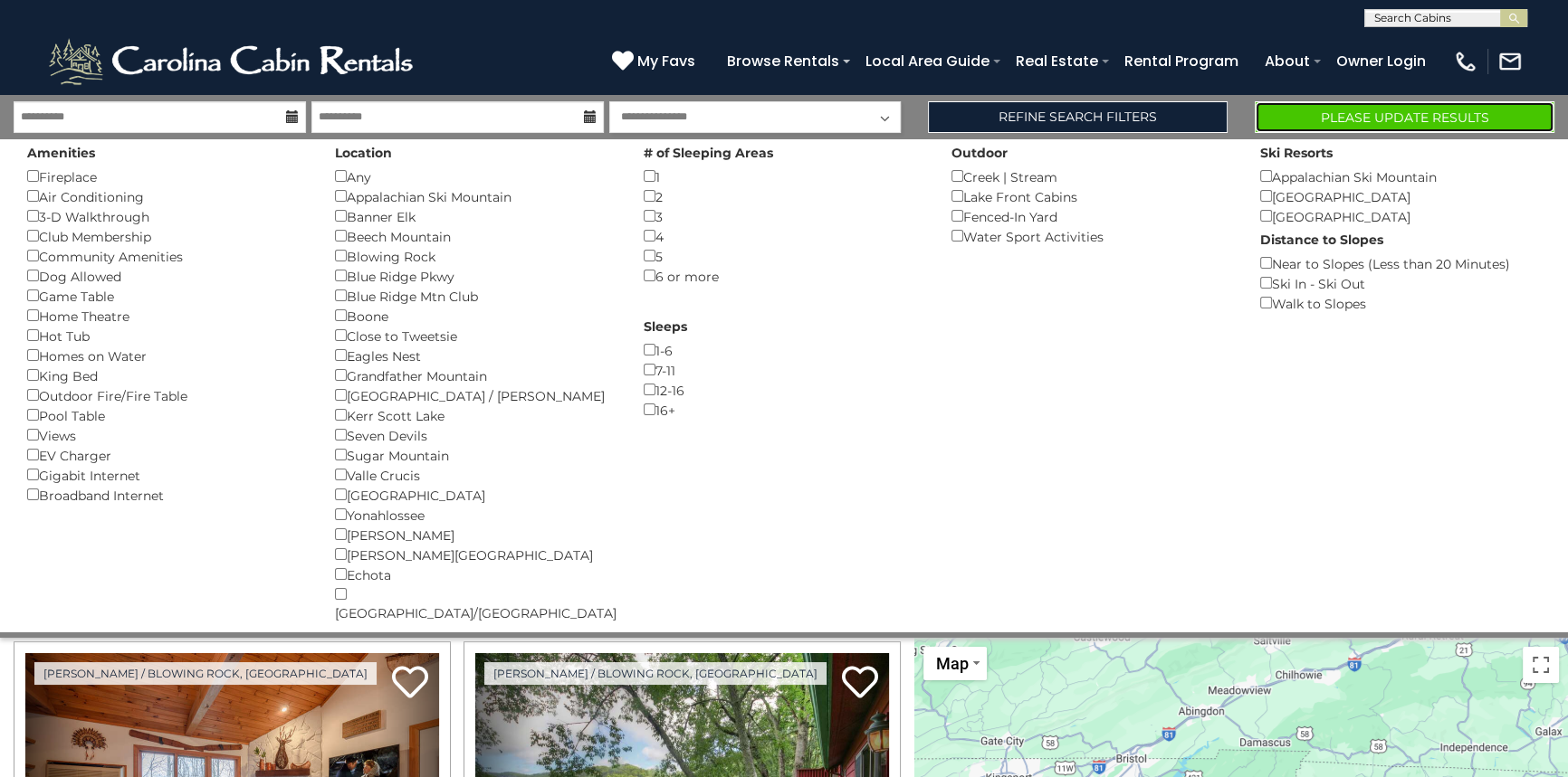
click at [1311, 115] on button "Please Update Results" at bounding box center [1404, 117] width 300 height 32
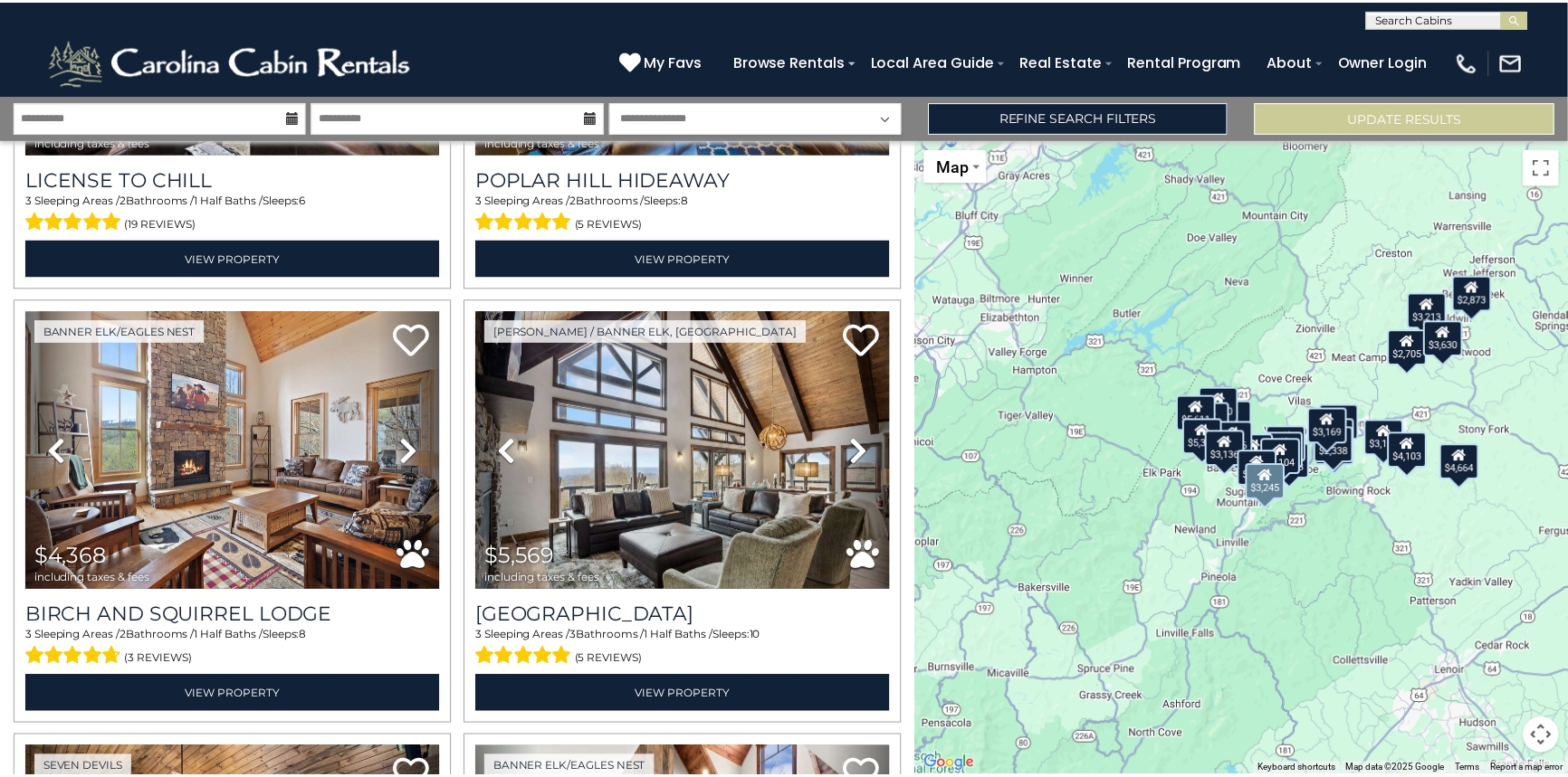
scroll to position [4277, 0]
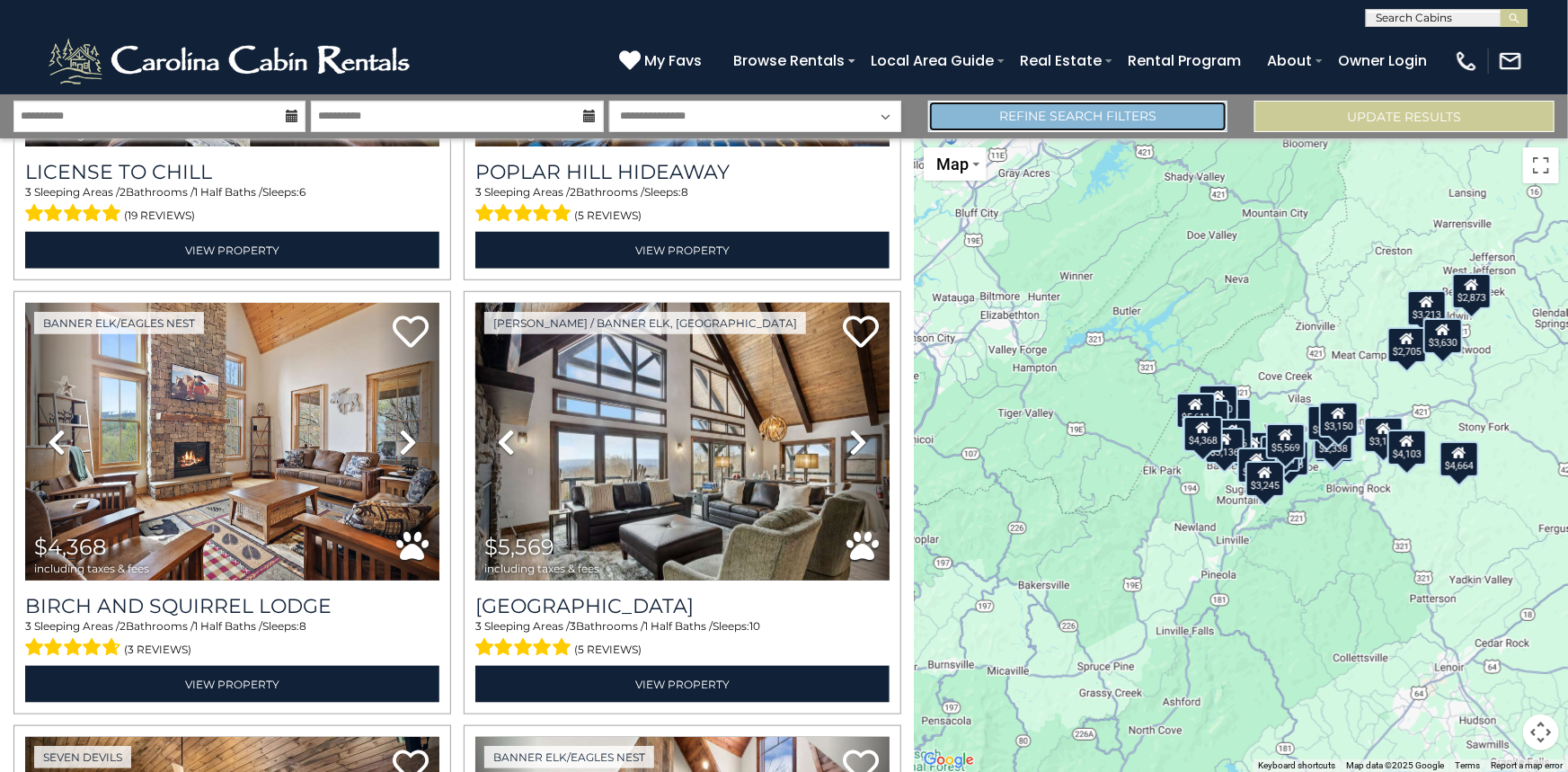
click at [1031, 115] on link "Refine Search Filters" at bounding box center [1078, 116] width 300 height 32
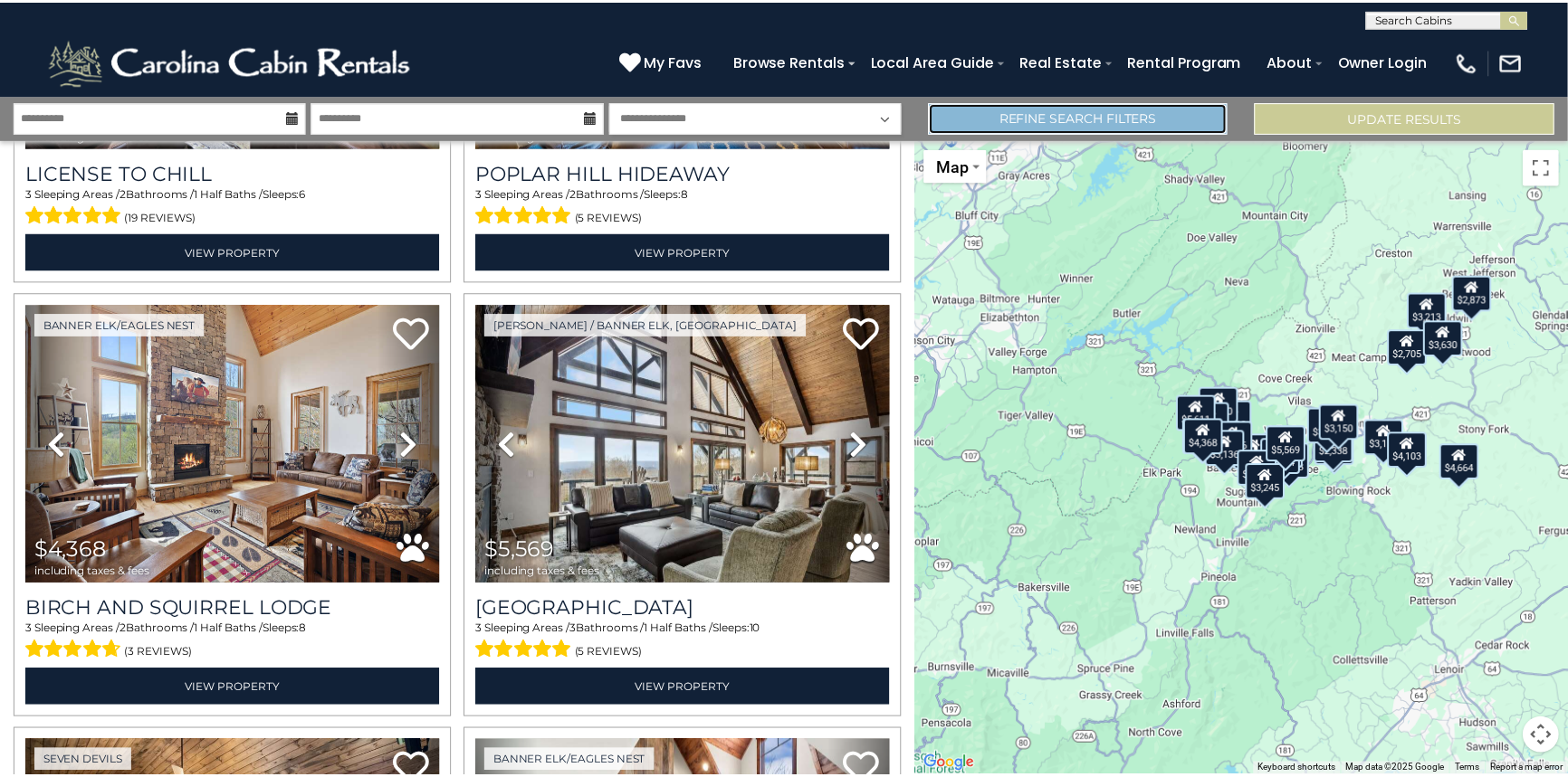
scroll to position [4253, 0]
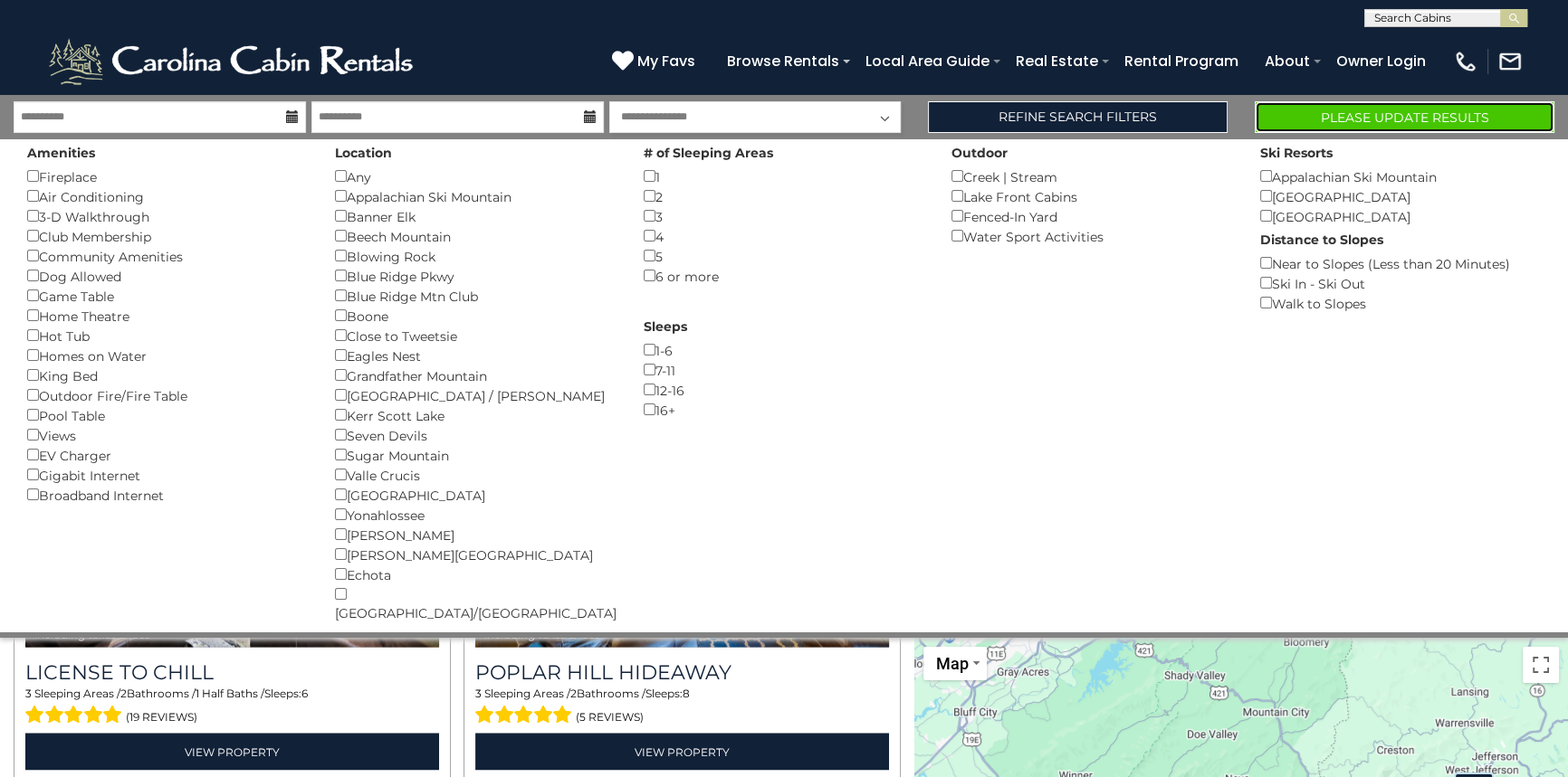
click at [1343, 118] on button "Please Update Results" at bounding box center [1404, 117] width 300 height 32
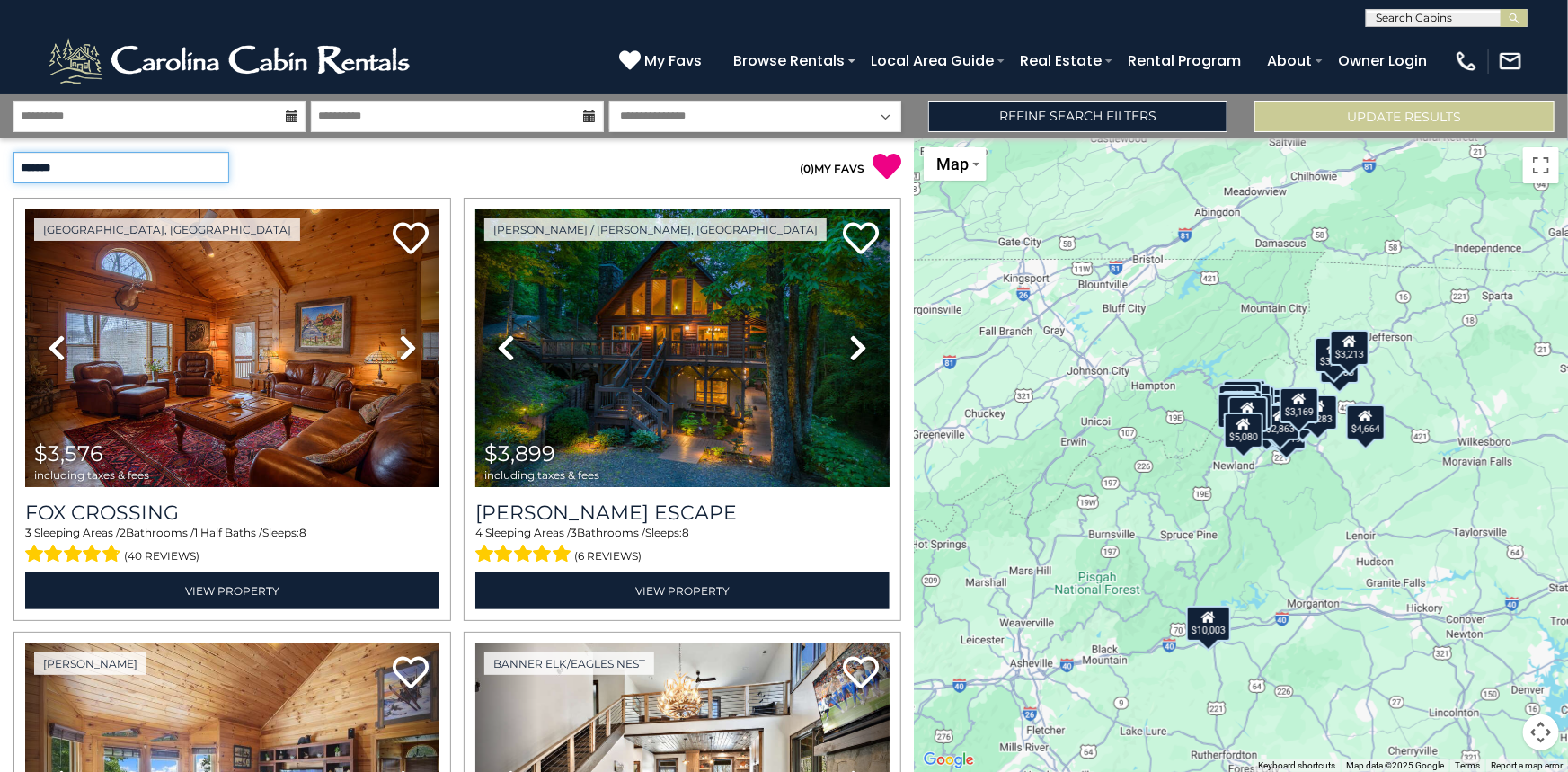
click at [215, 170] on select "**********" at bounding box center [121, 167] width 216 height 32
select select "*********"
click at [13, 152] on select "**********" at bounding box center [121, 167] width 216 height 32
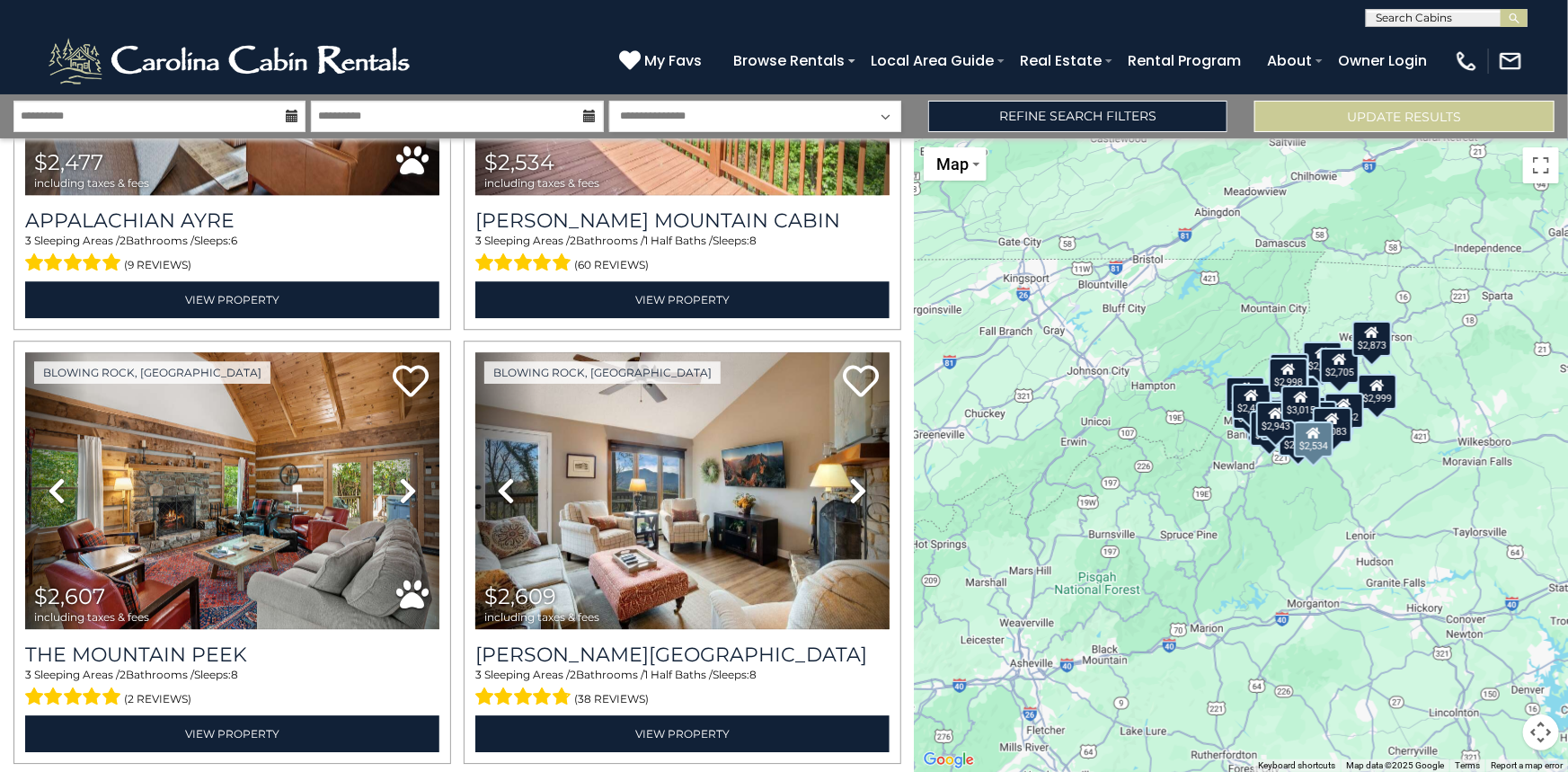
scroll to position [2475, 0]
